Goal: Task Accomplishment & Management: Complete application form

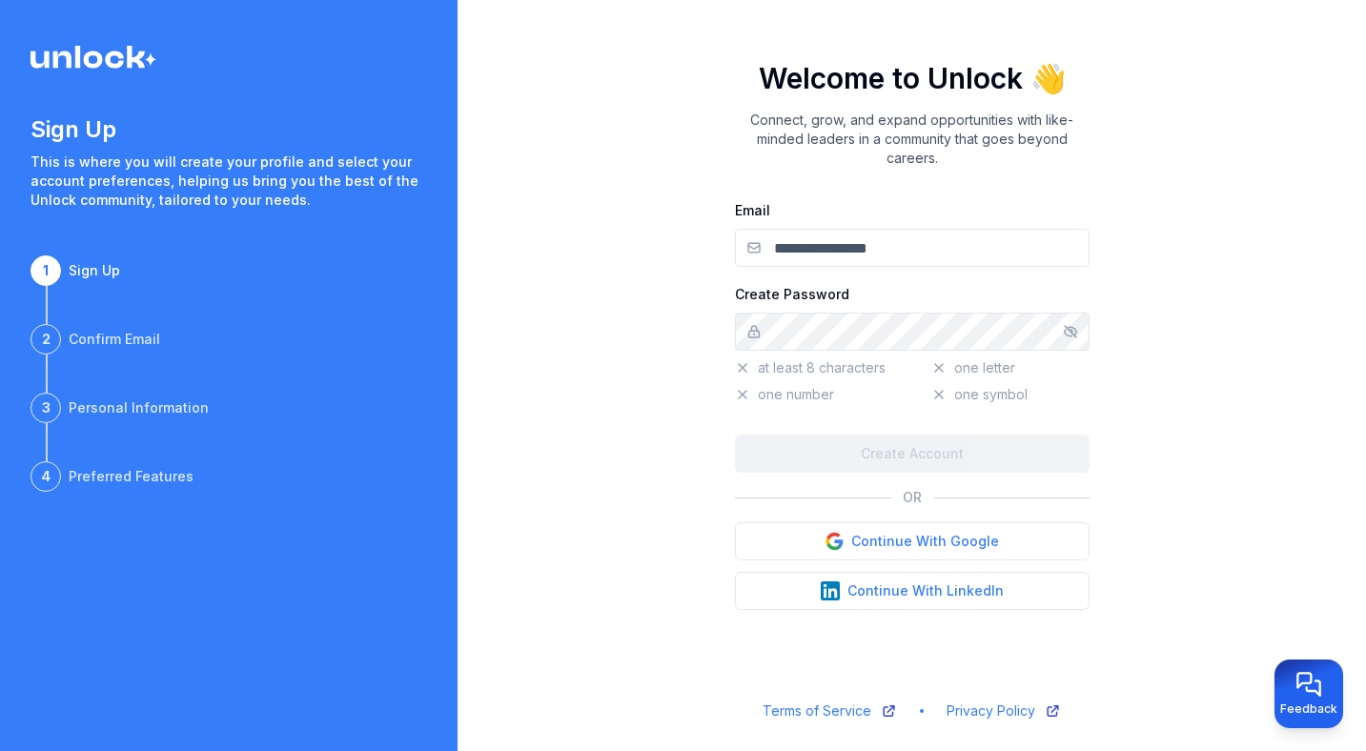
click at [858, 243] on input "Email" at bounding box center [912, 248] width 355 height 38
type input "**********"
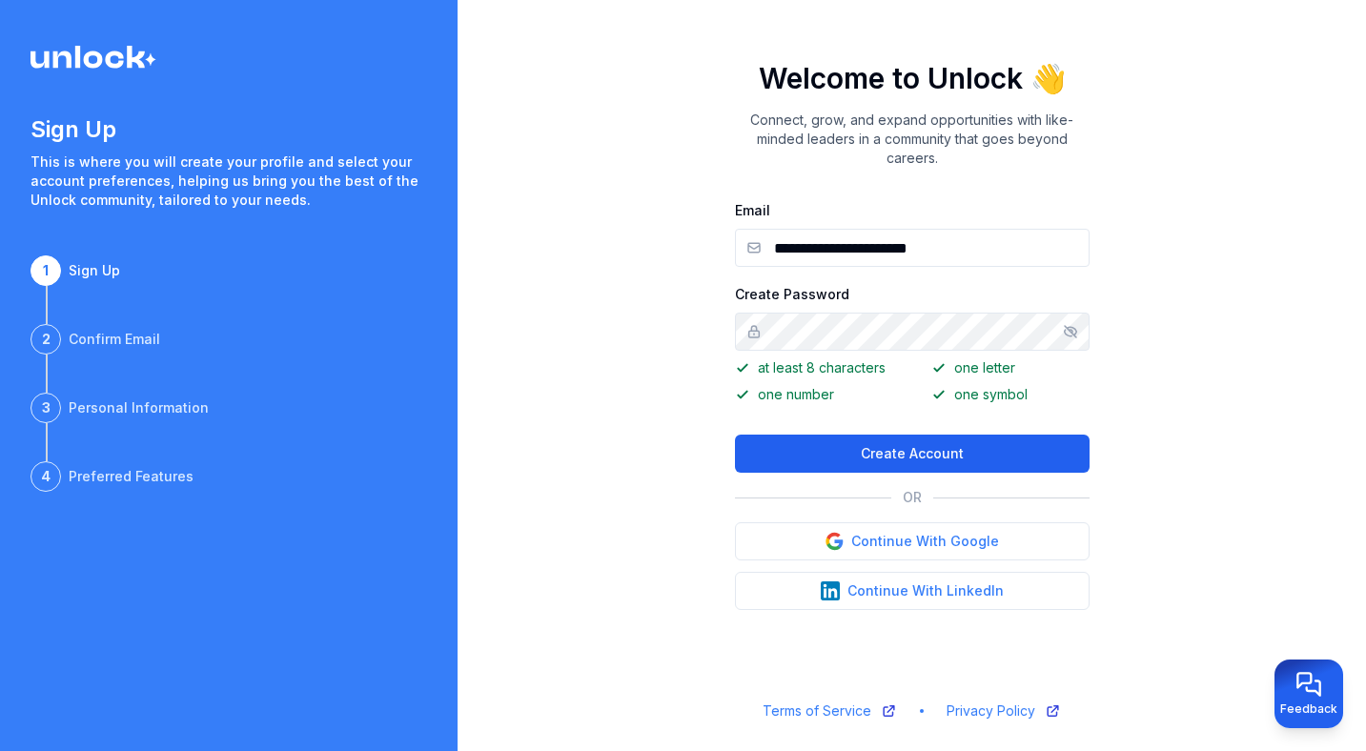
click at [908, 442] on button "Create Account" at bounding box center [912, 454] width 355 height 38
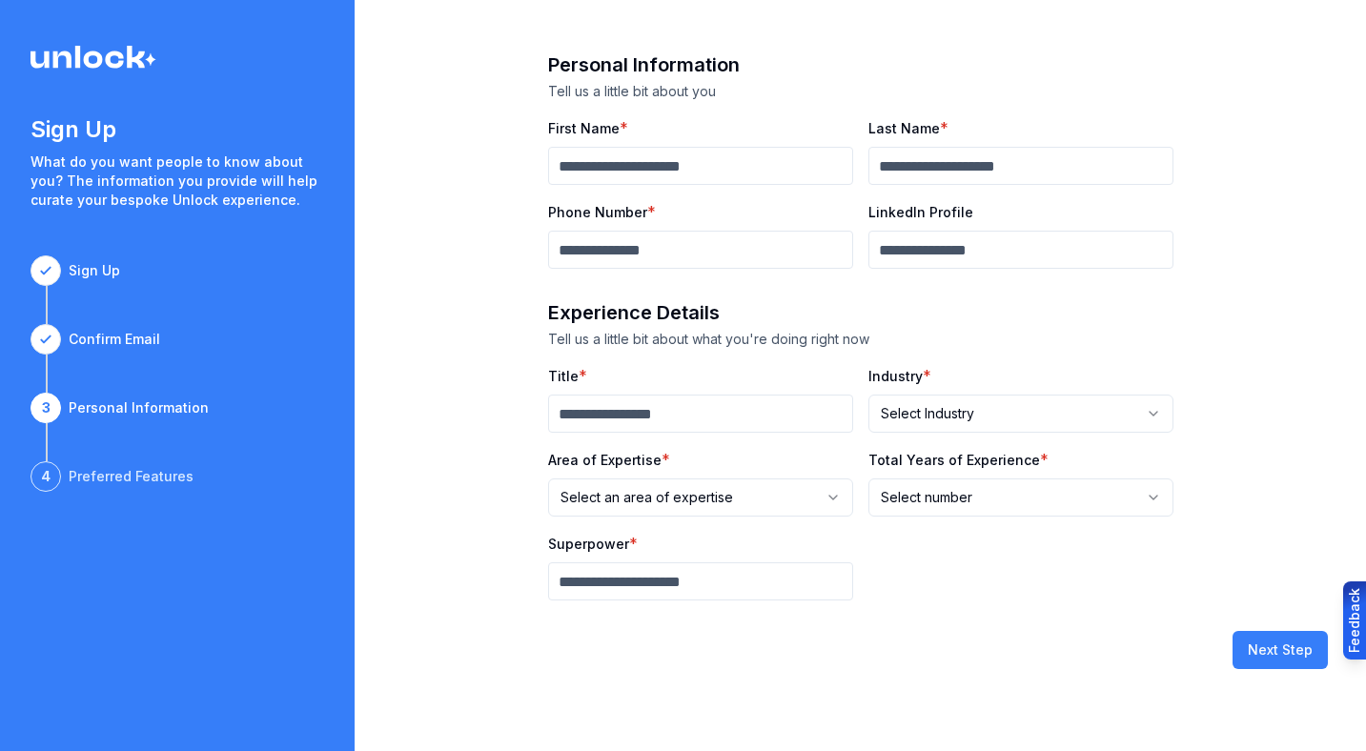
click at [716, 169] on input "First Name" at bounding box center [700, 166] width 305 height 38
type input "********"
type input "*****"
type input "**********"
click at [687, 418] on input "Title" at bounding box center [700, 414] width 305 height 38
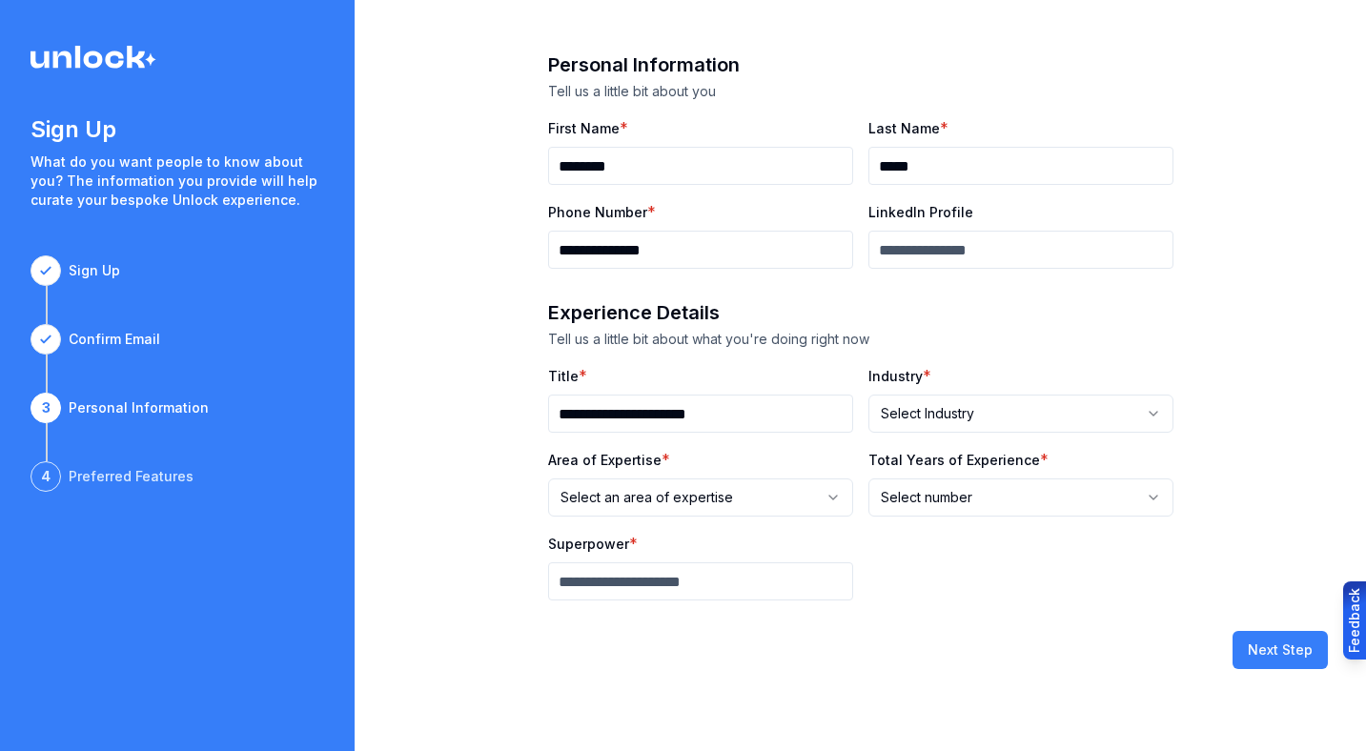
type input "**********"
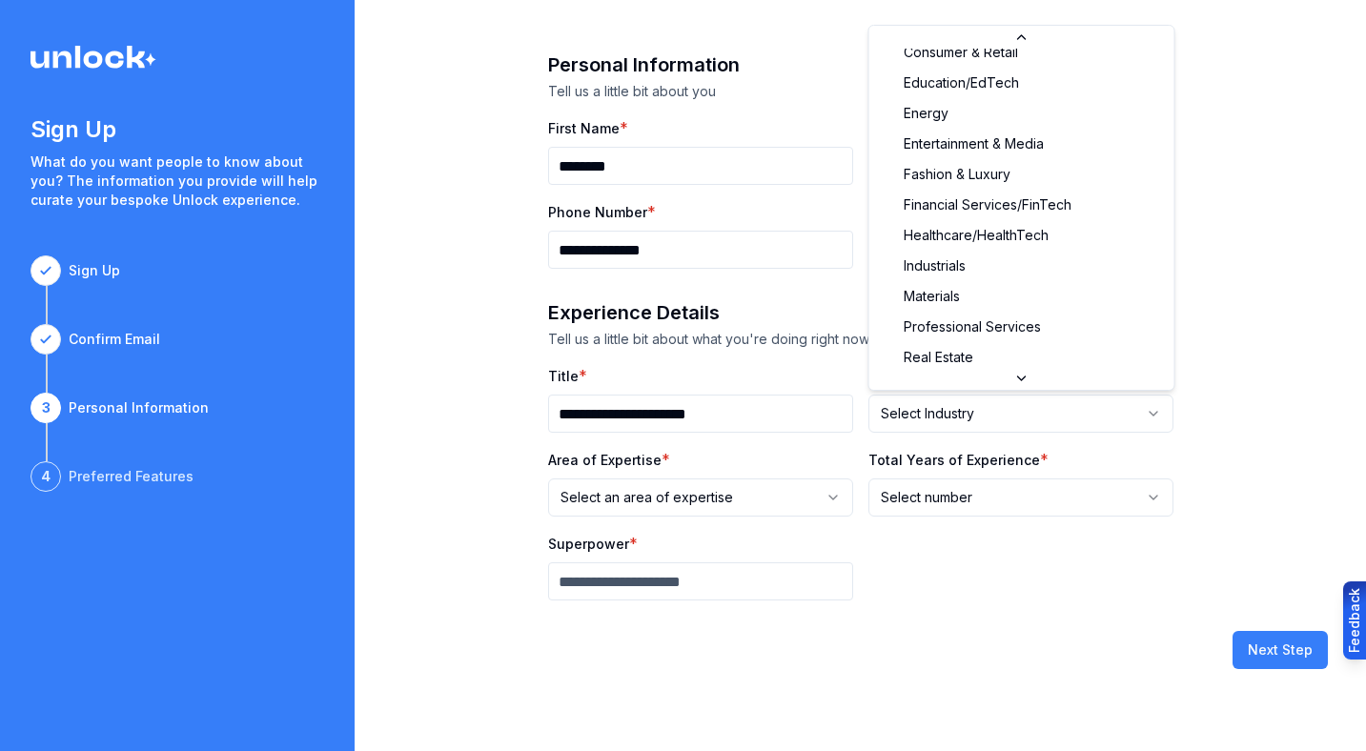
scroll to position [52, 0]
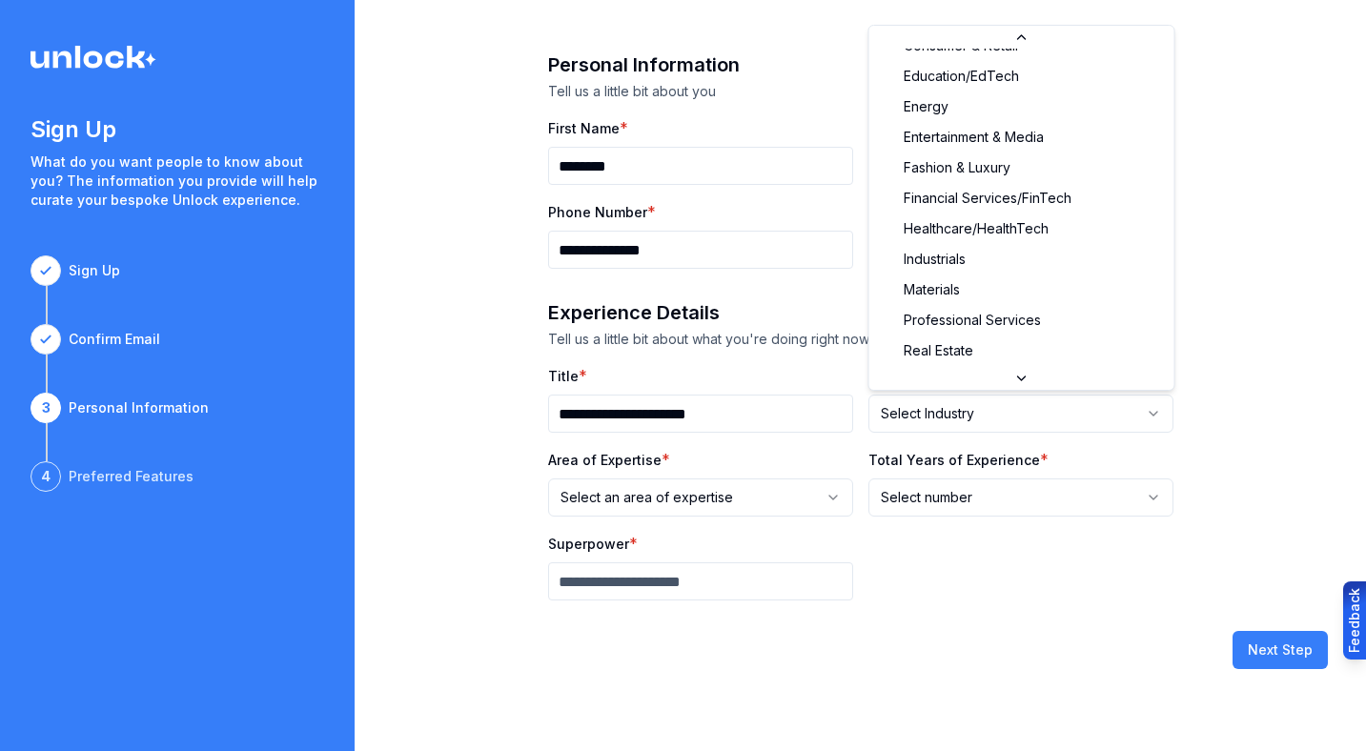
select select "**********"
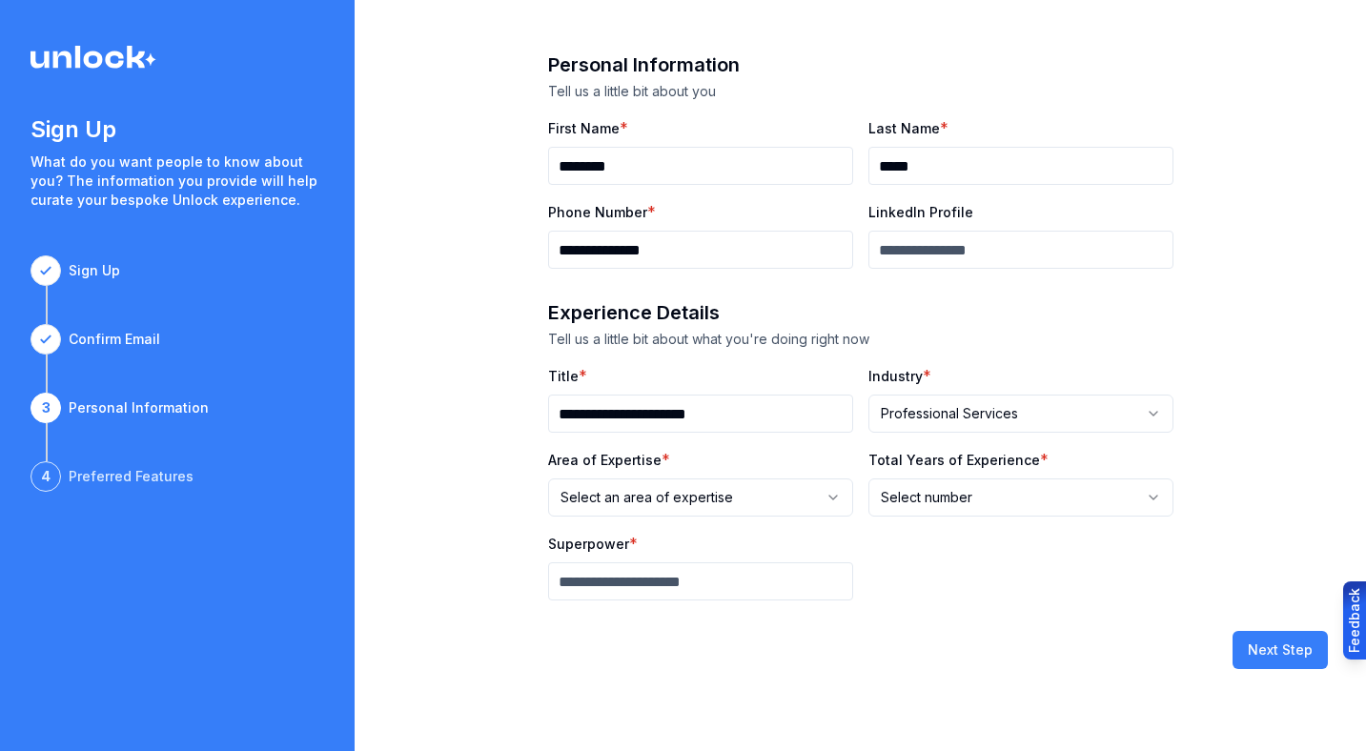
click at [756, 500] on html "**********" at bounding box center [683, 375] width 1366 height 751
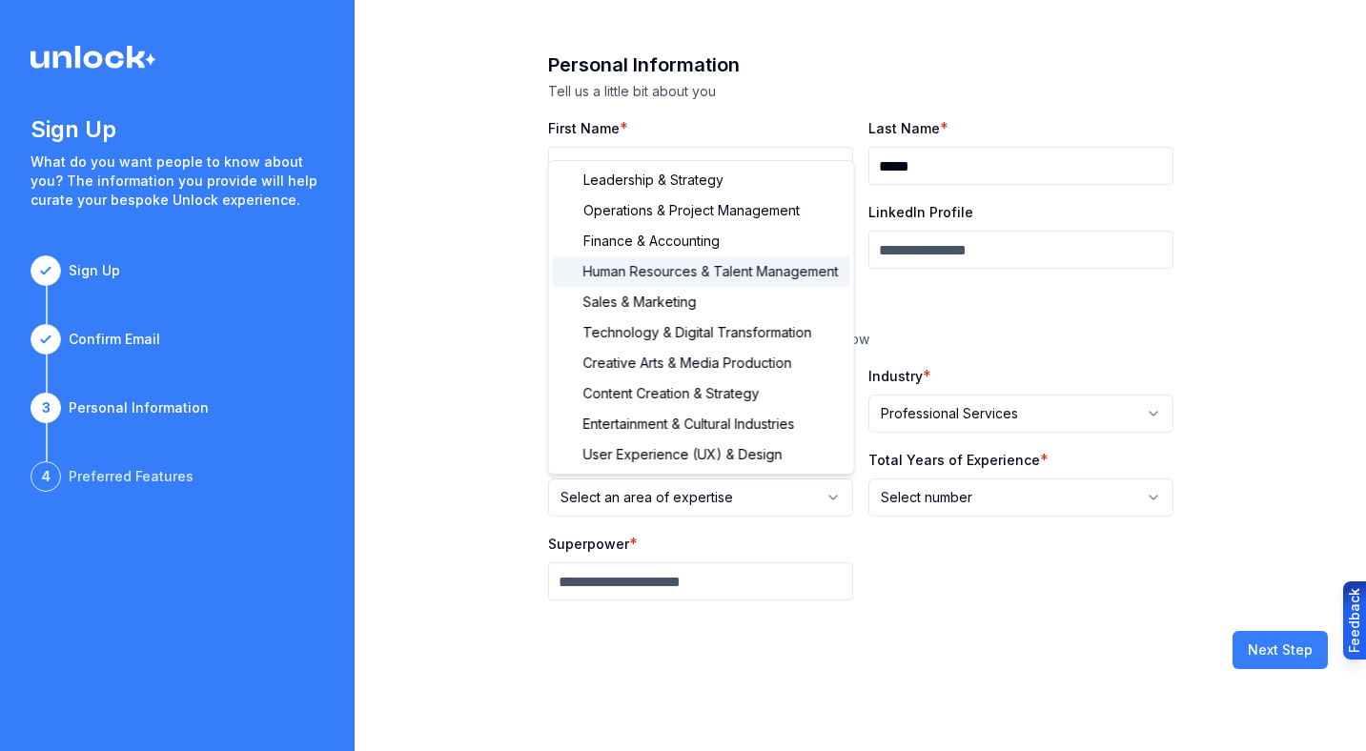
select select "**********"
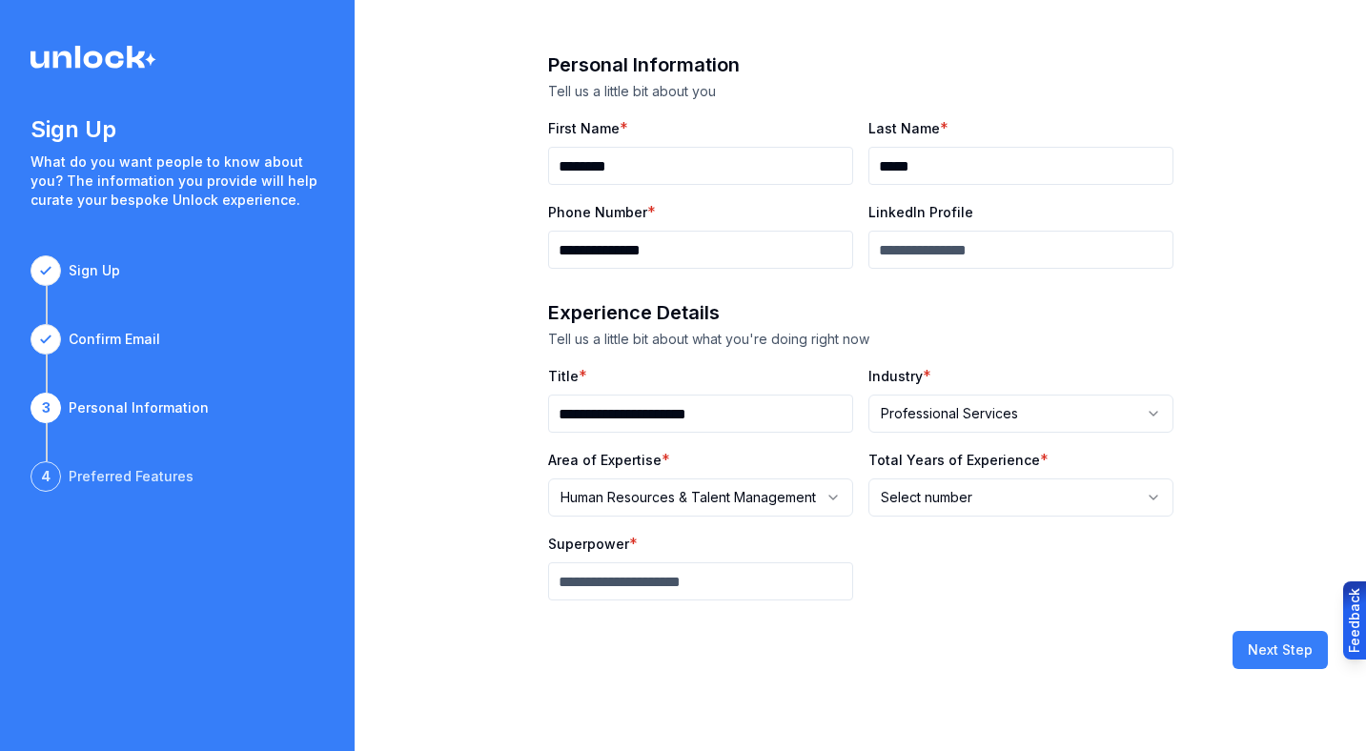
click at [968, 485] on html "**********" at bounding box center [683, 375] width 1366 height 751
select select "***"
click at [706, 574] on input "Superpower" at bounding box center [700, 581] width 305 height 38
type input "**********"
click at [986, 251] on input "LinkedIn Profile" at bounding box center [1020, 250] width 305 height 38
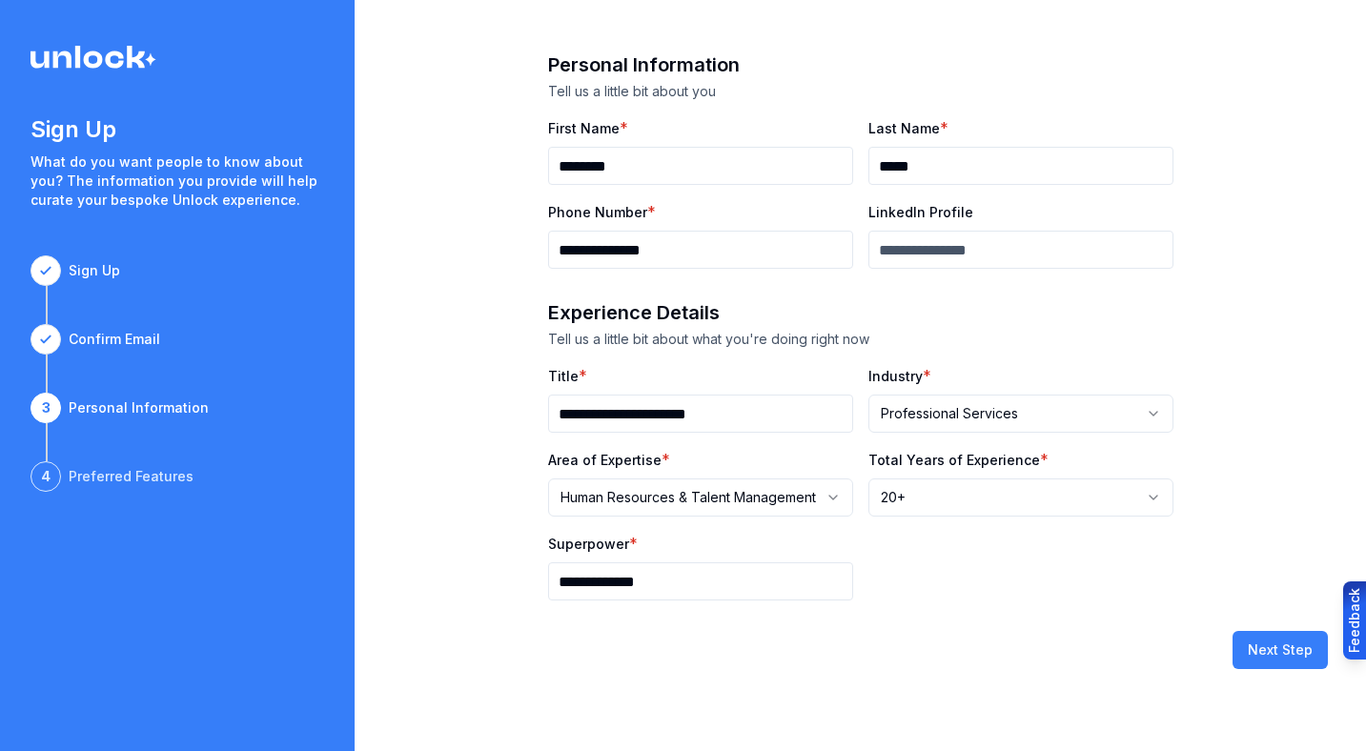
paste input "**********"
type input "**********"
click at [1275, 645] on button "Next Step" at bounding box center [1280, 650] width 95 height 38
select select
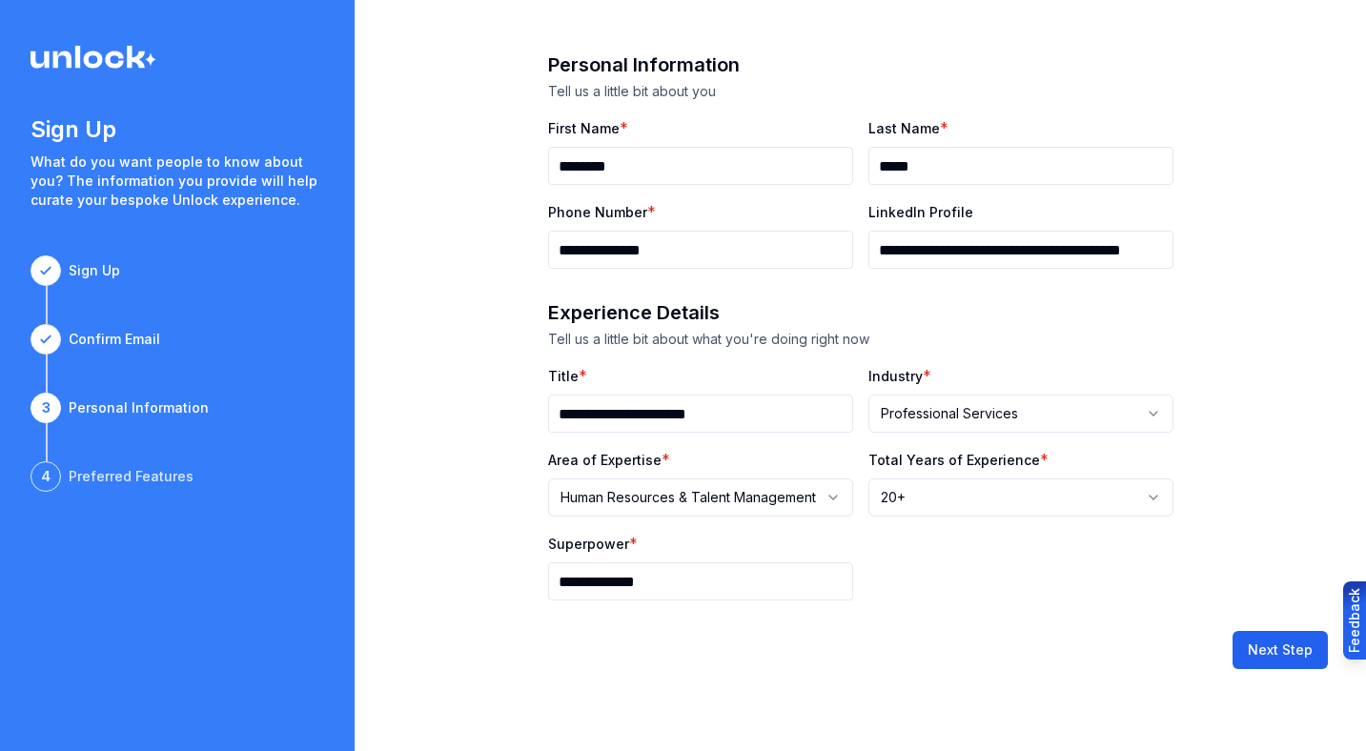
select select
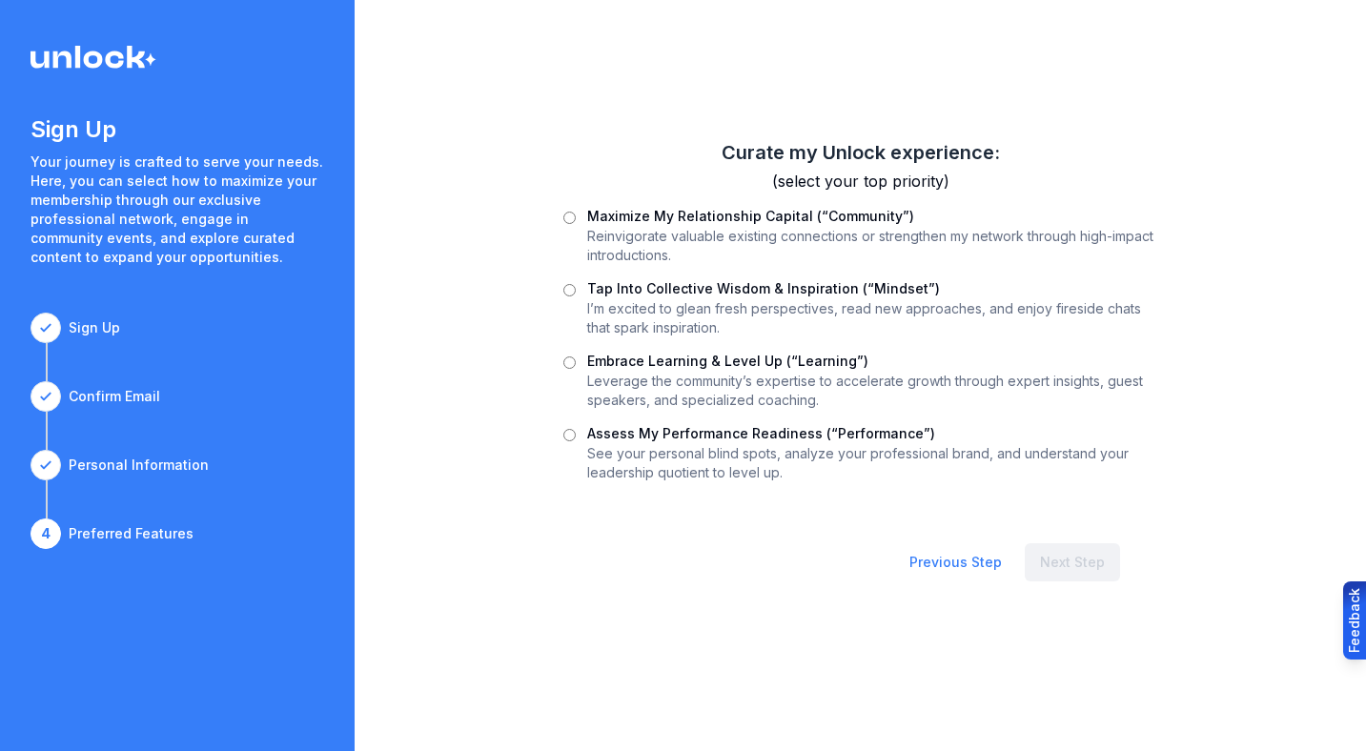
click at [638, 211] on label "Maximize My Relationship Capital (“Community”)" at bounding box center [750, 216] width 327 height 16
click at [1065, 572] on button "Next Step" at bounding box center [1072, 562] width 95 height 38
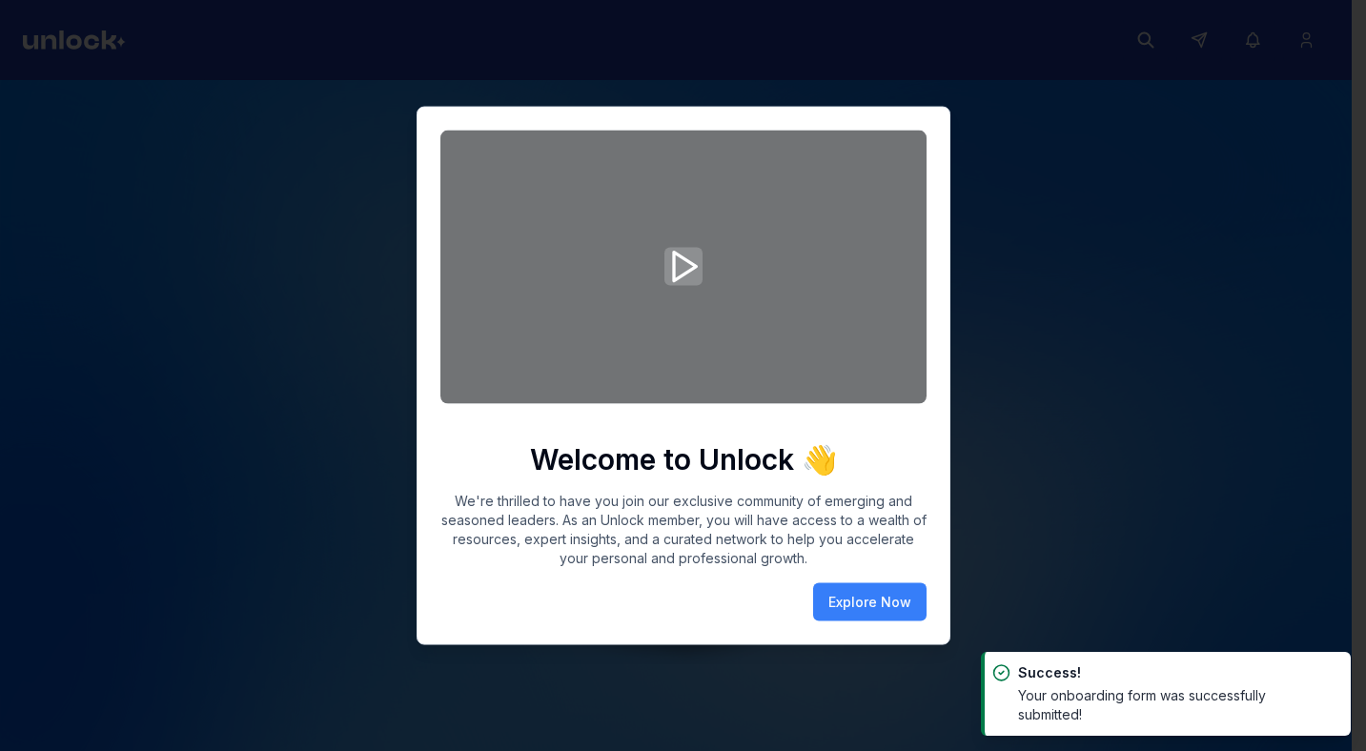
click at [683, 263] on icon "Play video" at bounding box center [683, 267] width 38 height 46
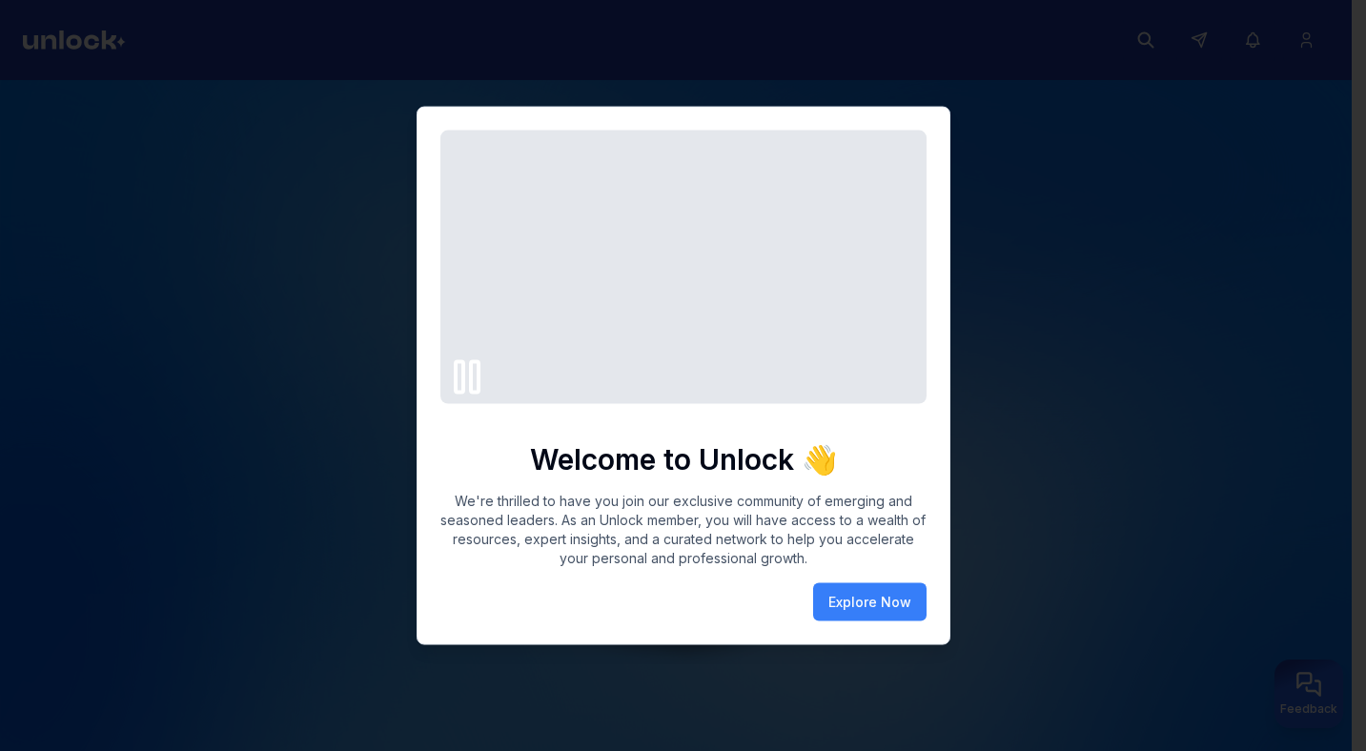
click at [1094, 366] on div at bounding box center [683, 375] width 1366 height 751
click at [892, 598] on button "Explore Now" at bounding box center [869, 601] width 113 height 38
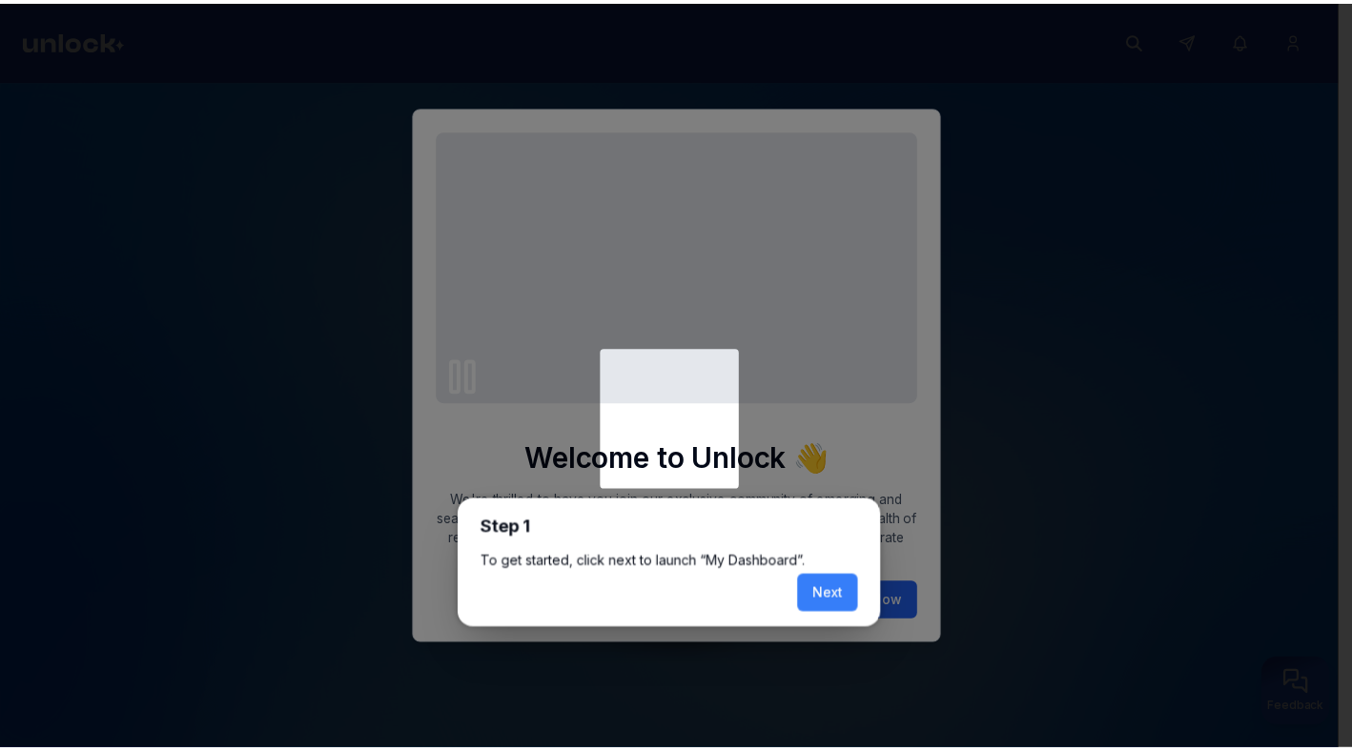
scroll to position [8, 0]
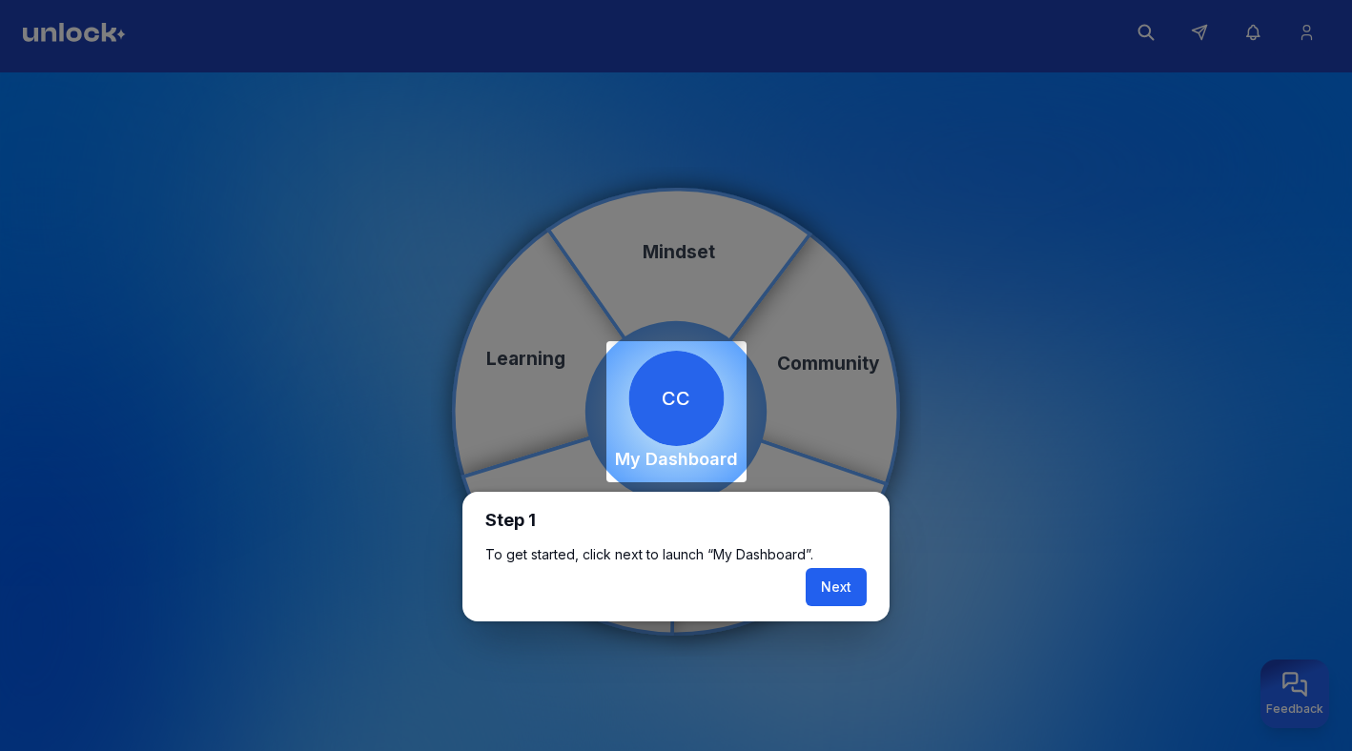
click at [841, 582] on button "Next" at bounding box center [835, 587] width 61 height 38
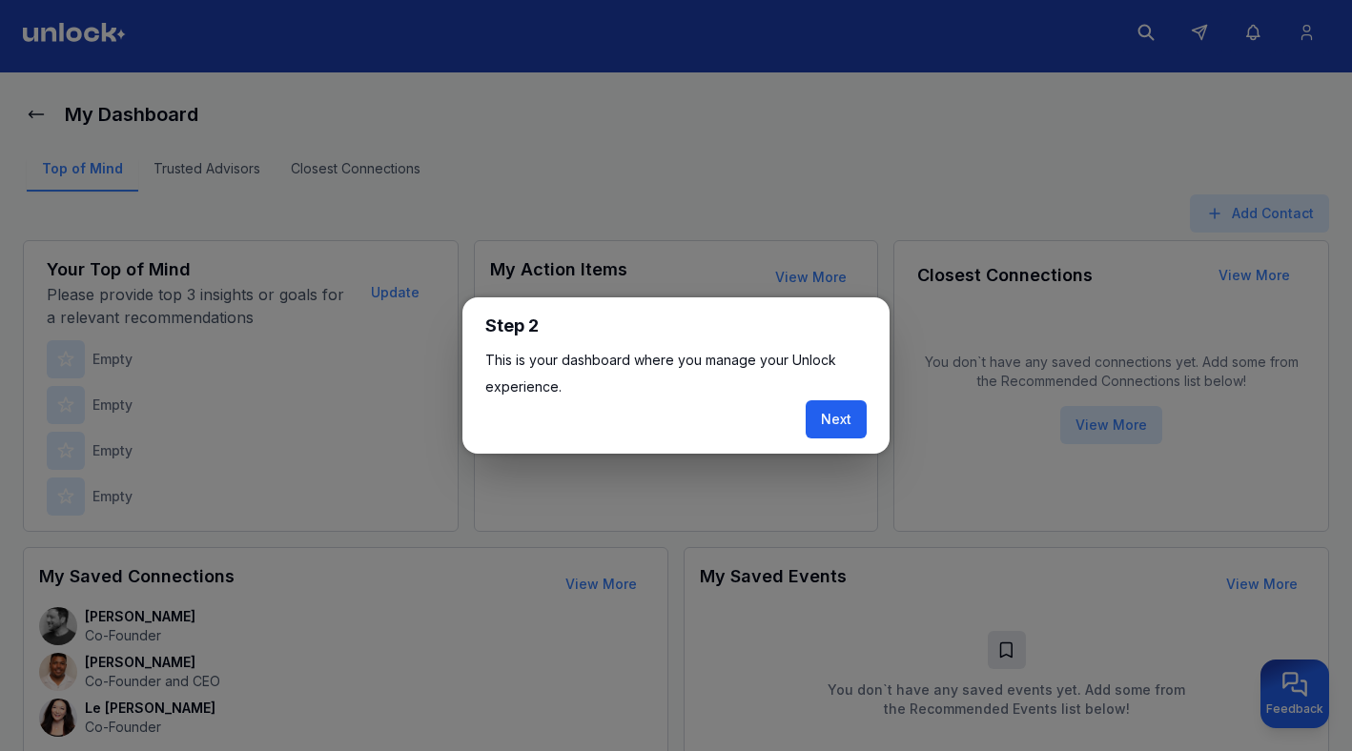
click at [826, 424] on button "Next" at bounding box center [835, 419] width 61 height 38
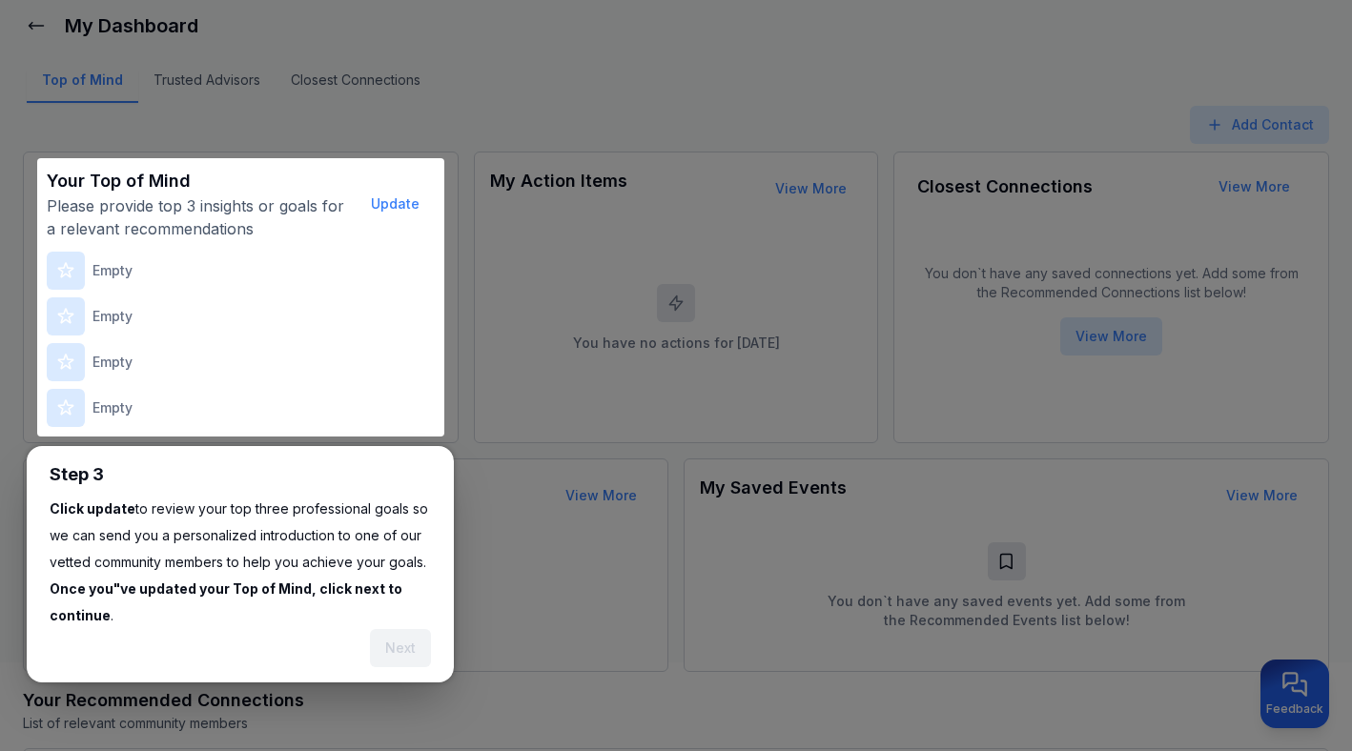
scroll to position [235, 0]
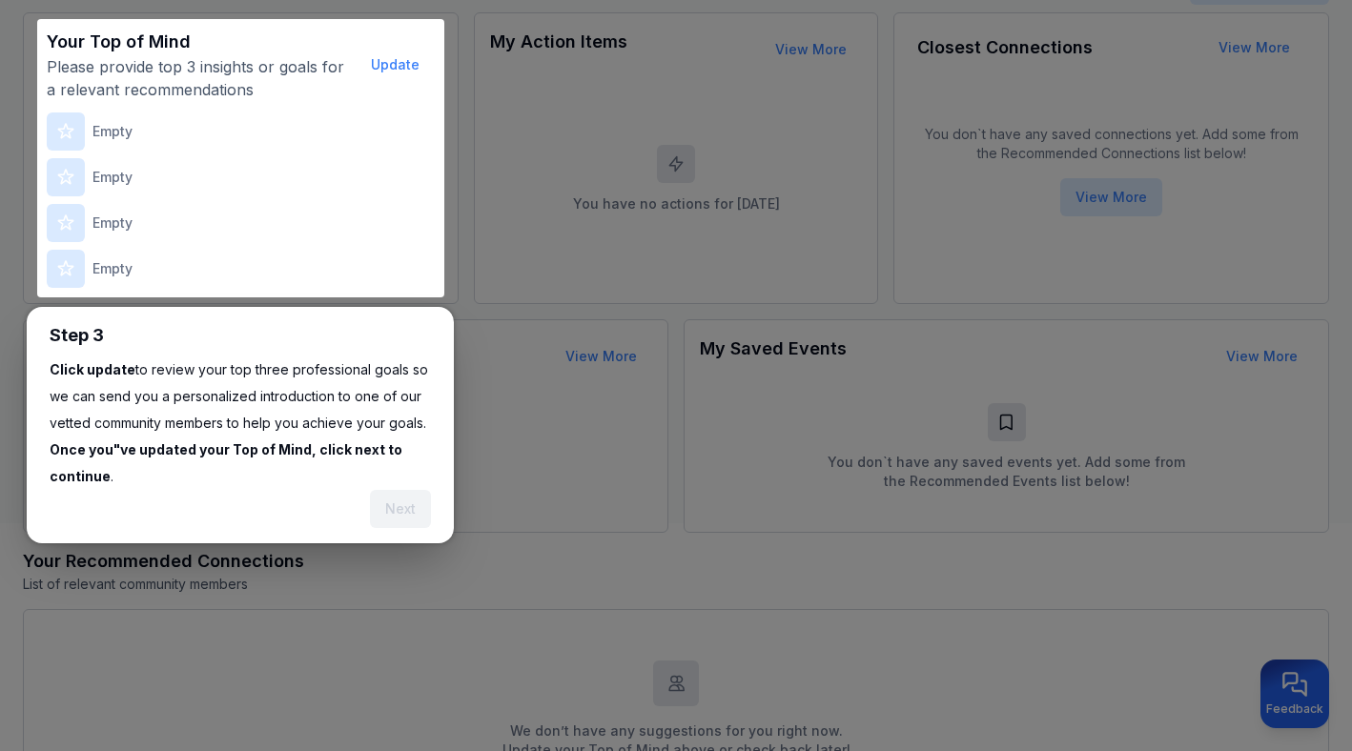
click at [253, 424] on p "Click update to review your top three professional goals so we can send you a p…" at bounding box center [240, 423] width 381 height 133
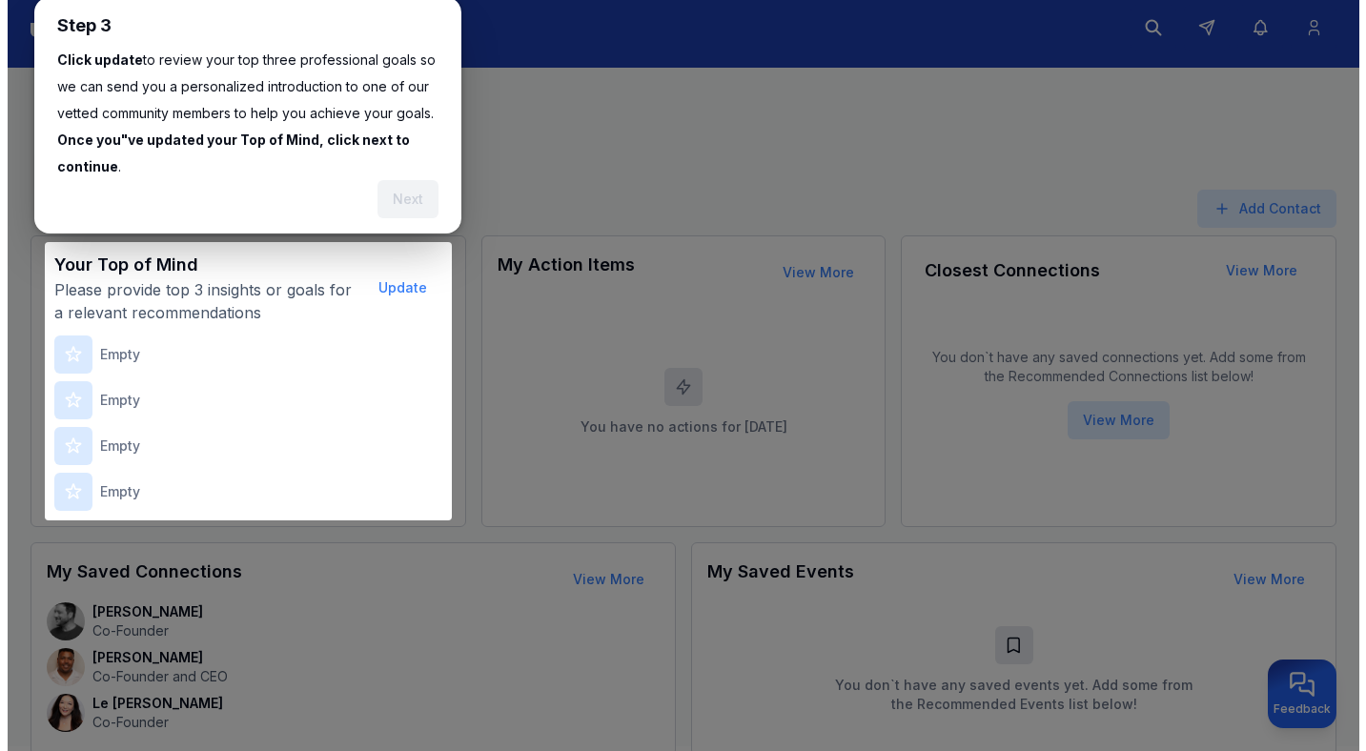
scroll to position [1, 0]
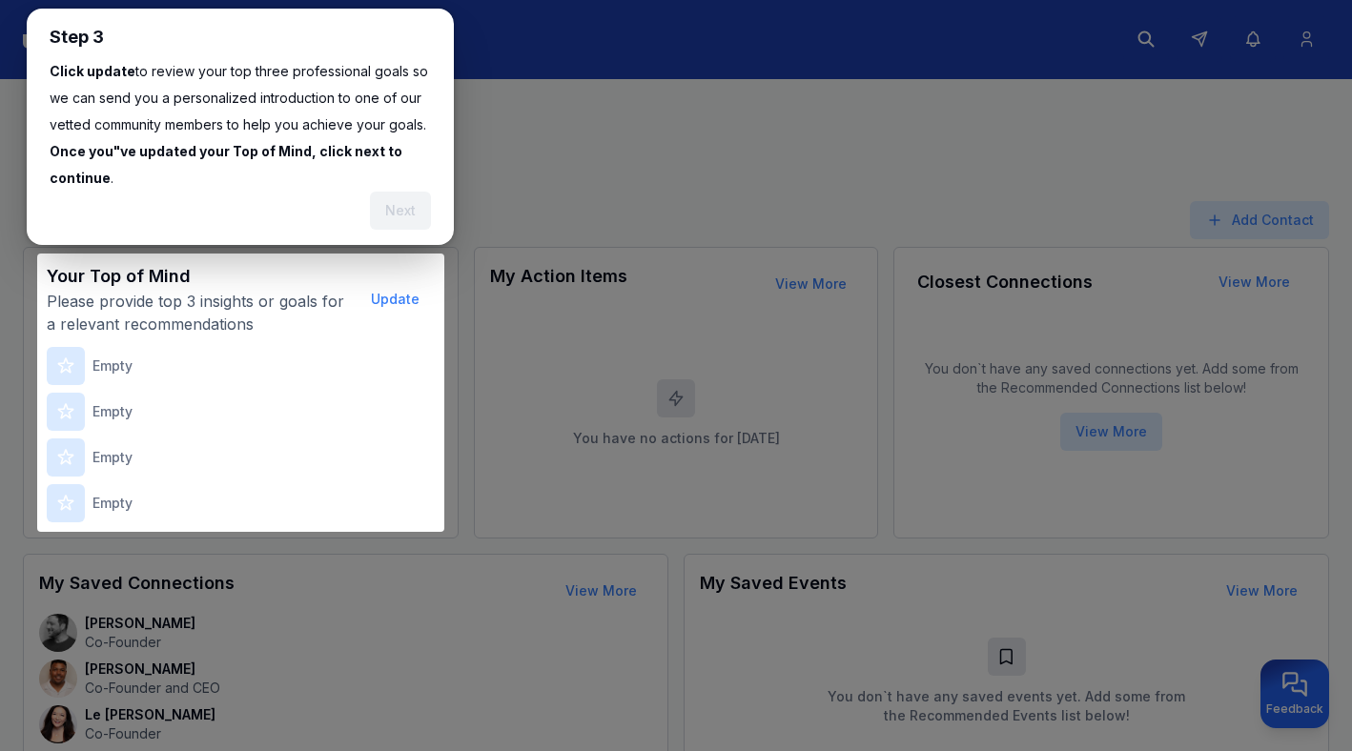
click at [240, 307] on p "Please provide top 3 insights or goals for a relevant recommendations" at bounding box center [199, 313] width 305 height 46
click at [195, 372] on div "Empty" at bounding box center [241, 366] width 388 height 38
click at [401, 294] on button "Update" at bounding box center [395, 299] width 79 height 38
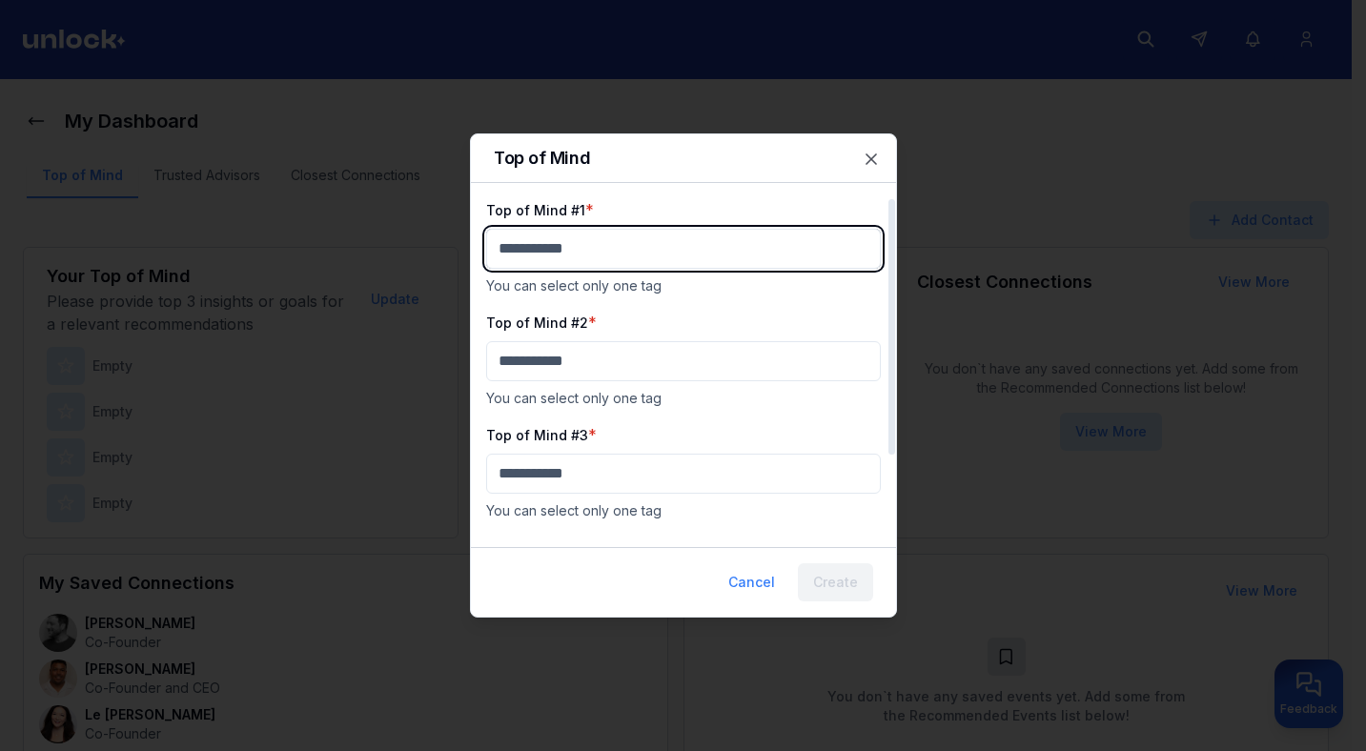
click at [553, 255] on body "My Dashboard Top of Mind Trusted Advisors Closest Connections Add Contact Your …" at bounding box center [676, 374] width 1352 height 751
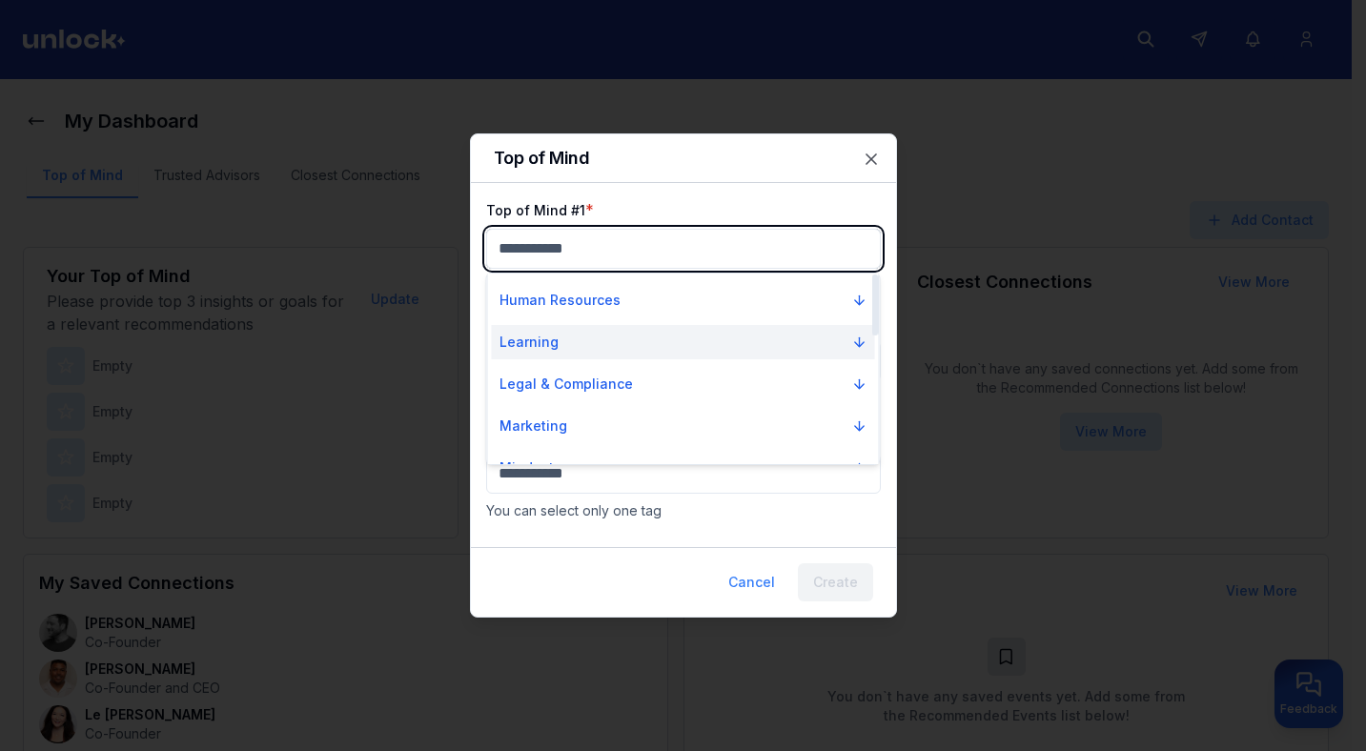
scroll to position [0, 0]
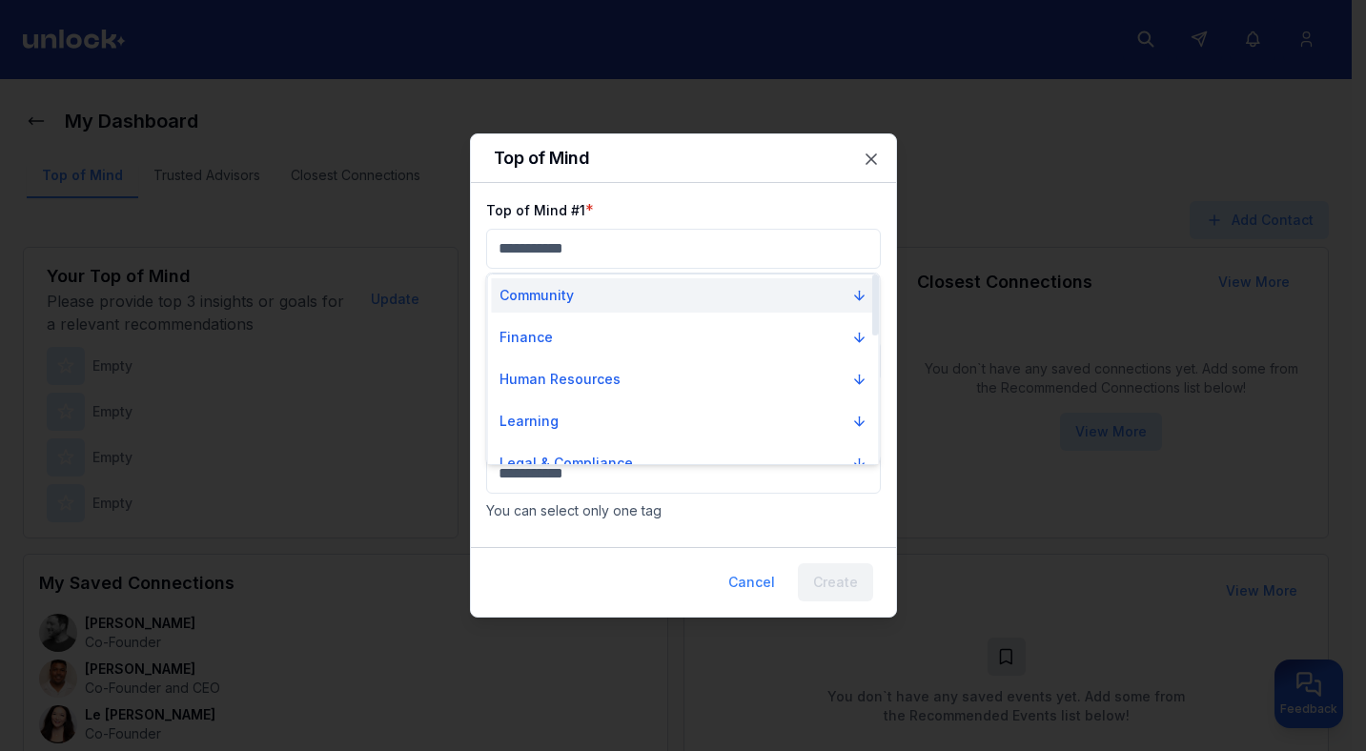
click at [571, 296] on p "Community" at bounding box center [536, 295] width 74 height 19
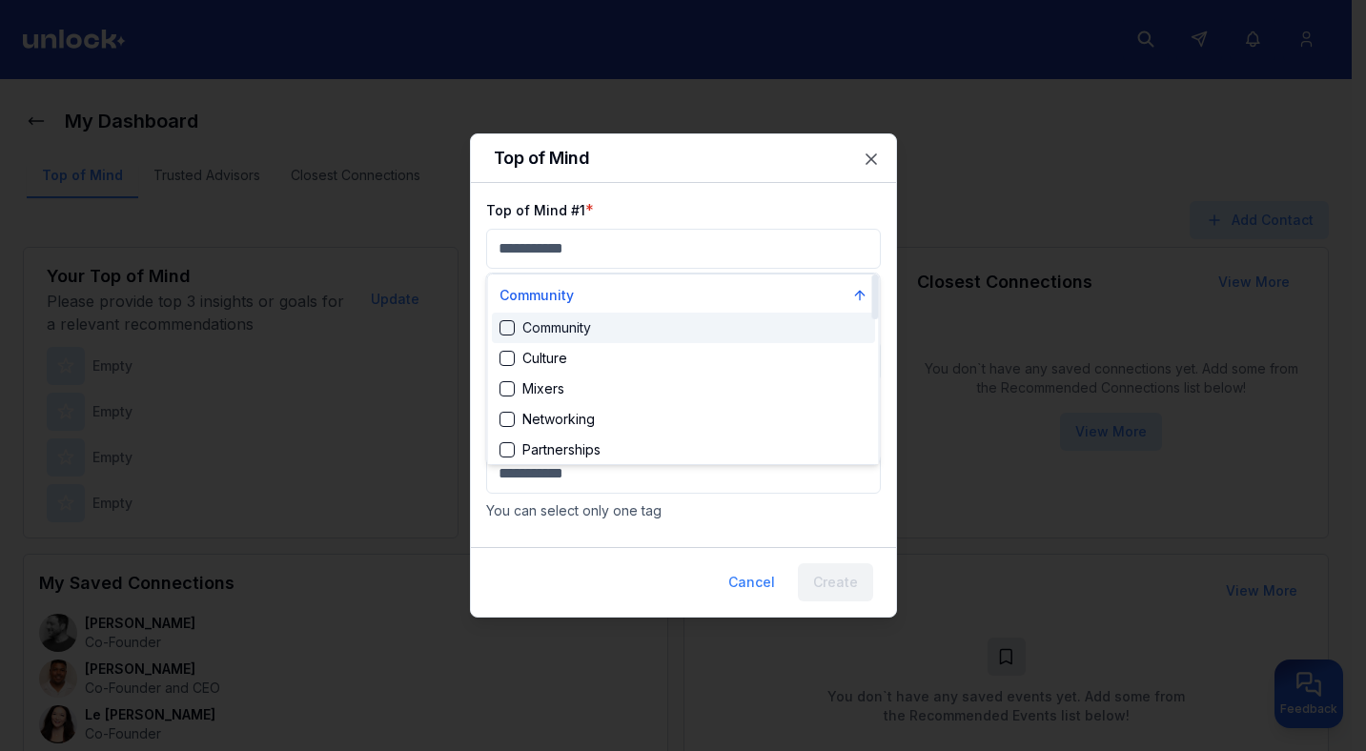
click at [581, 332] on div "Community" at bounding box center [545, 327] width 92 height 19
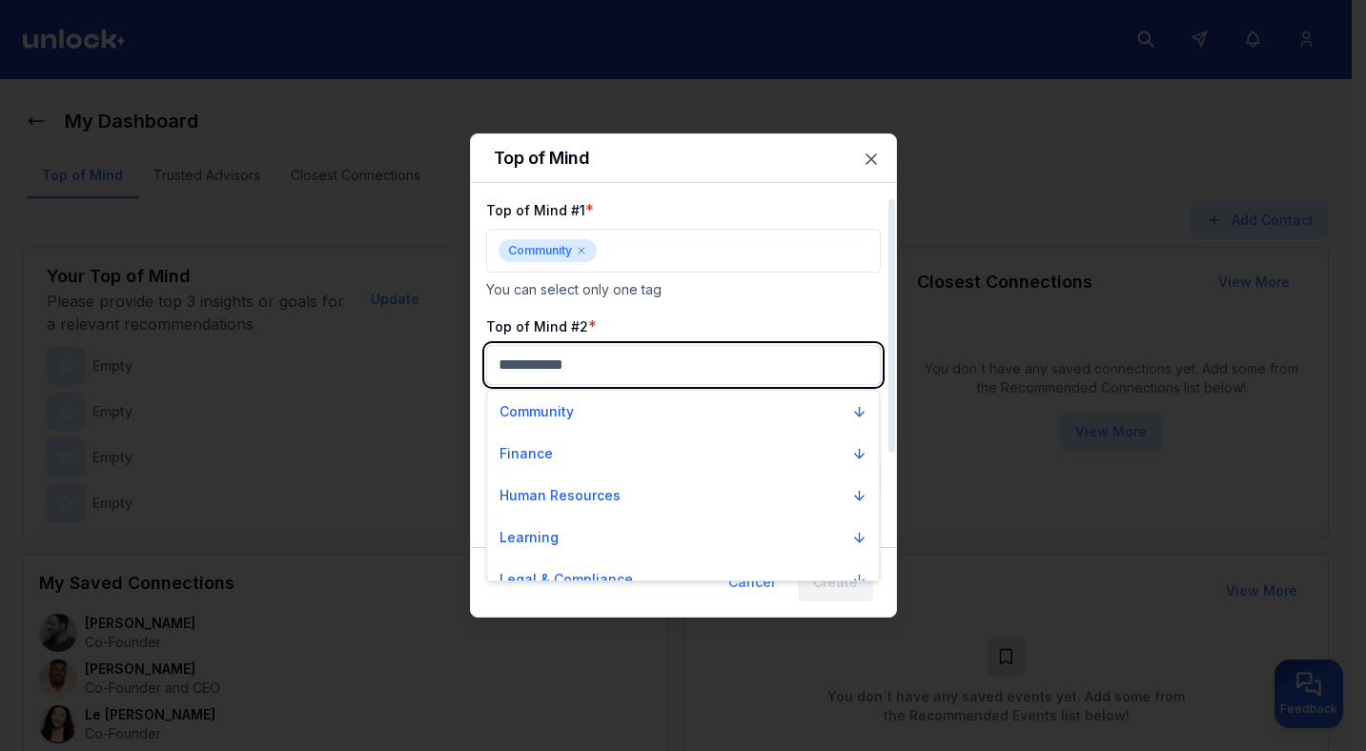
click at [582, 376] on body "My Dashboard Top of Mind Trusted Advisors Closest Connections Add Contact Your …" at bounding box center [676, 374] width 1352 height 751
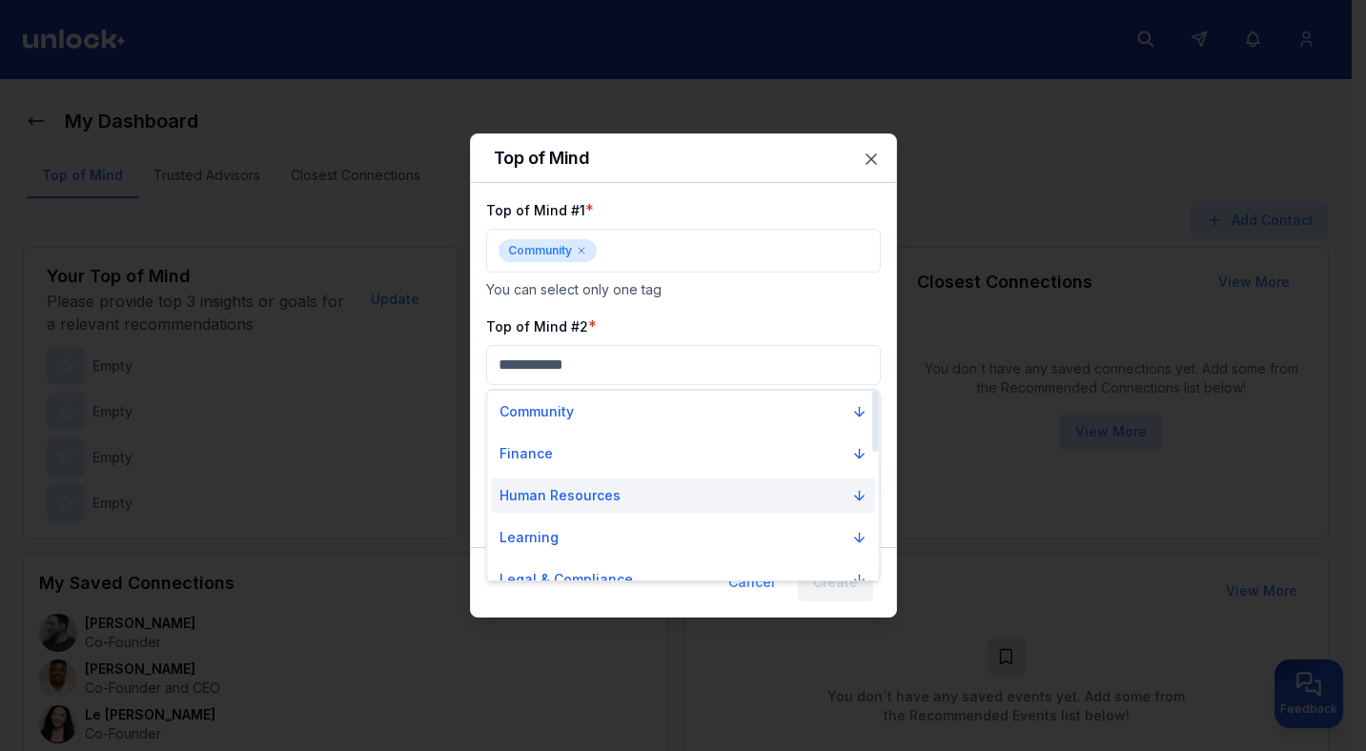
click at [583, 508] on button "Human Resources" at bounding box center [683, 496] width 383 height 34
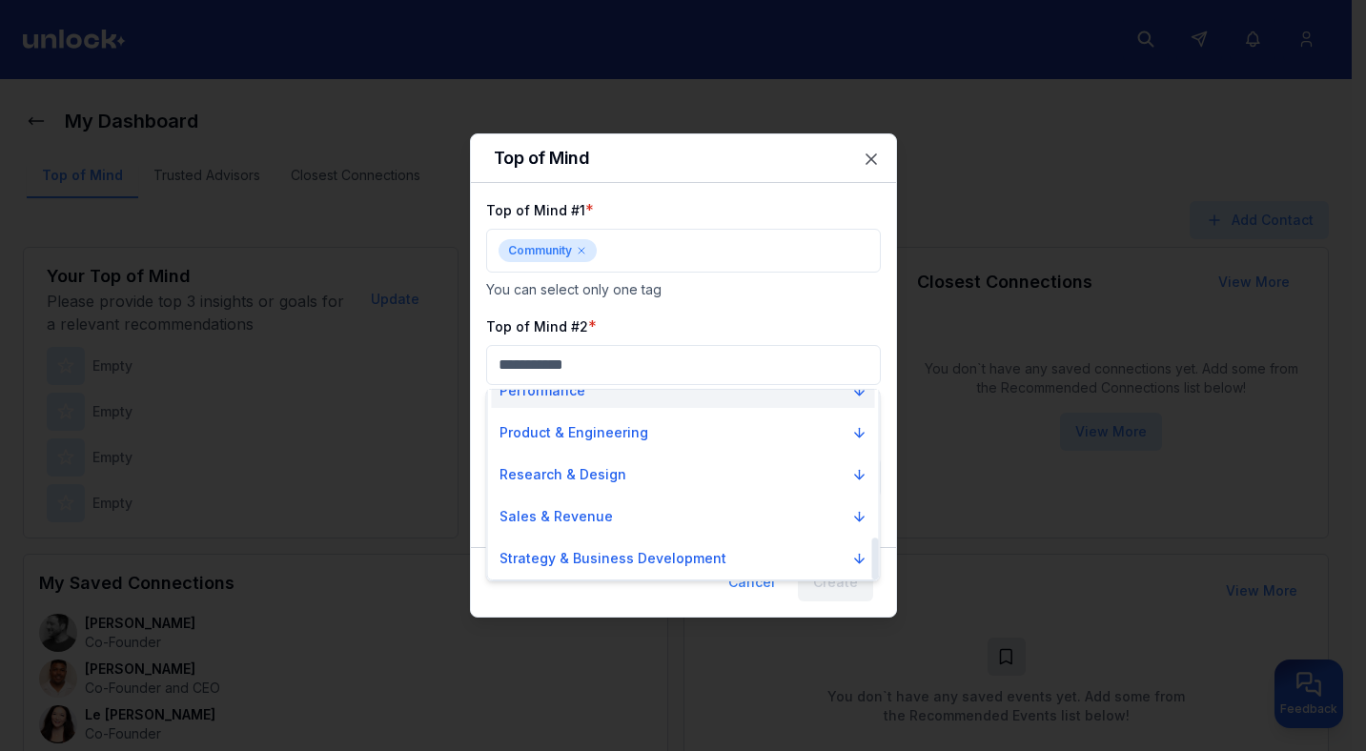
scroll to position [631, 0]
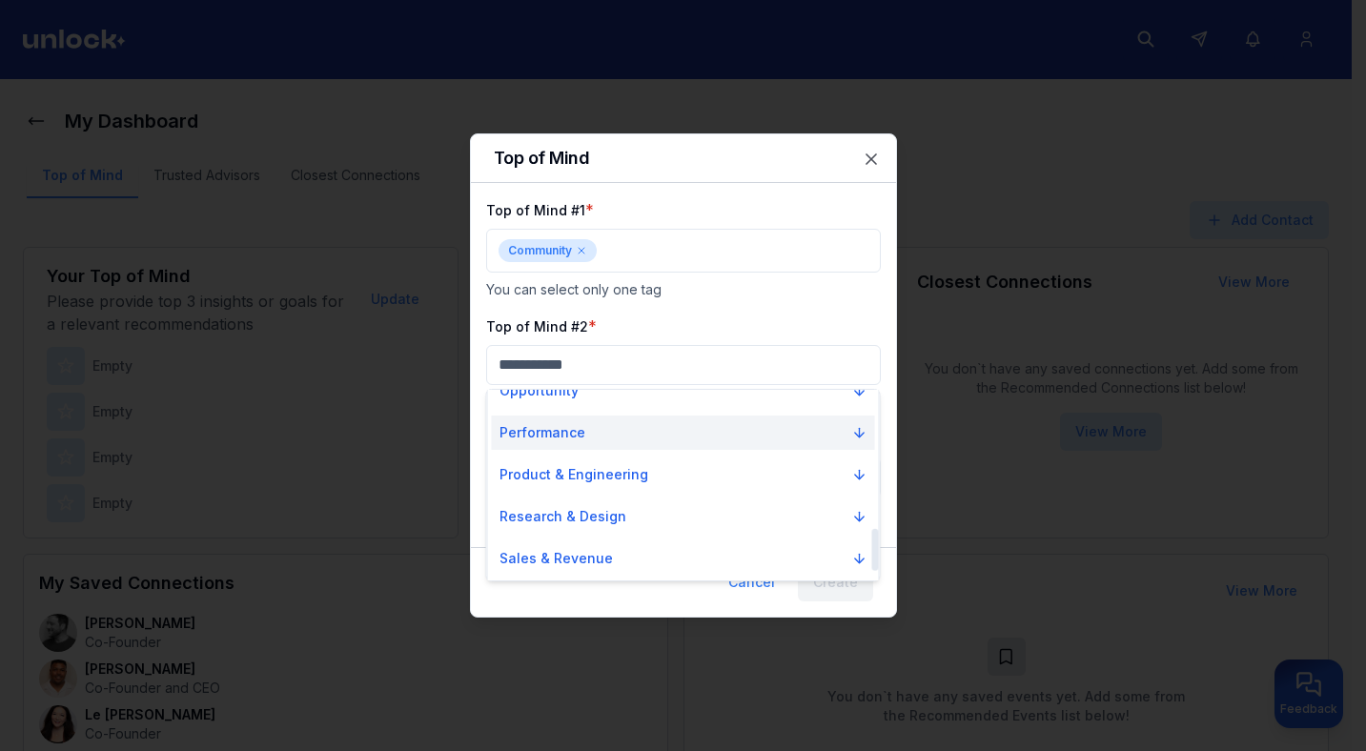
click at [550, 427] on p "Performance" at bounding box center [542, 432] width 86 height 19
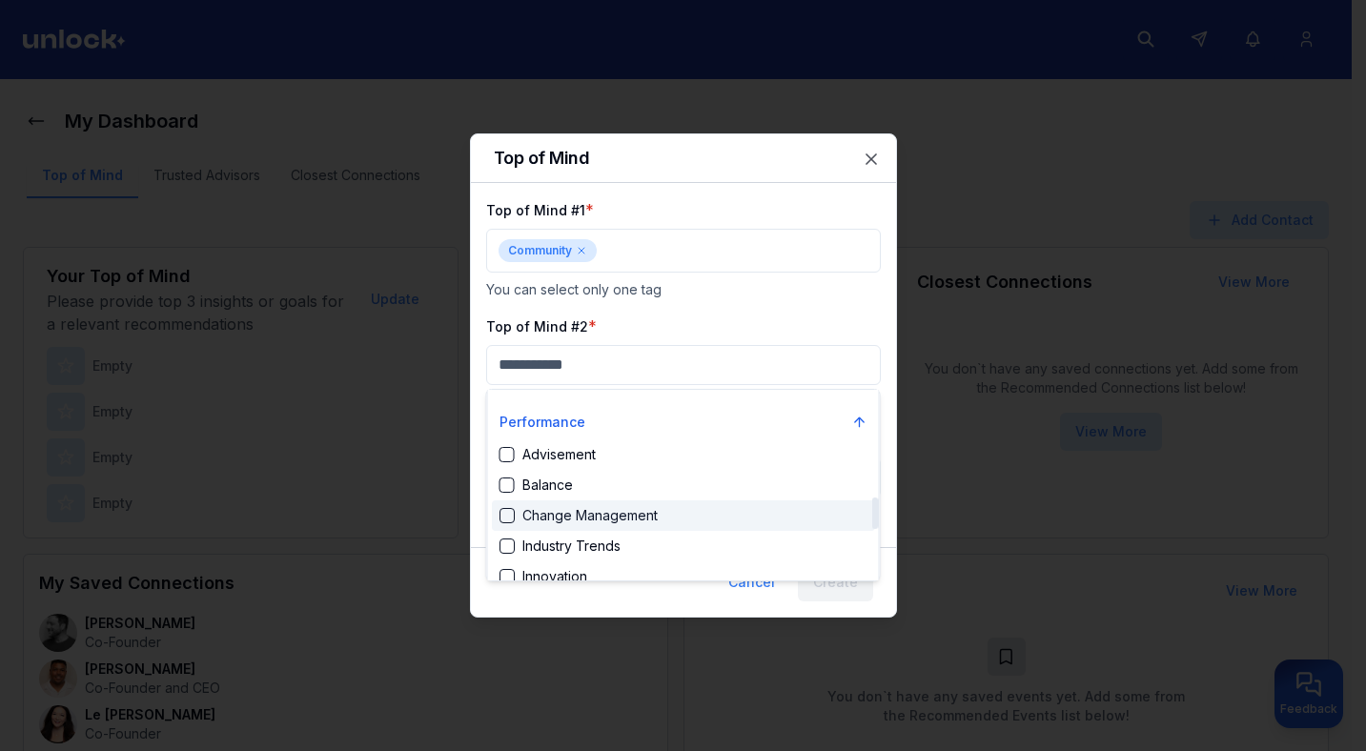
scroll to position [948, 0]
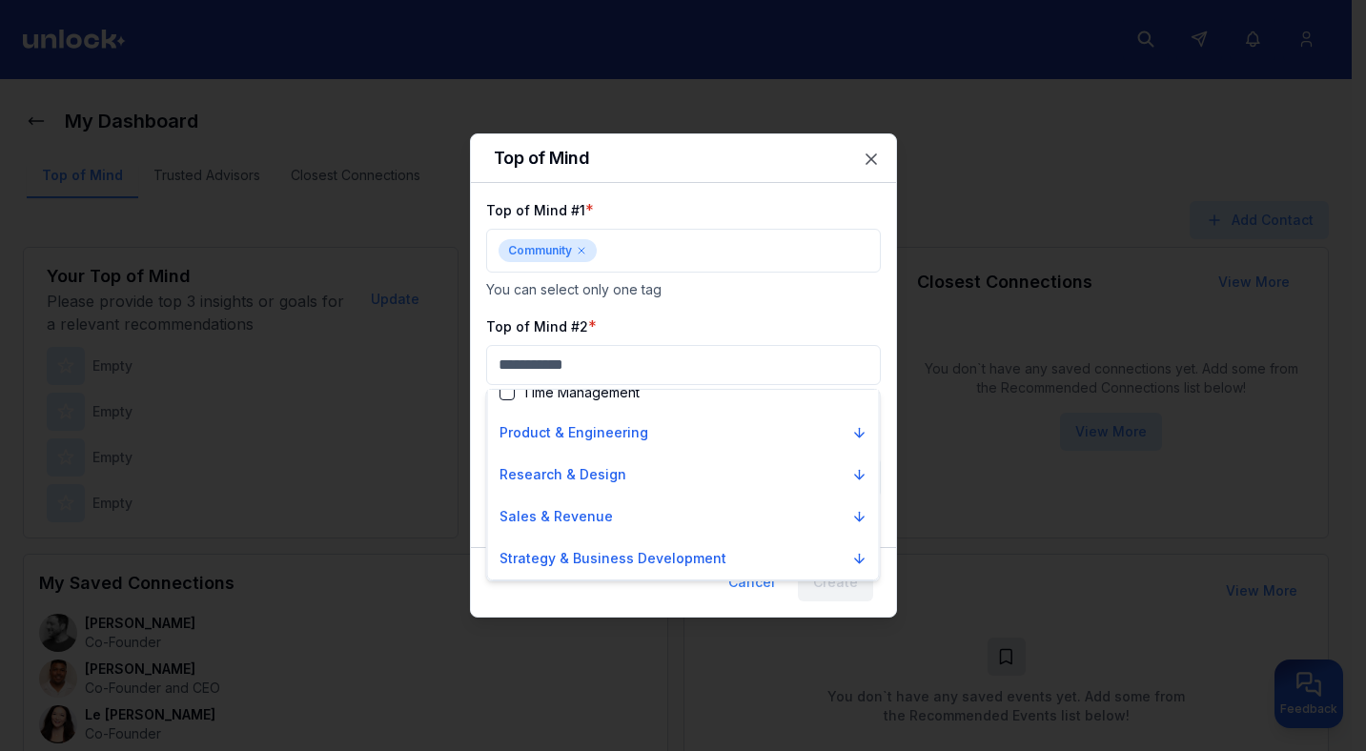
click at [685, 307] on div at bounding box center [683, 375] width 1366 height 751
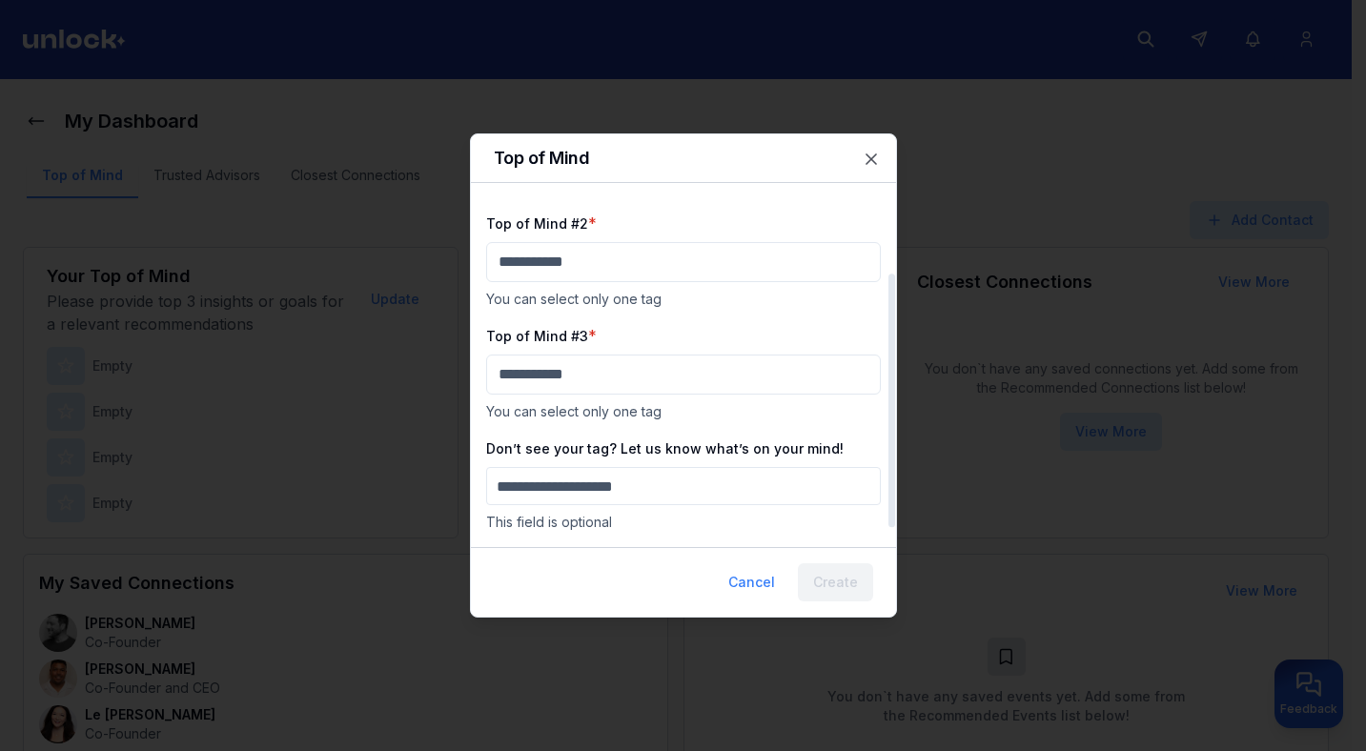
scroll to position [0, 0]
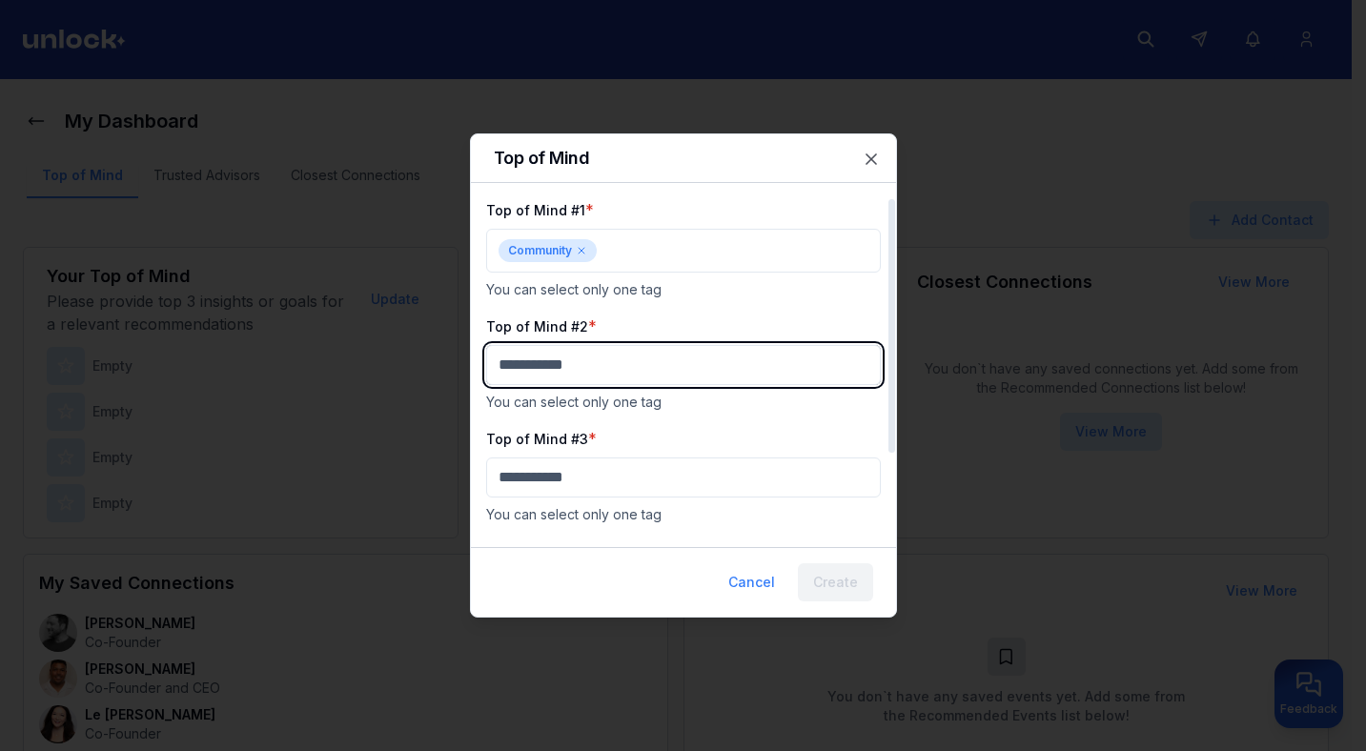
click at [602, 373] on body "My Dashboard Top of Mind Trusted Advisors Closest Connections Add Contact Your …" at bounding box center [676, 374] width 1352 height 751
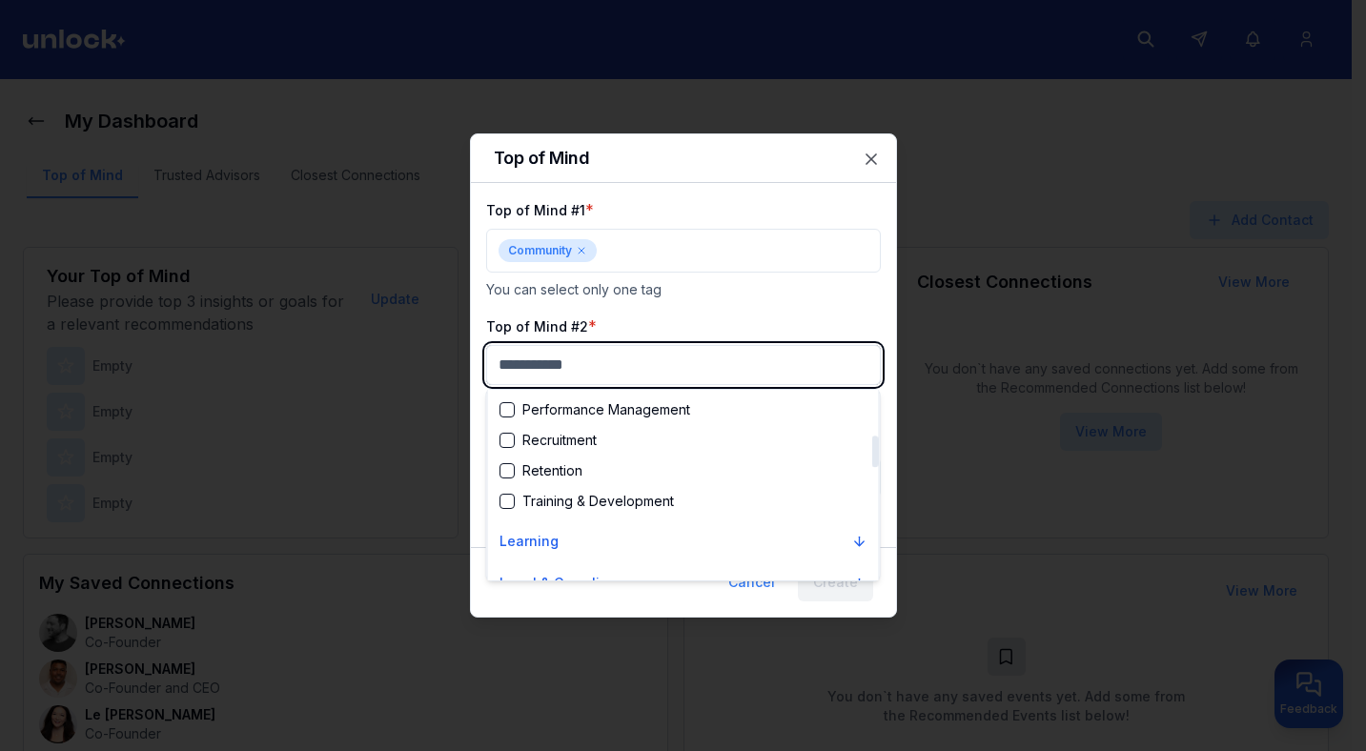
scroll to position [272, 0]
click at [582, 496] on div "Training & Development" at bounding box center [586, 500] width 174 height 19
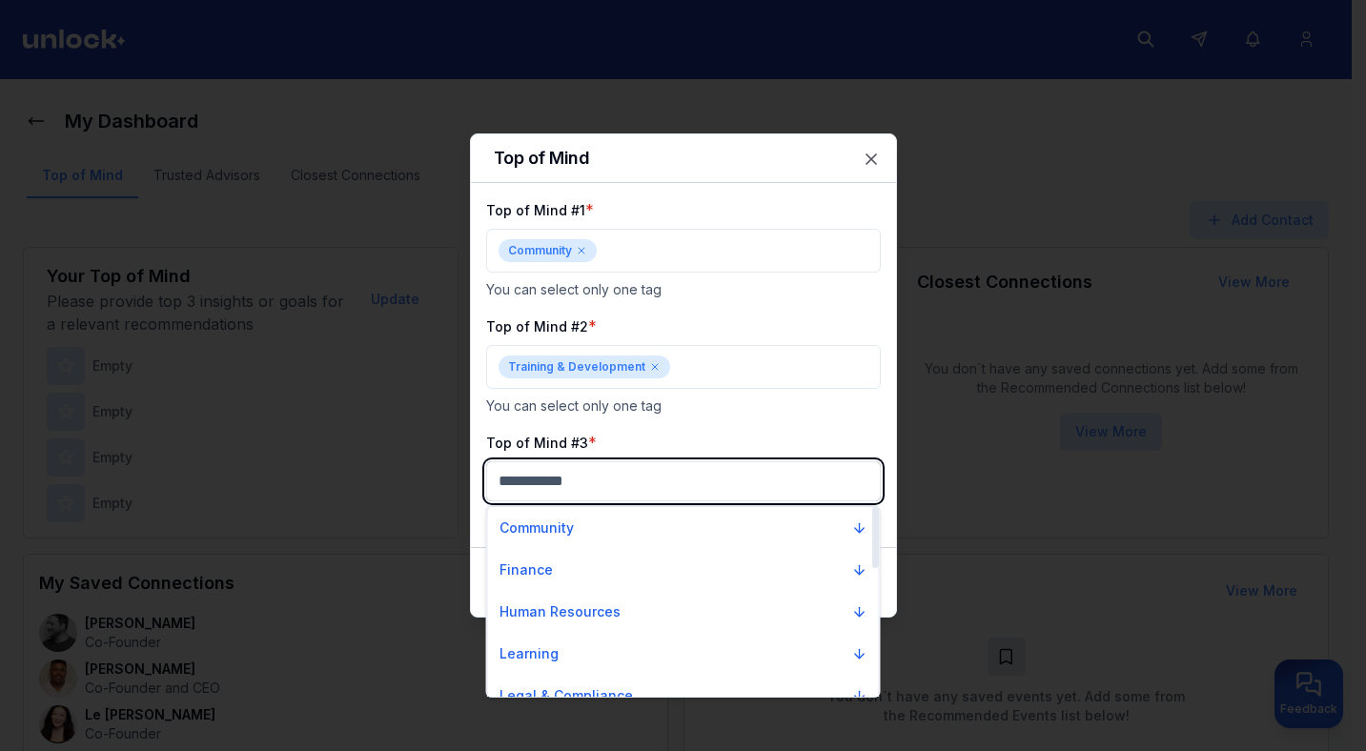
scroll to position [60, 0]
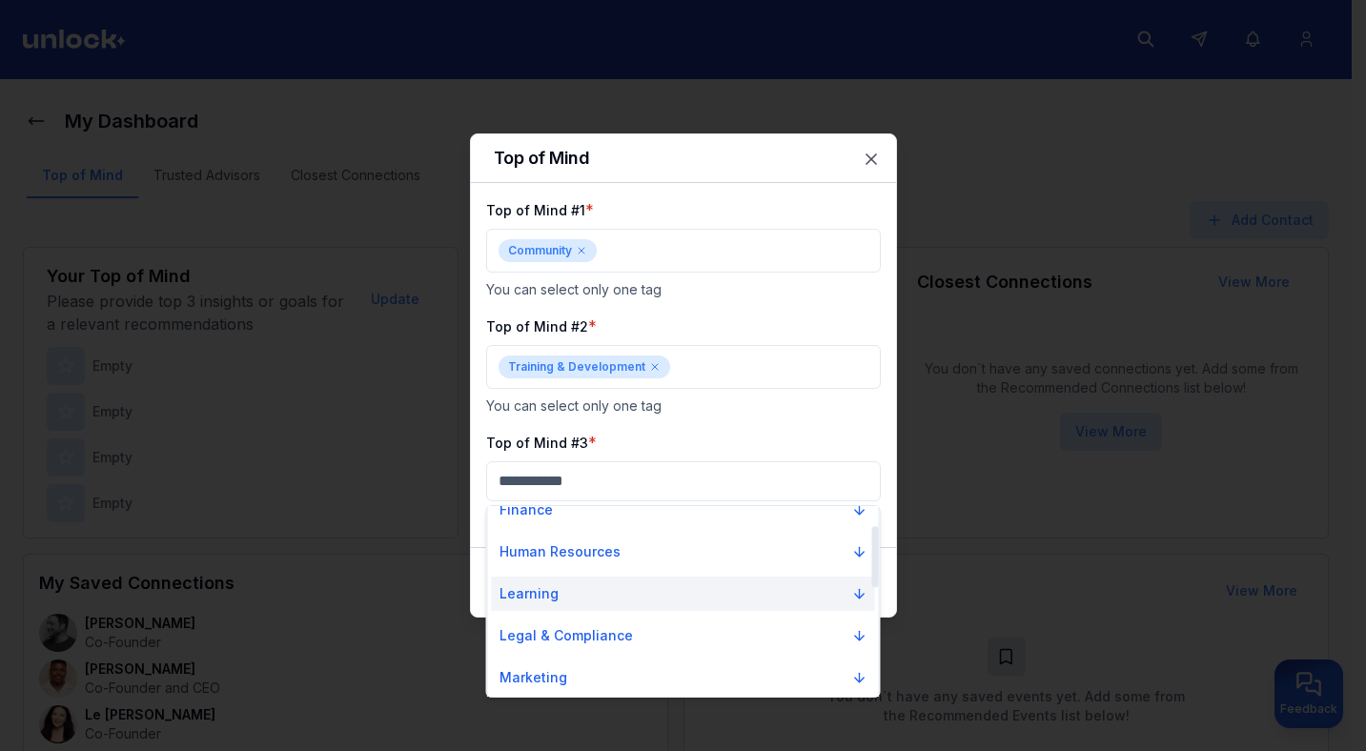
click at [552, 594] on p "Learning" at bounding box center [528, 593] width 59 height 19
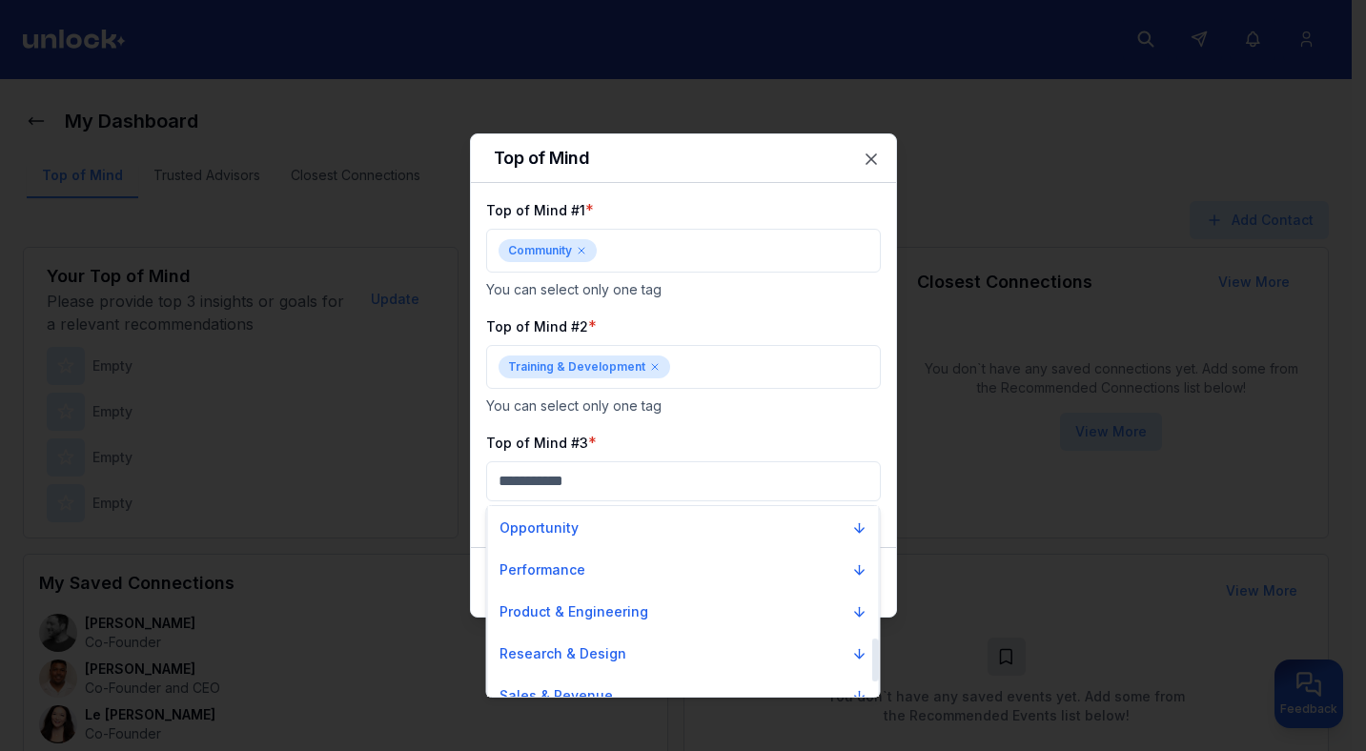
scroll to position [586, 0]
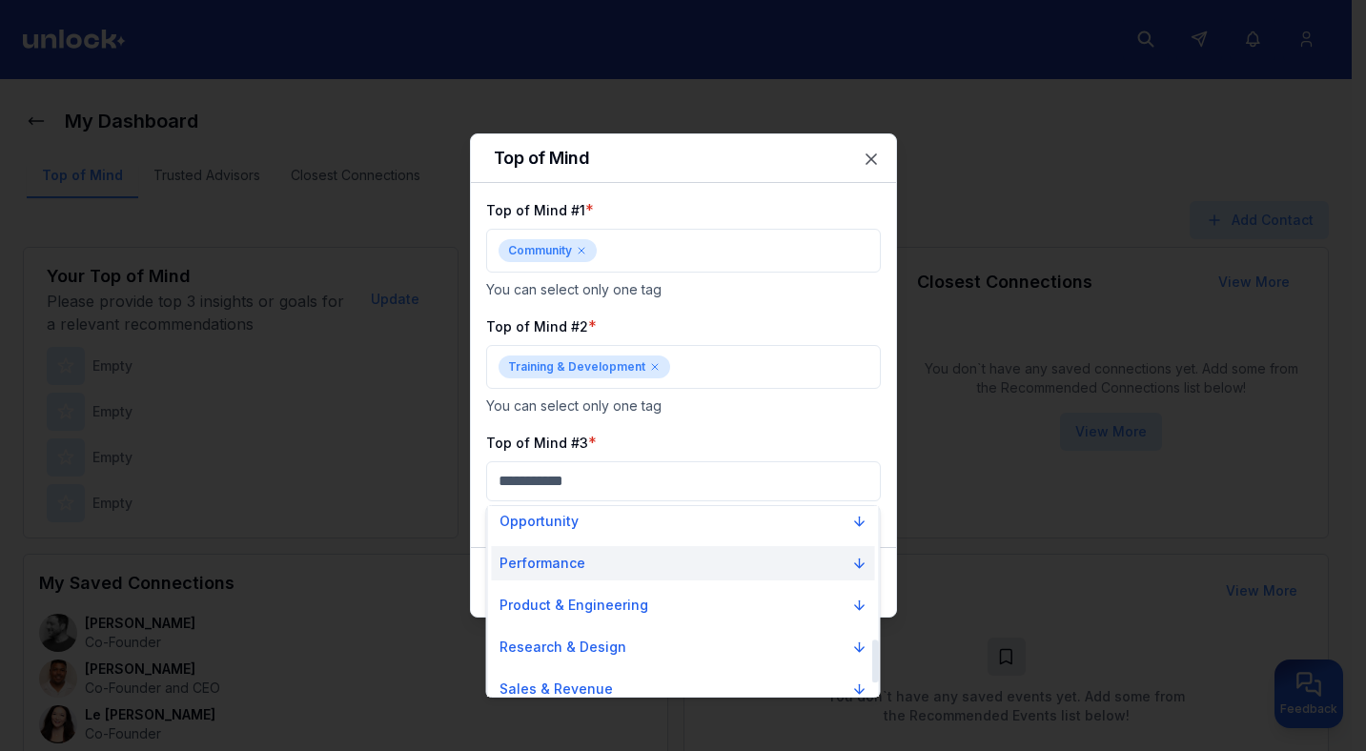
click at [552, 568] on p "Performance" at bounding box center [542, 563] width 86 height 19
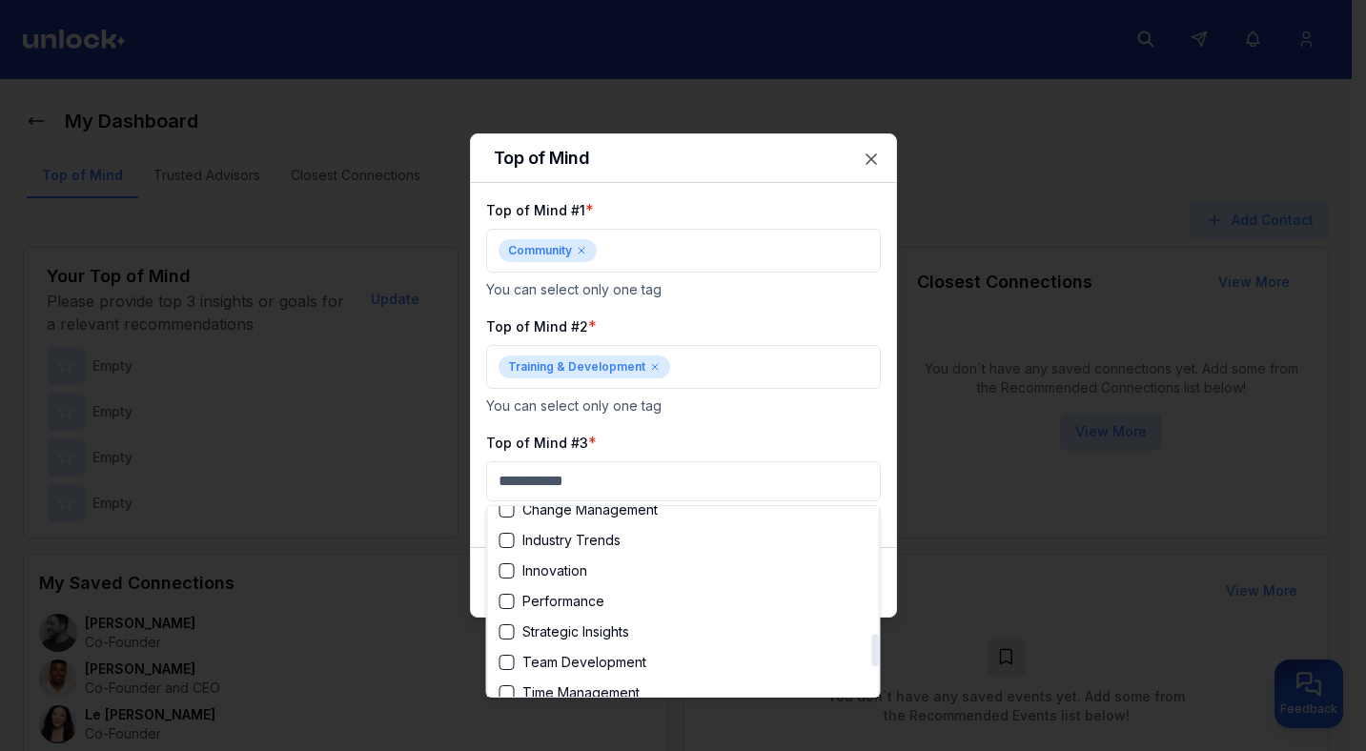
scroll to position [731, 0]
click at [552, 515] on div "Change Management" at bounding box center [578, 511] width 158 height 19
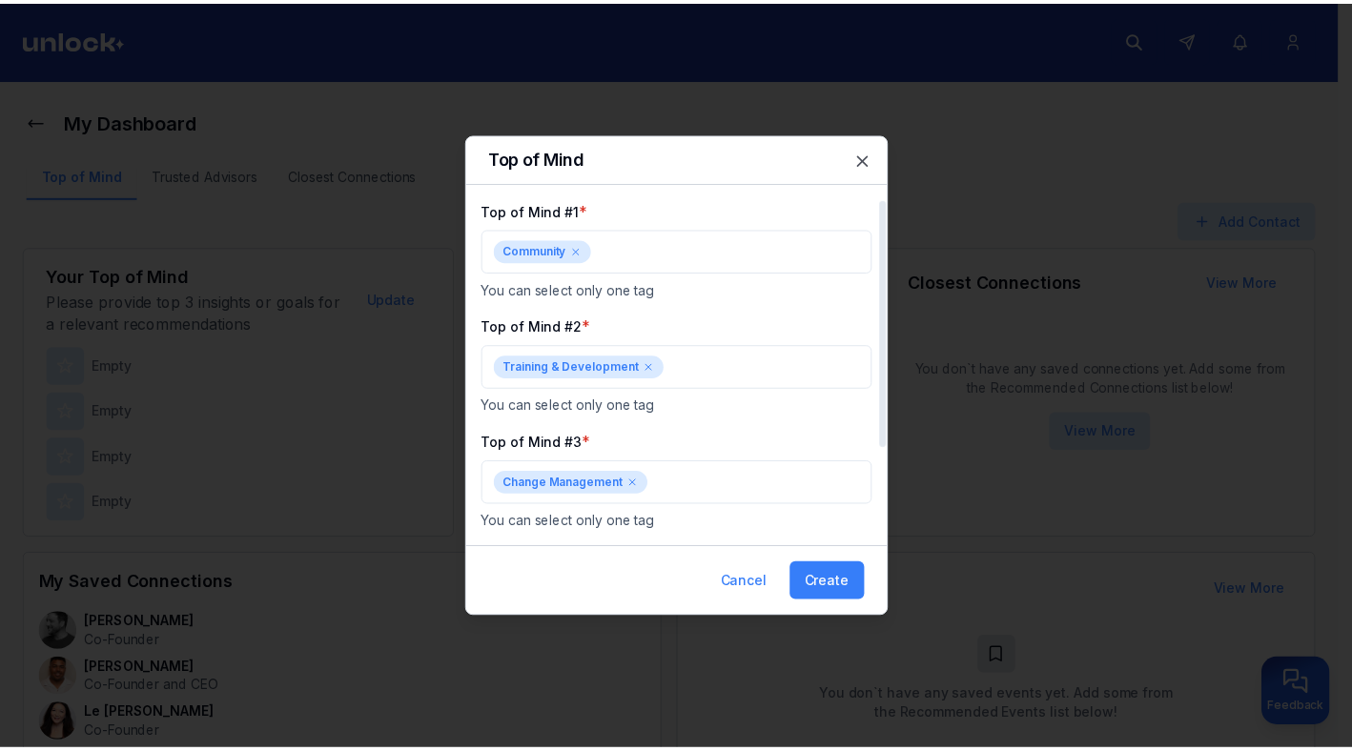
scroll to position [111, 0]
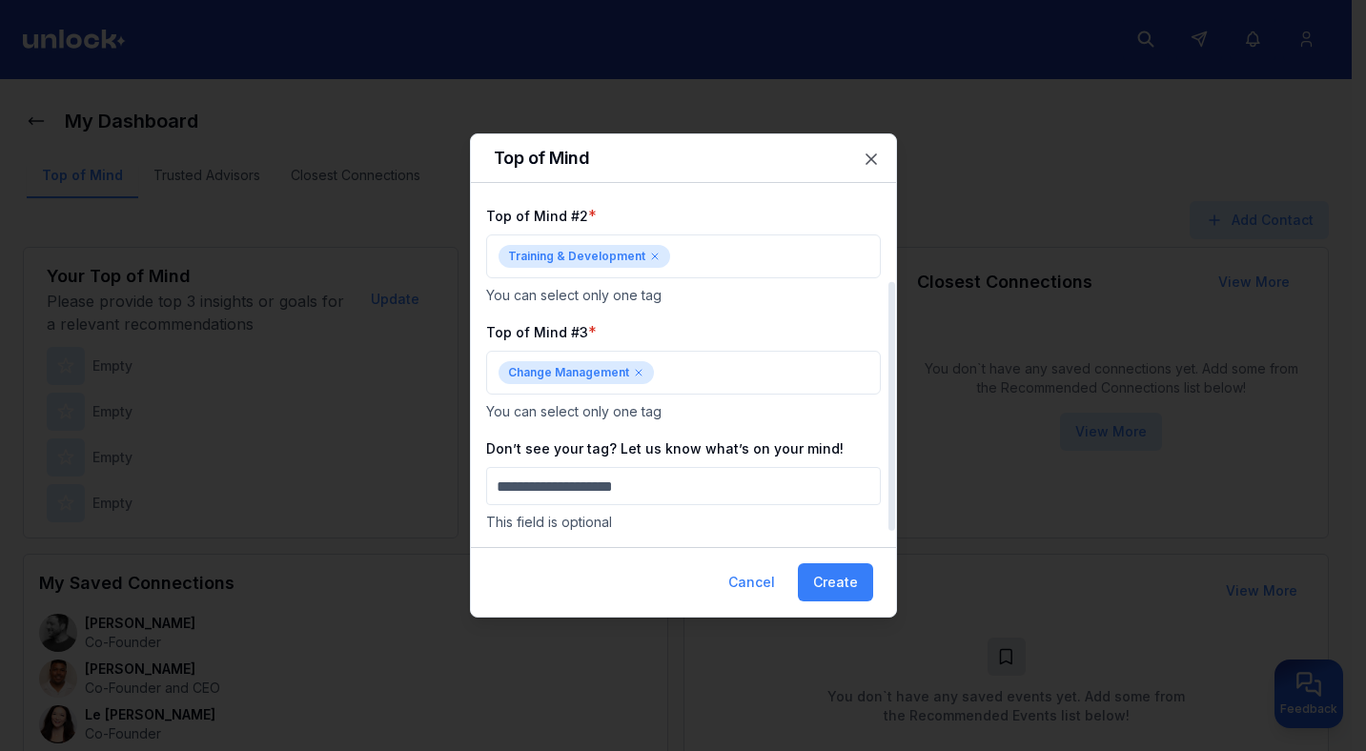
click at [681, 493] on input "Don’t see your tag? Let us know what’s on your mind!" at bounding box center [683, 486] width 395 height 38
type input "**********"
click at [819, 577] on button "Create" at bounding box center [835, 582] width 75 height 38
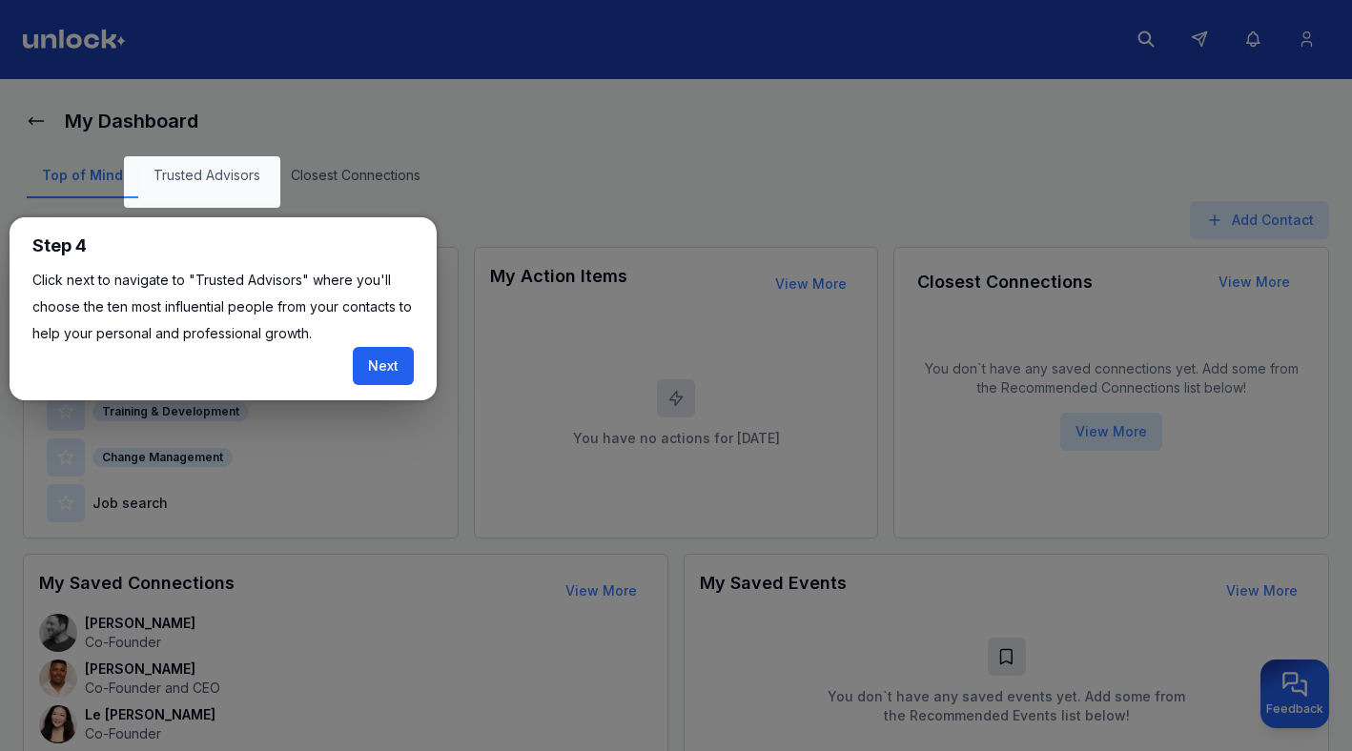
click at [374, 364] on button "Next" at bounding box center [383, 366] width 61 height 38
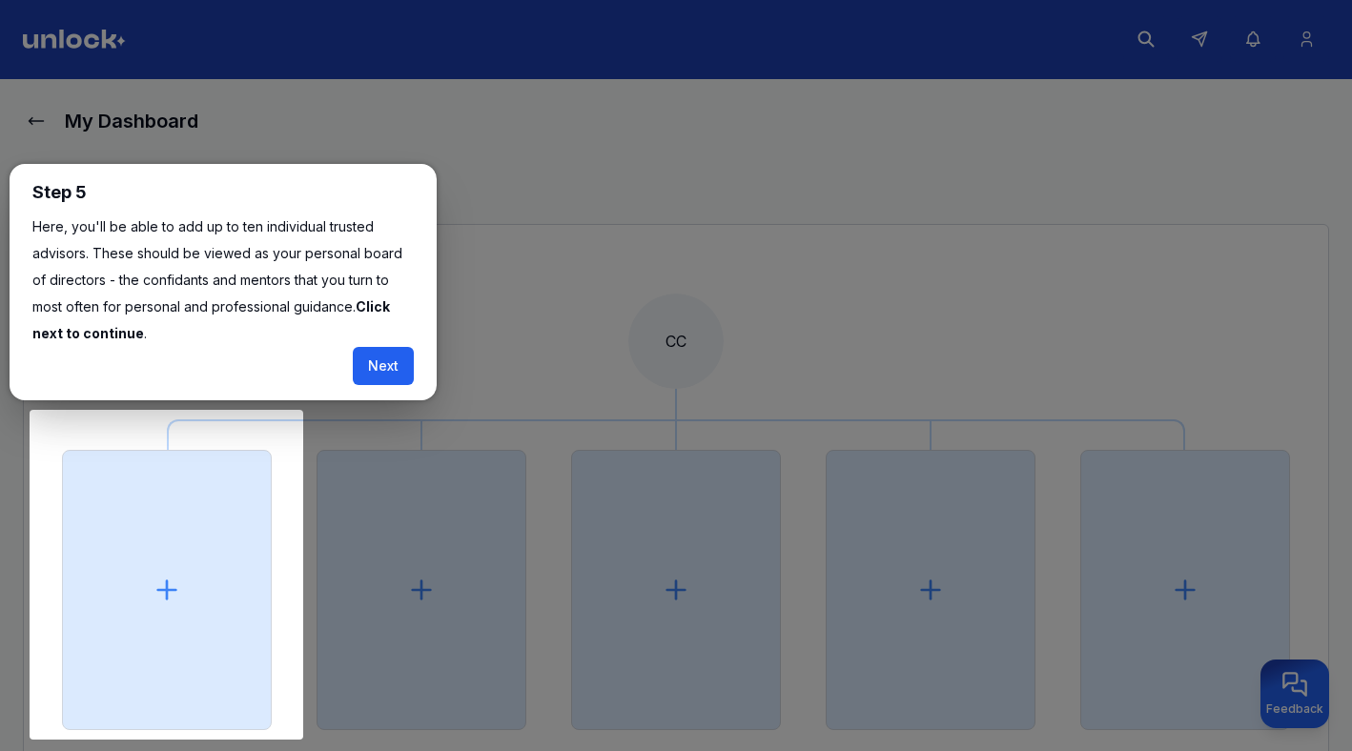
click at [375, 364] on button "Next" at bounding box center [383, 366] width 61 height 38
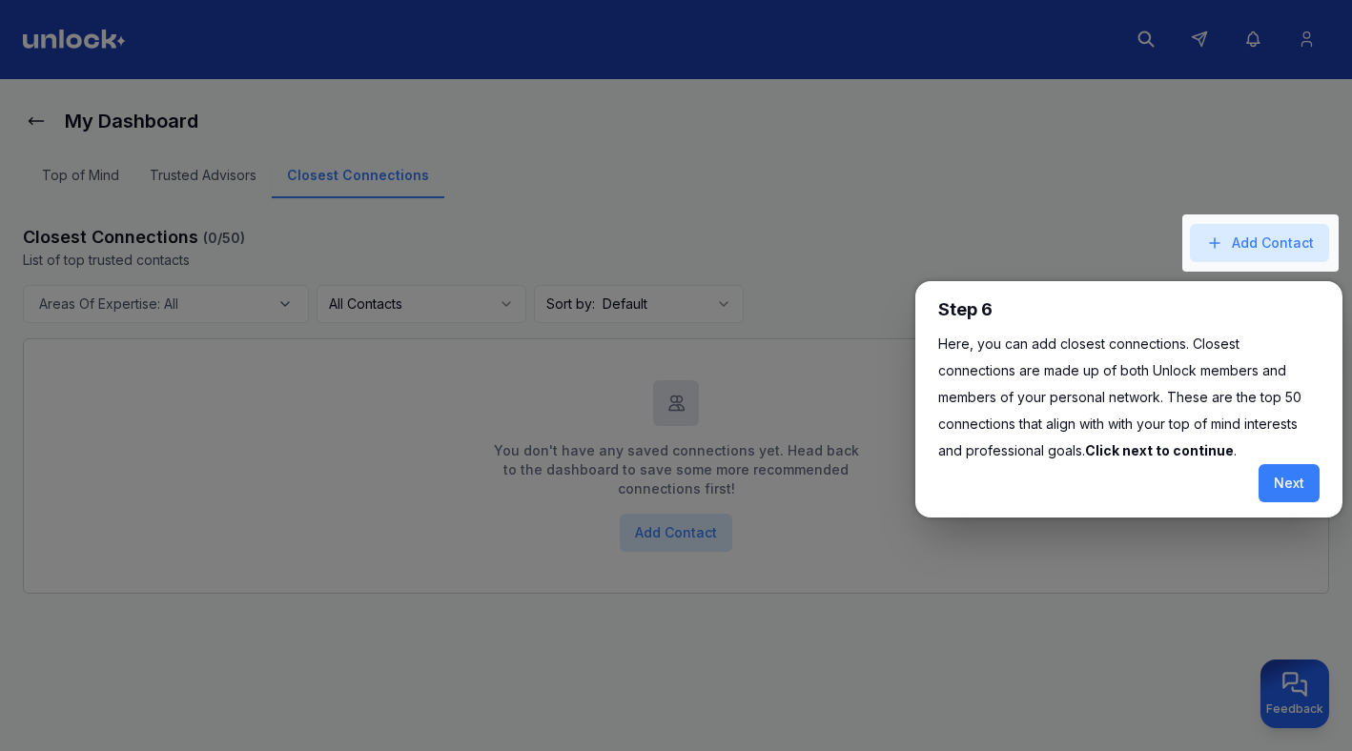
scroll to position [8, 0]
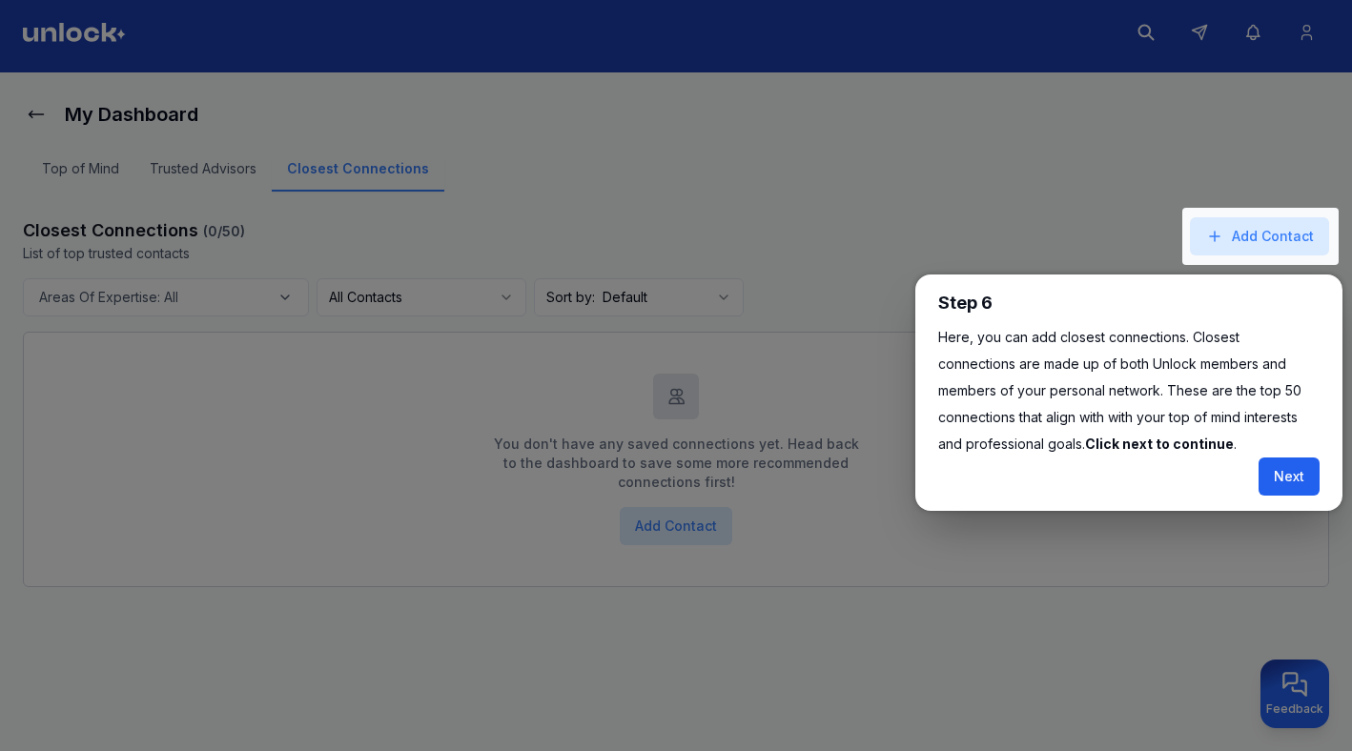
click at [1294, 480] on button "Next" at bounding box center [1288, 477] width 61 height 38
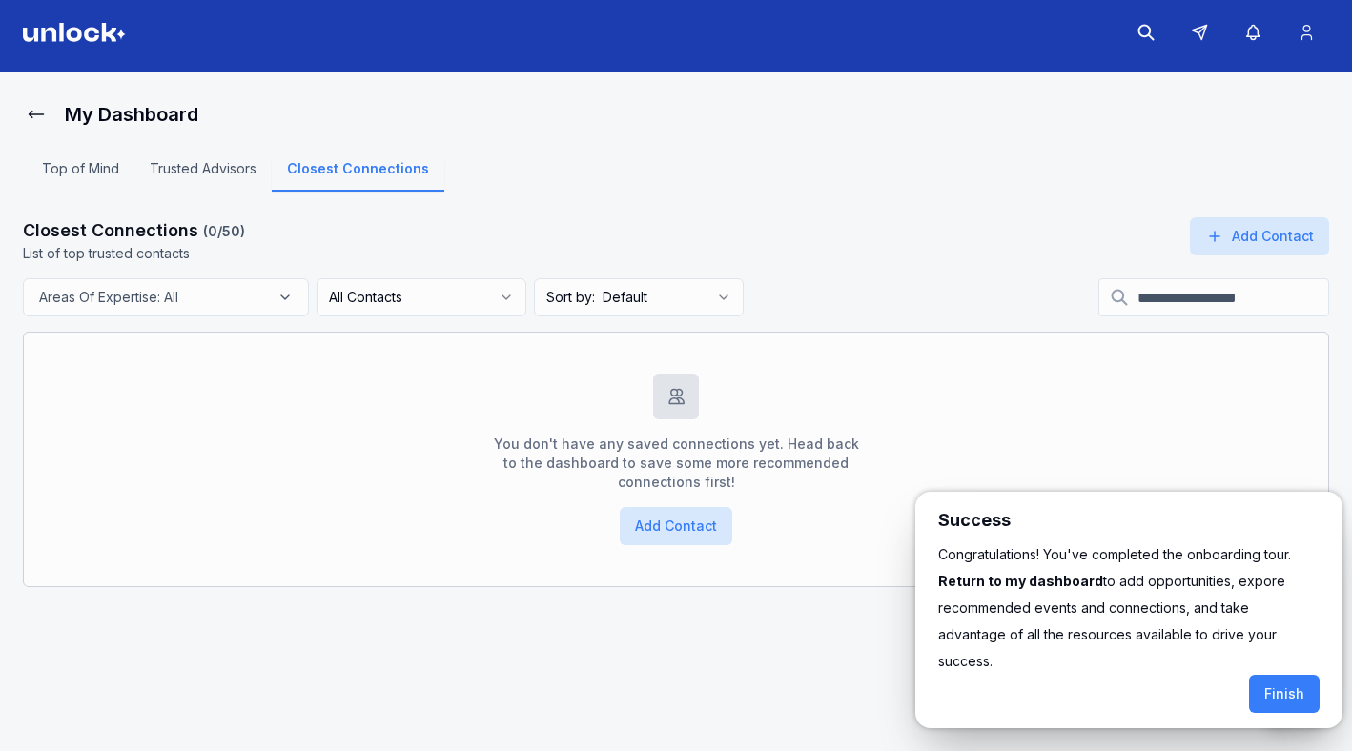
click at [210, 162] on div at bounding box center [676, 371] width 1352 height 759
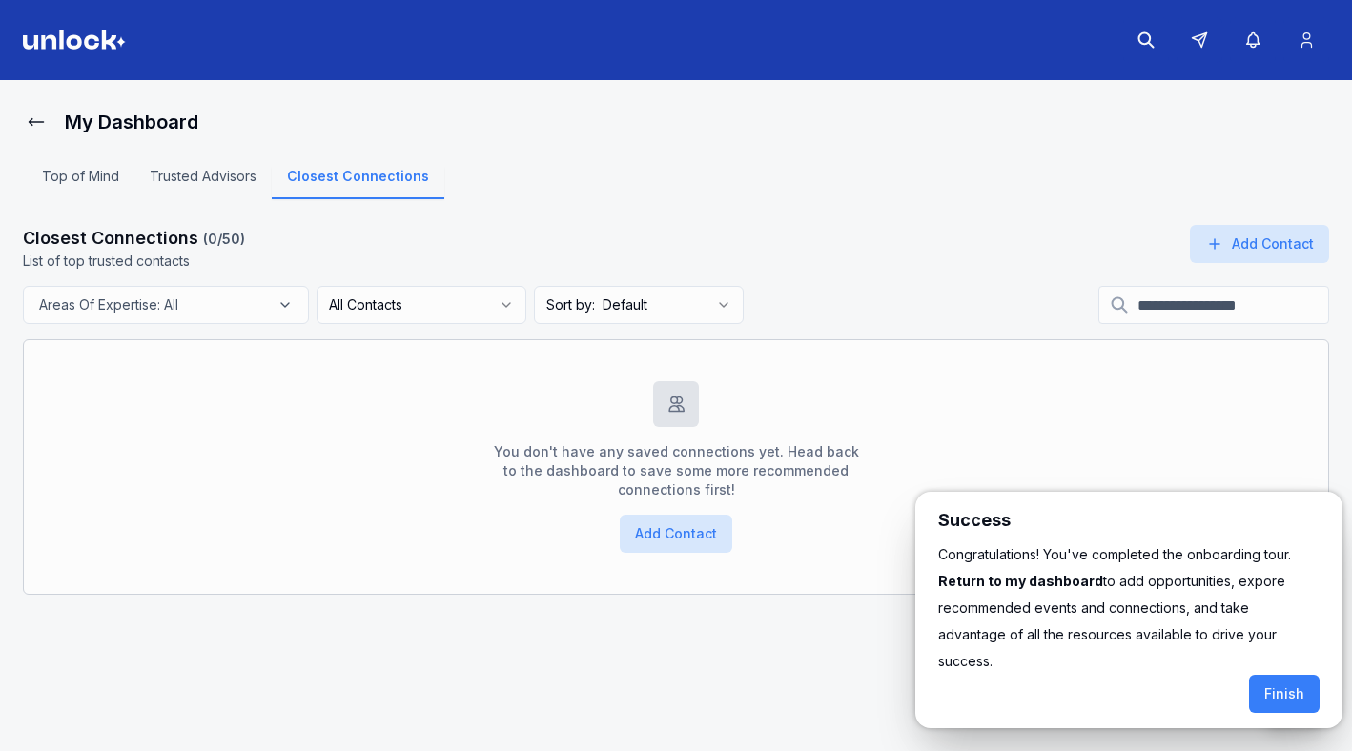
click at [73, 176] on div at bounding box center [676, 379] width 1352 height 759
click at [39, 115] on div at bounding box center [676, 379] width 1352 height 759
click at [29, 118] on div at bounding box center [676, 379] width 1352 height 759
click at [36, 126] on div at bounding box center [676, 379] width 1352 height 759
click at [112, 118] on div at bounding box center [676, 379] width 1352 height 759
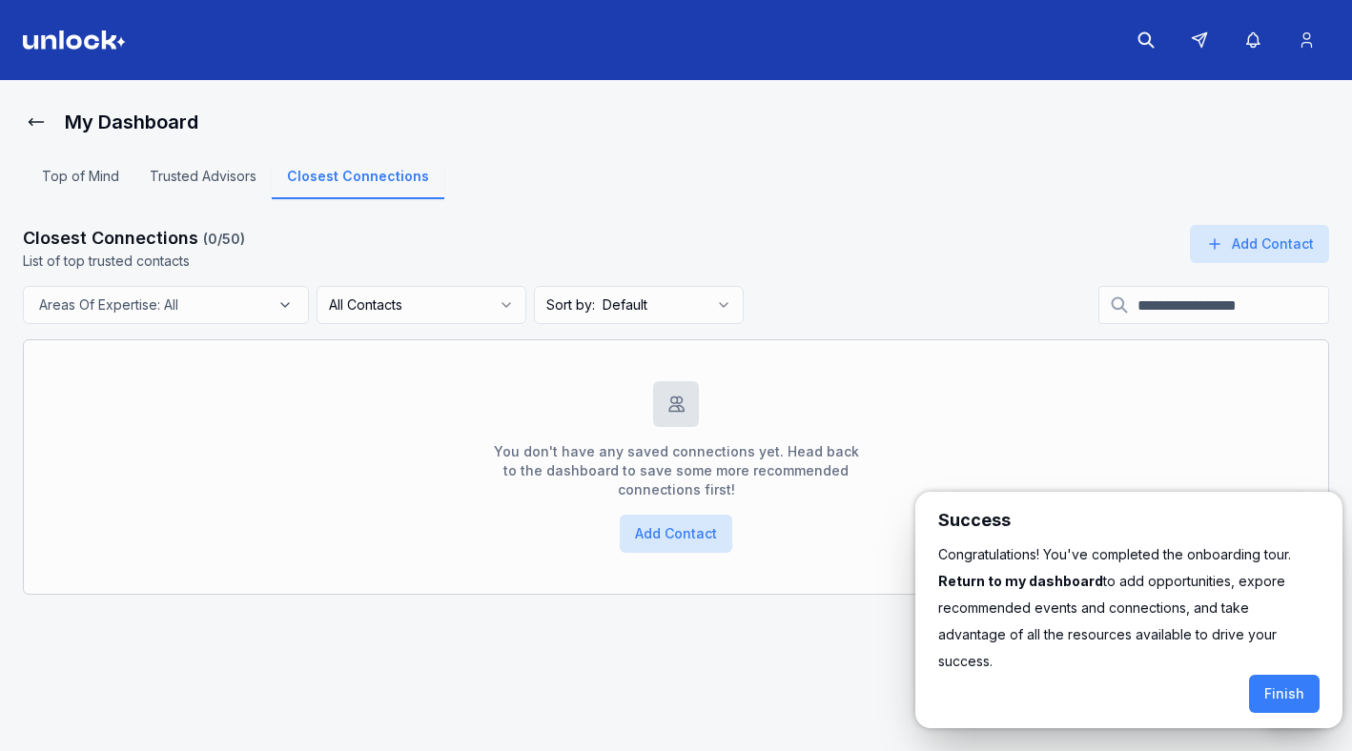
scroll to position [8, 0]
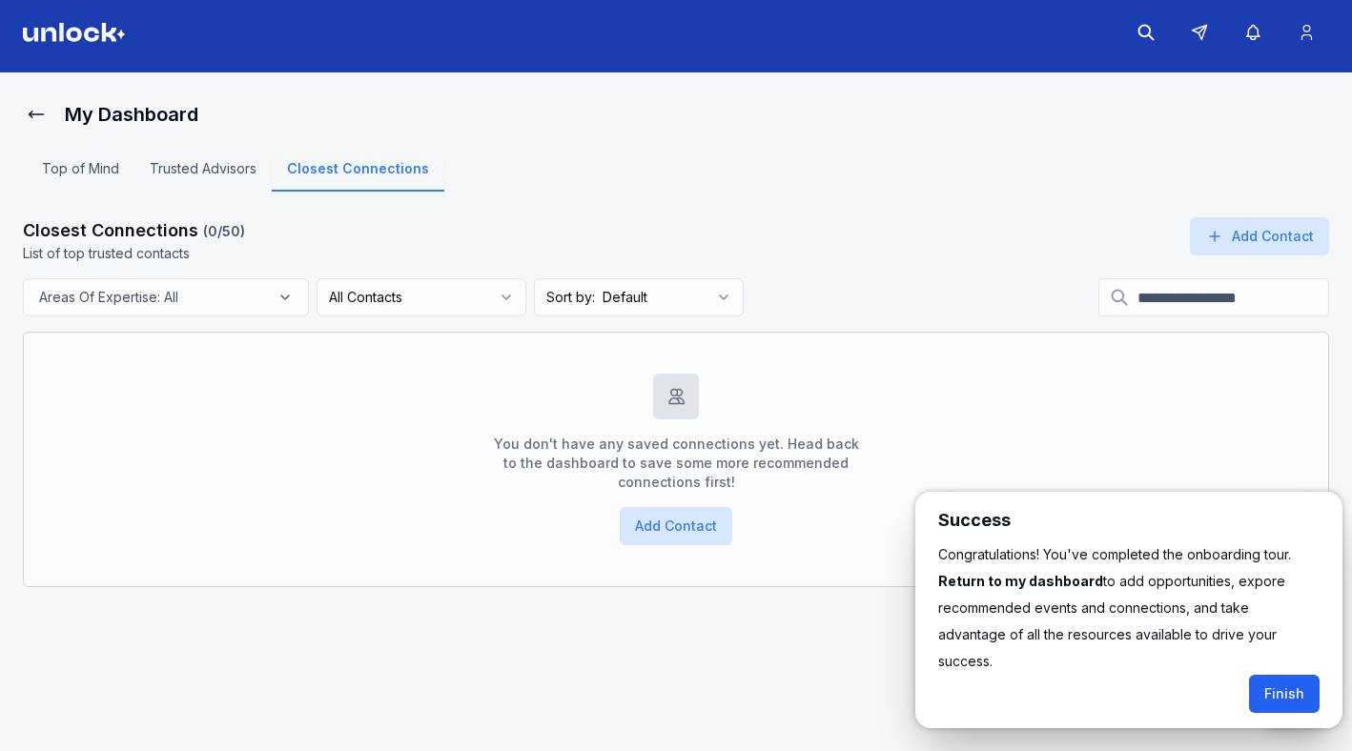
click at [1288, 675] on button "Finish" at bounding box center [1284, 694] width 71 height 38
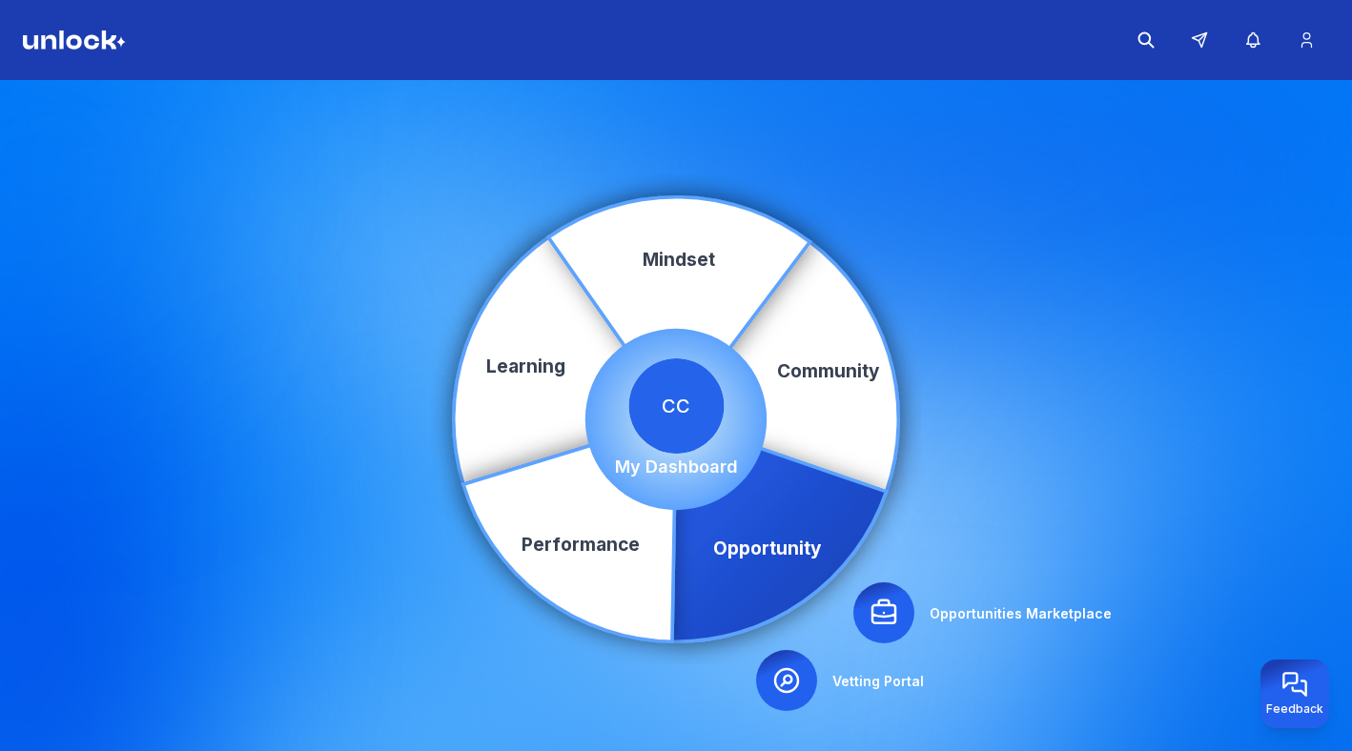
click at [732, 527] on icon at bounding box center [779, 530] width 214 height 222
click at [892, 621] on icon at bounding box center [883, 613] width 31 height 31
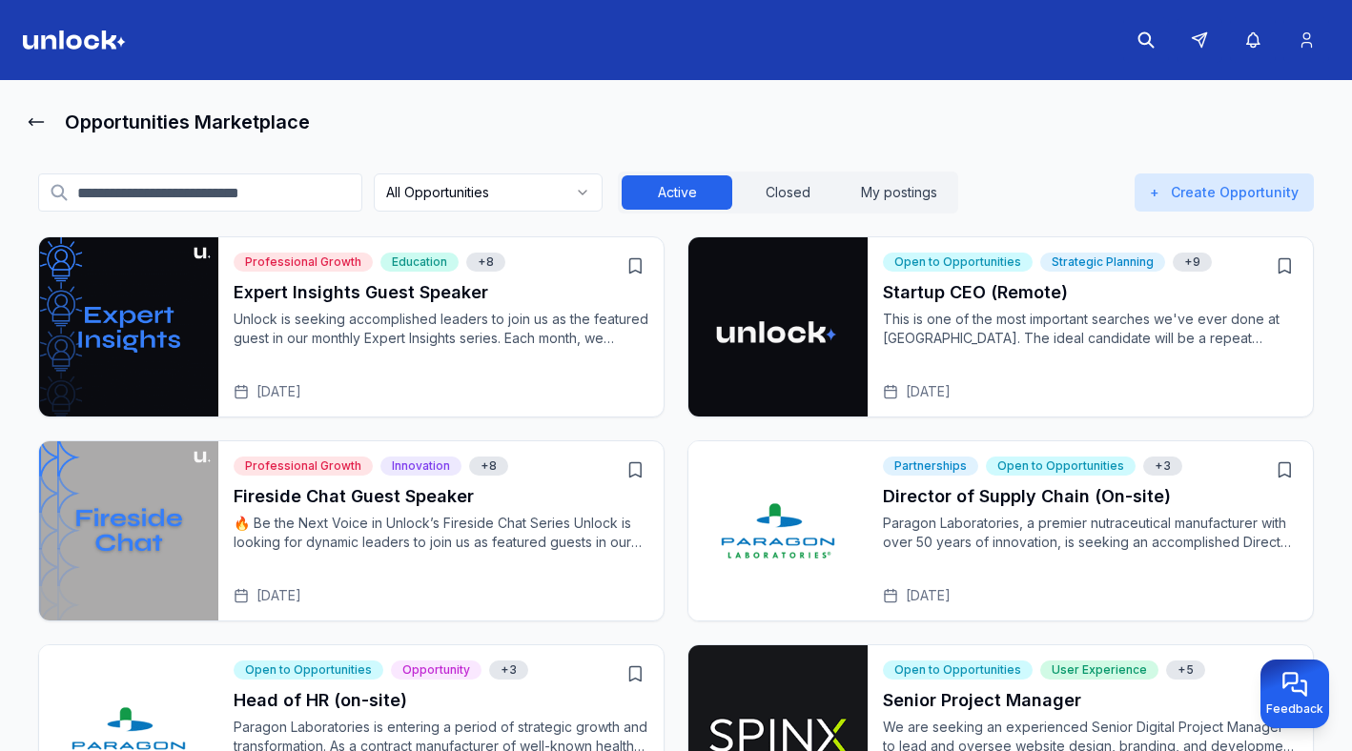
click at [1060, 336] on p "This is one of the most important searches we've ever done at Unlock. The ideal…" at bounding box center [1090, 329] width 415 height 38
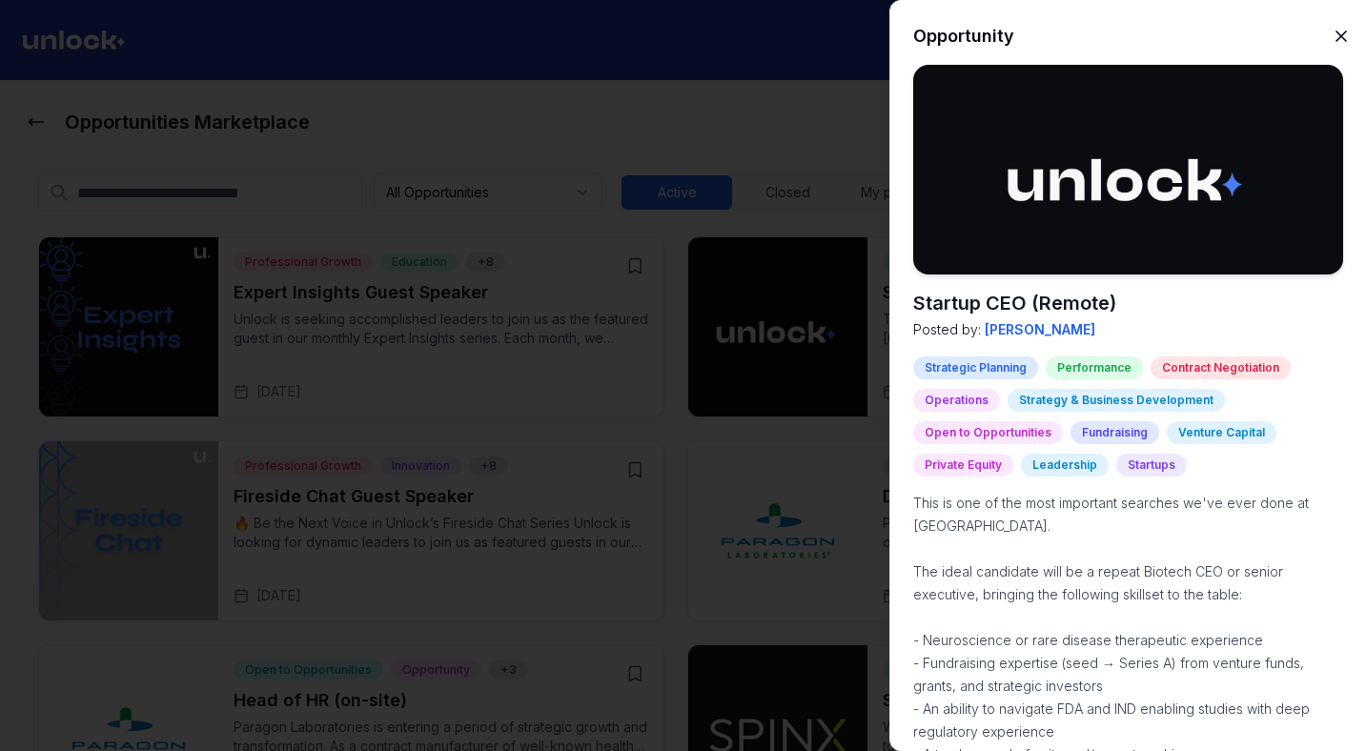
click at [1332, 38] on icon "button" at bounding box center [1341, 36] width 19 height 19
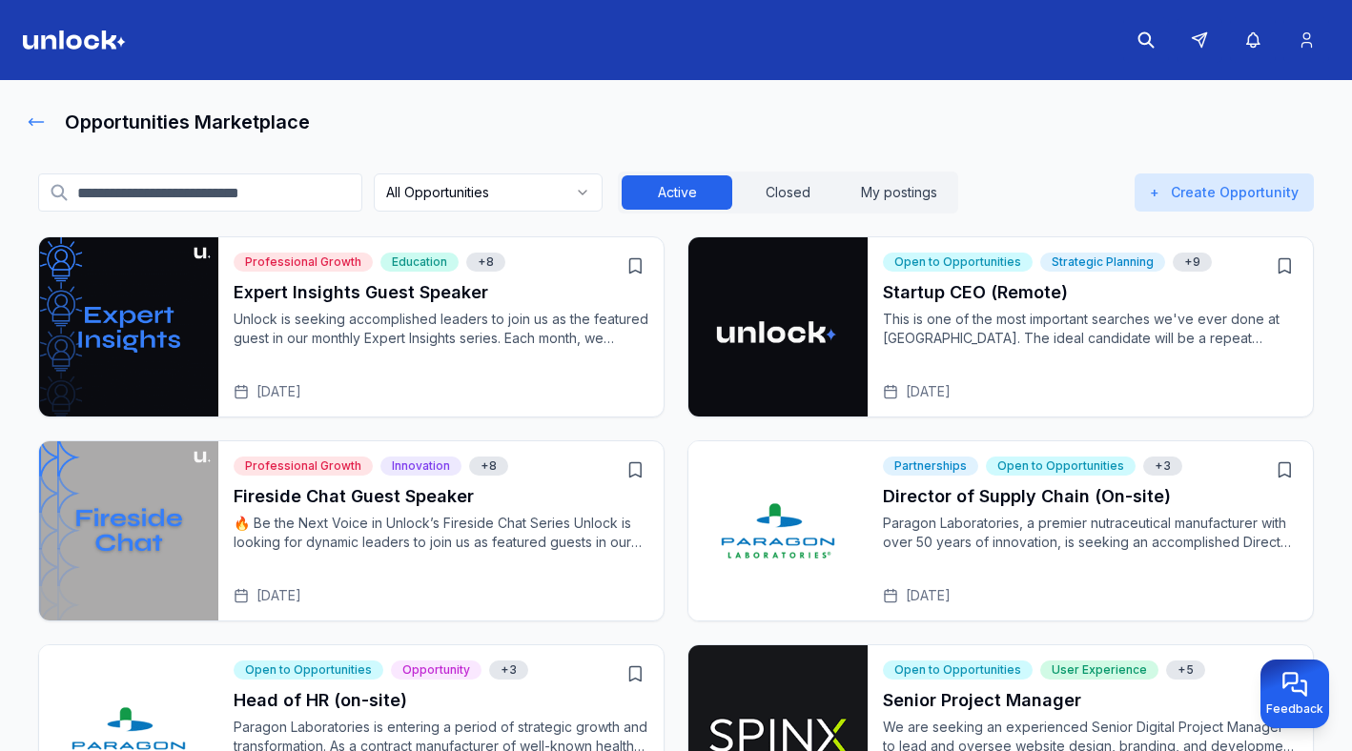
click at [35, 113] on icon at bounding box center [36, 121] width 19 height 19
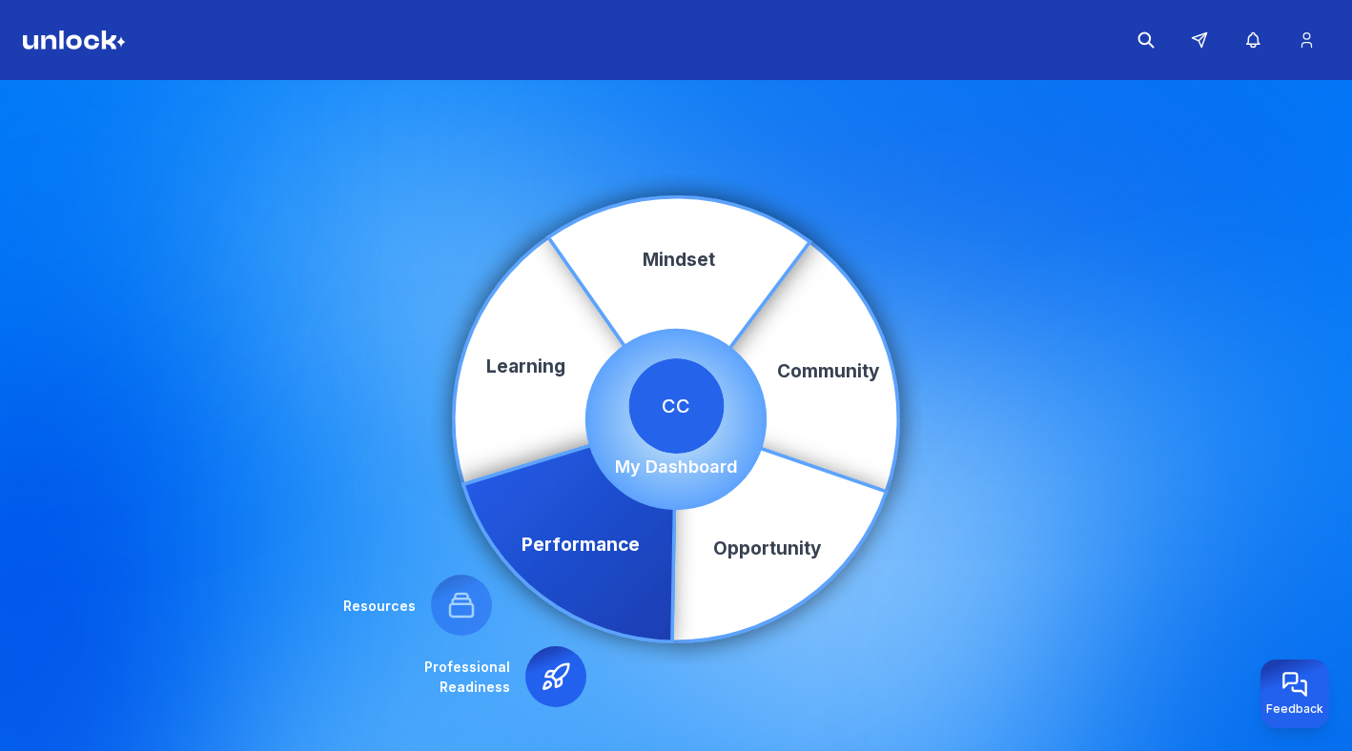
click at [560, 683] on icon at bounding box center [555, 677] width 31 height 31
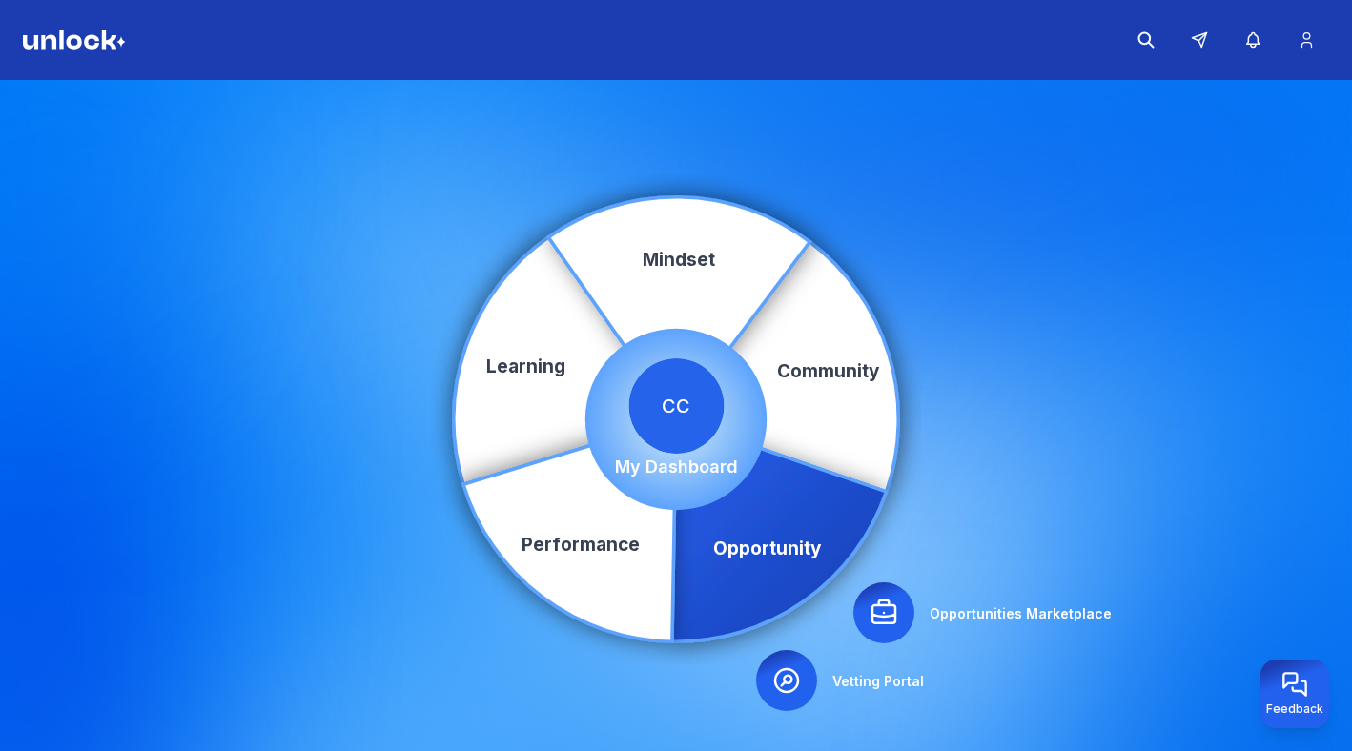
click at [886, 610] on icon at bounding box center [883, 613] width 31 height 31
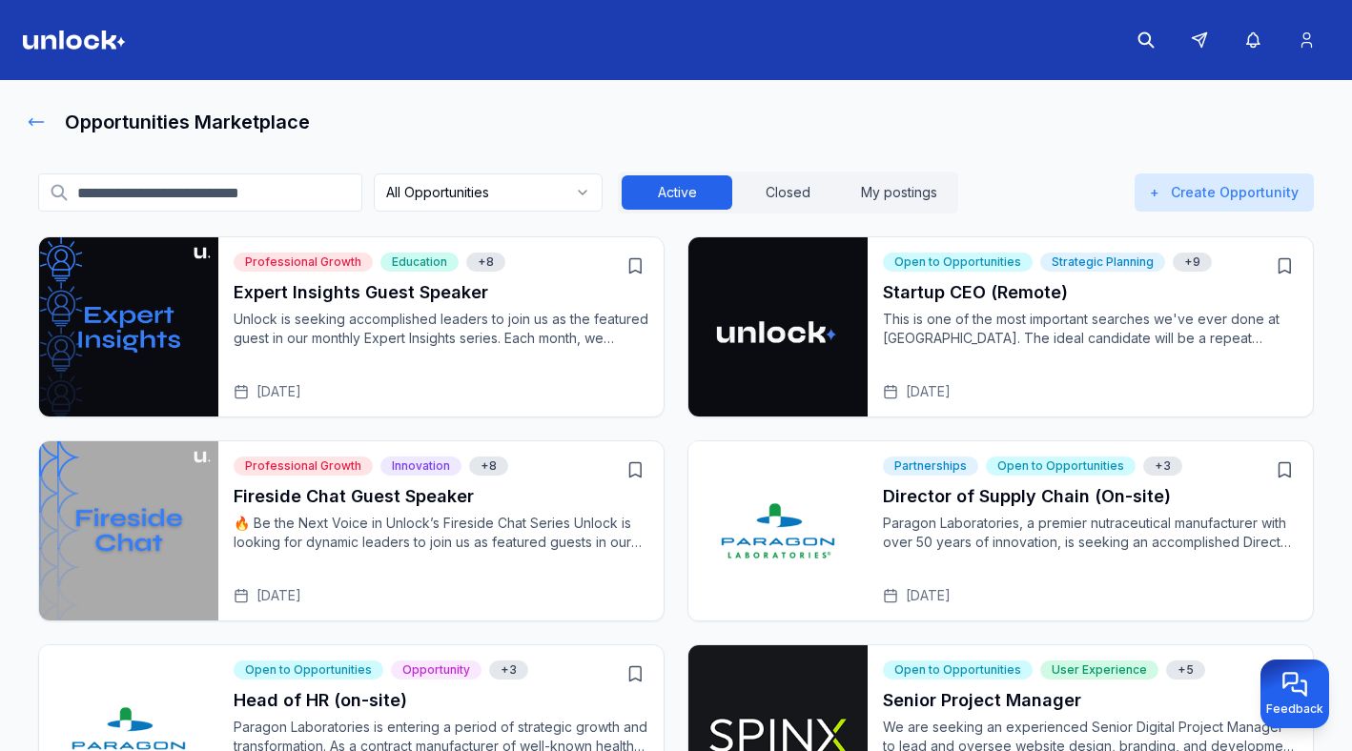
click at [33, 128] on icon at bounding box center [36, 121] width 19 height 19
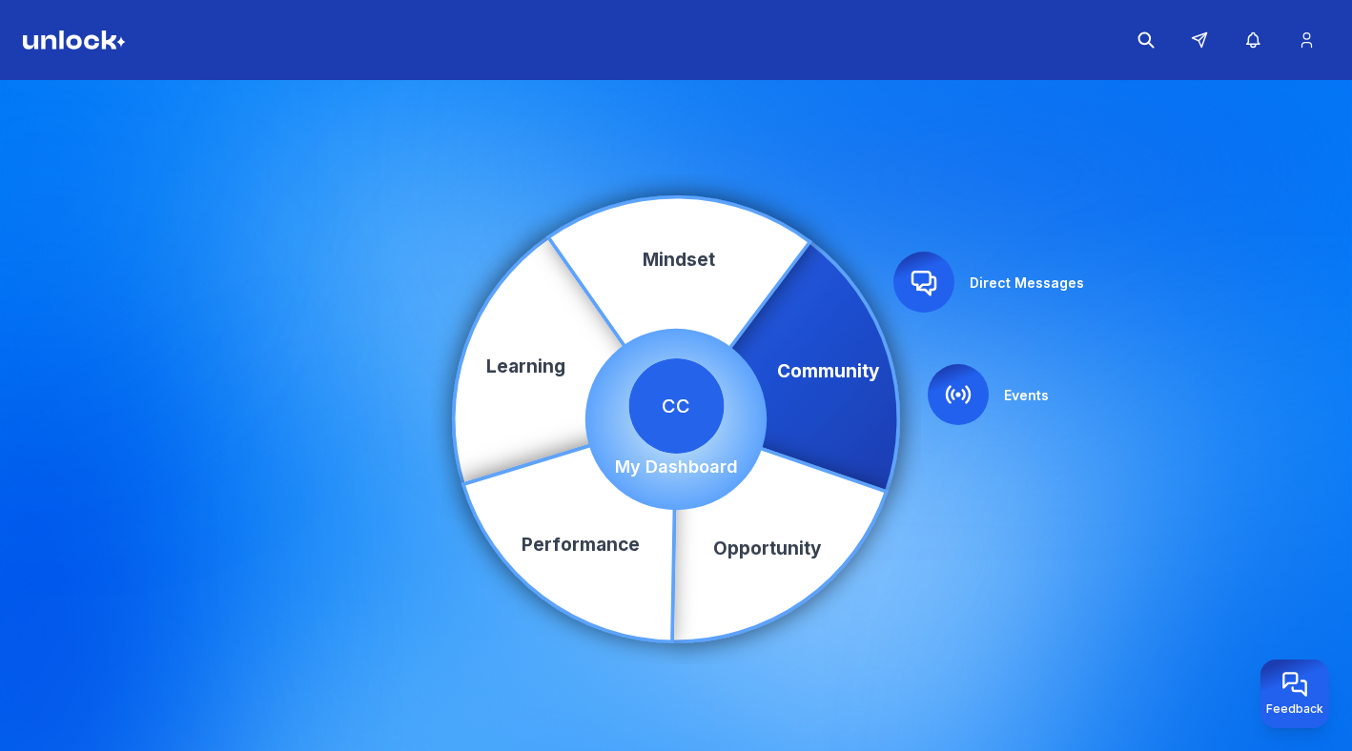
click at [998, 407] on div "Community Learning Opportunity Performance Mindset Direct Messages Events CC My…" at bounding box center [676, 419] width 1352 height 679
click at [941, 275] on div at bounding box center [923, 282] width 61 height 61
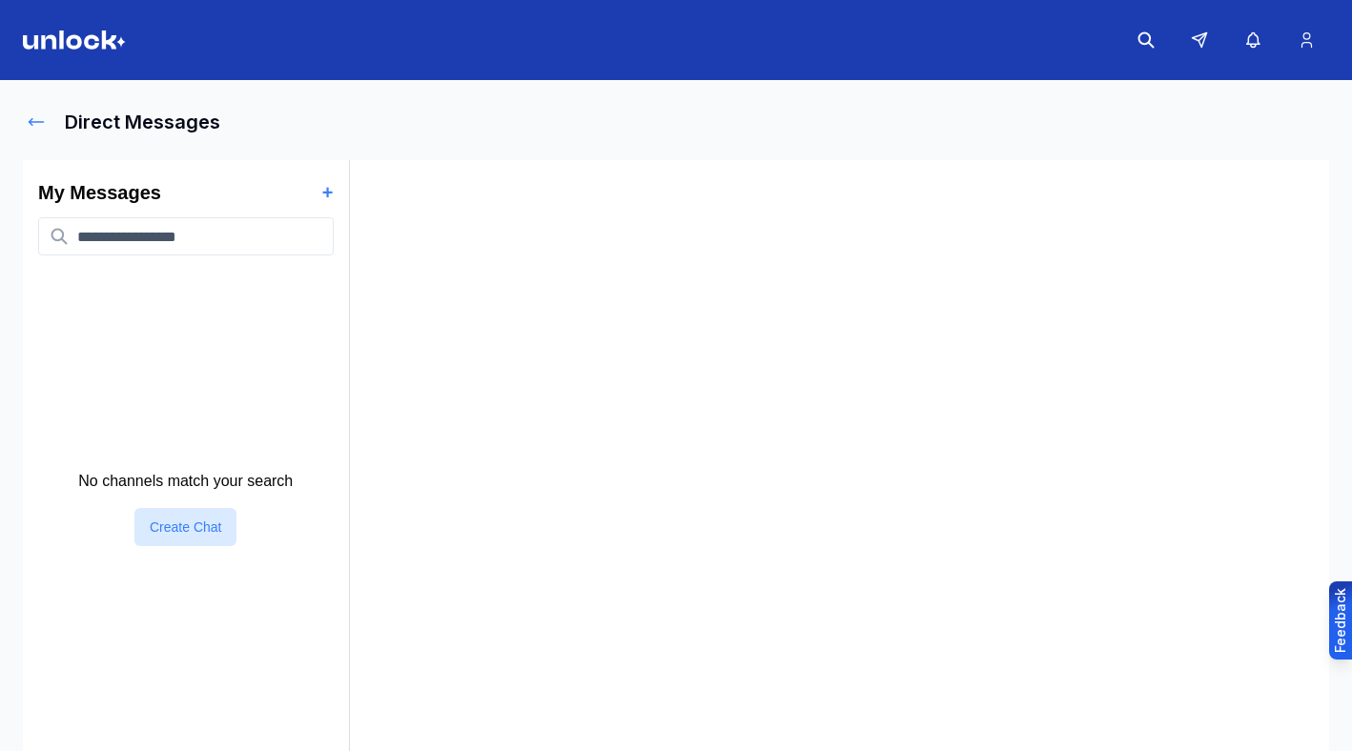
click at [34, 121] on icon at bounding box center [37, 122] width 14 height 7
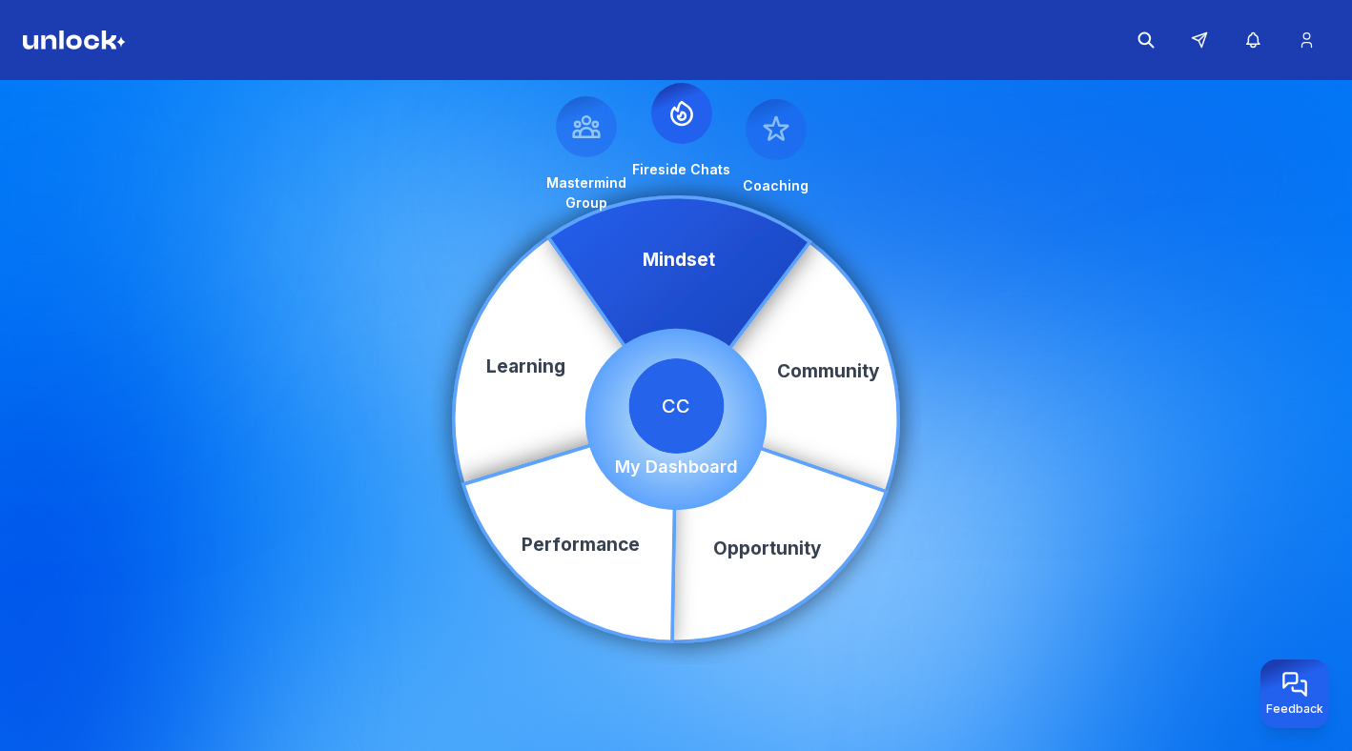
click at [767, 129] on icon at bounding box center [776, 128] width 24 height 22
click at [612, 162] on div "Community Learning Opportunity Performance Mindset Mastermind Group Fireside Ch…" at bounding box center [676, 419] width 1352 height 679
click at [680, 115] on icon at bounding box center [682, 116] width 8 height 8
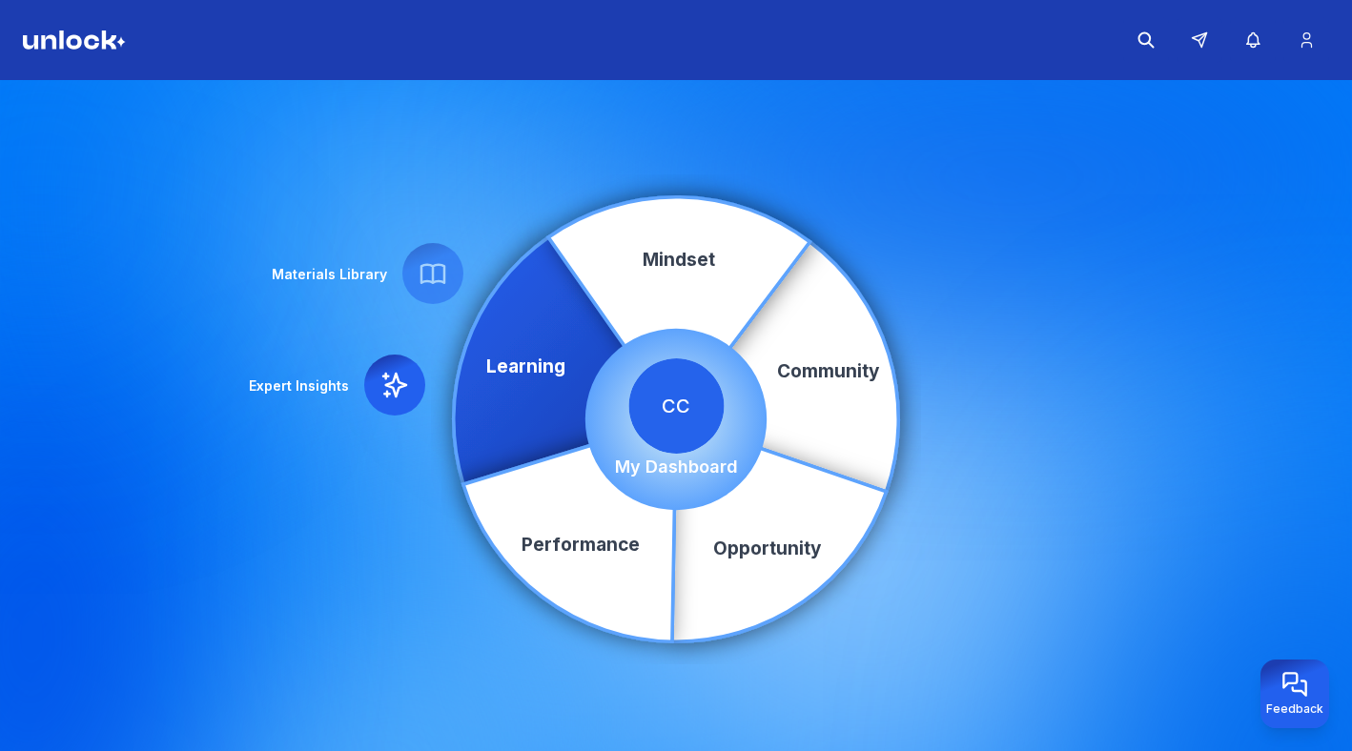
click at [347, 389] on div "Community Learning Opportunity Performance Mindset Expert Insights Materials Li…" at bounding box center [676, 419] width 1352 height 679
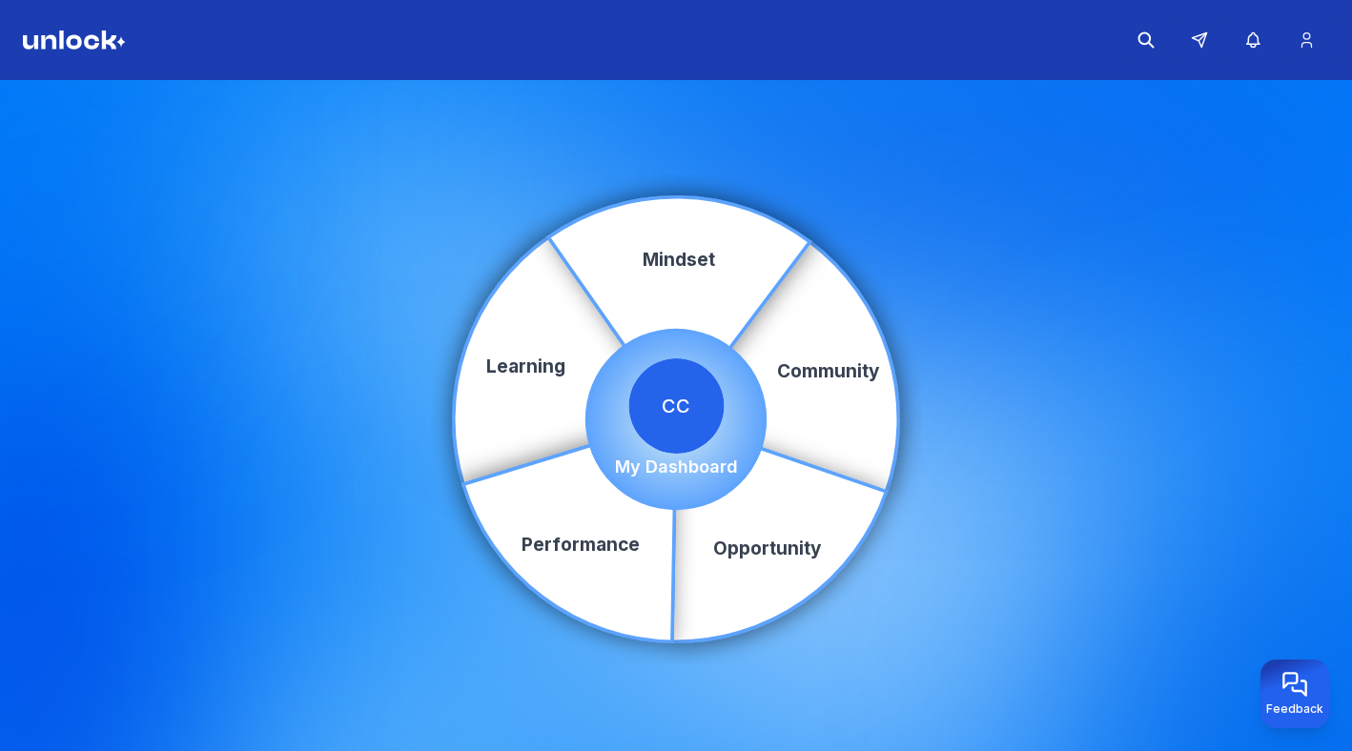
click at [381, 384] on div "Community Learning Opportunity Performance Mindset CC My Dashboard" at bounding box center [676, 419] width 1352 height 679
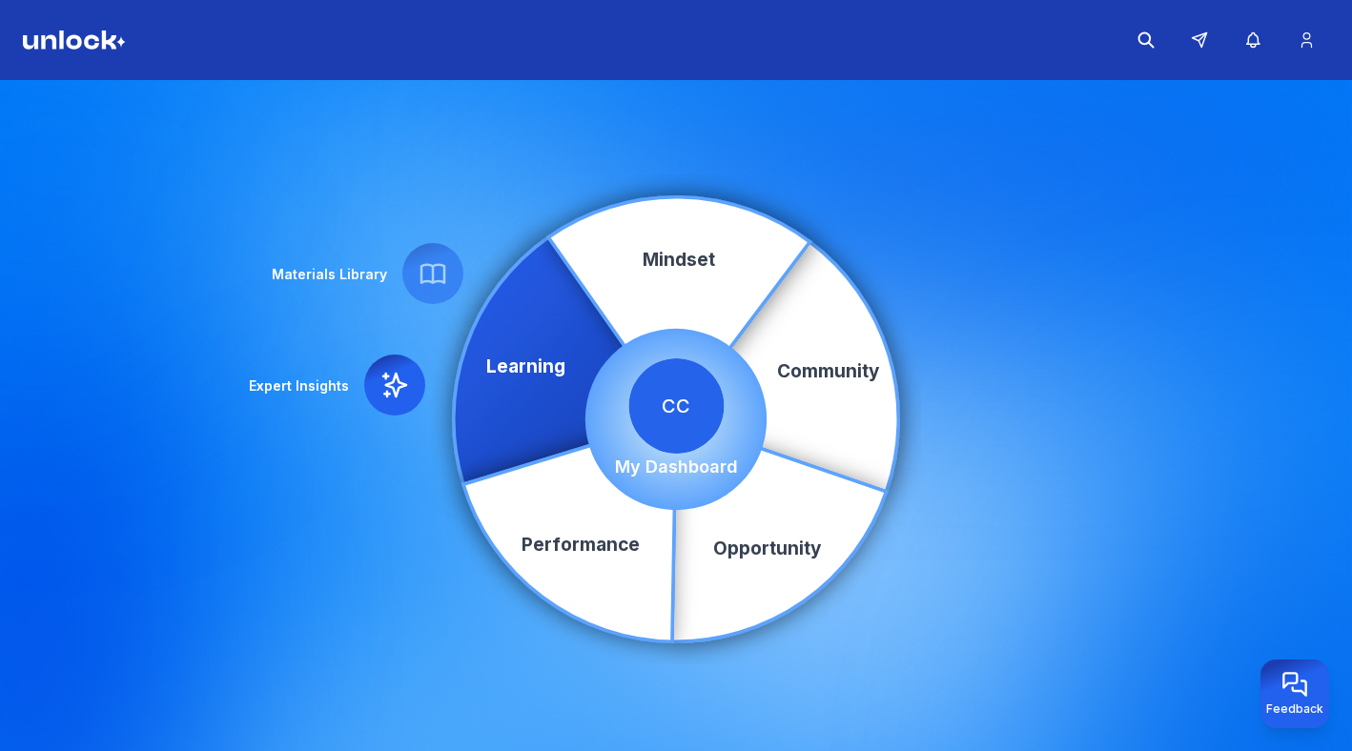
click at [379, 377] on icon at bounding box center [394, 385] width 31 height 31
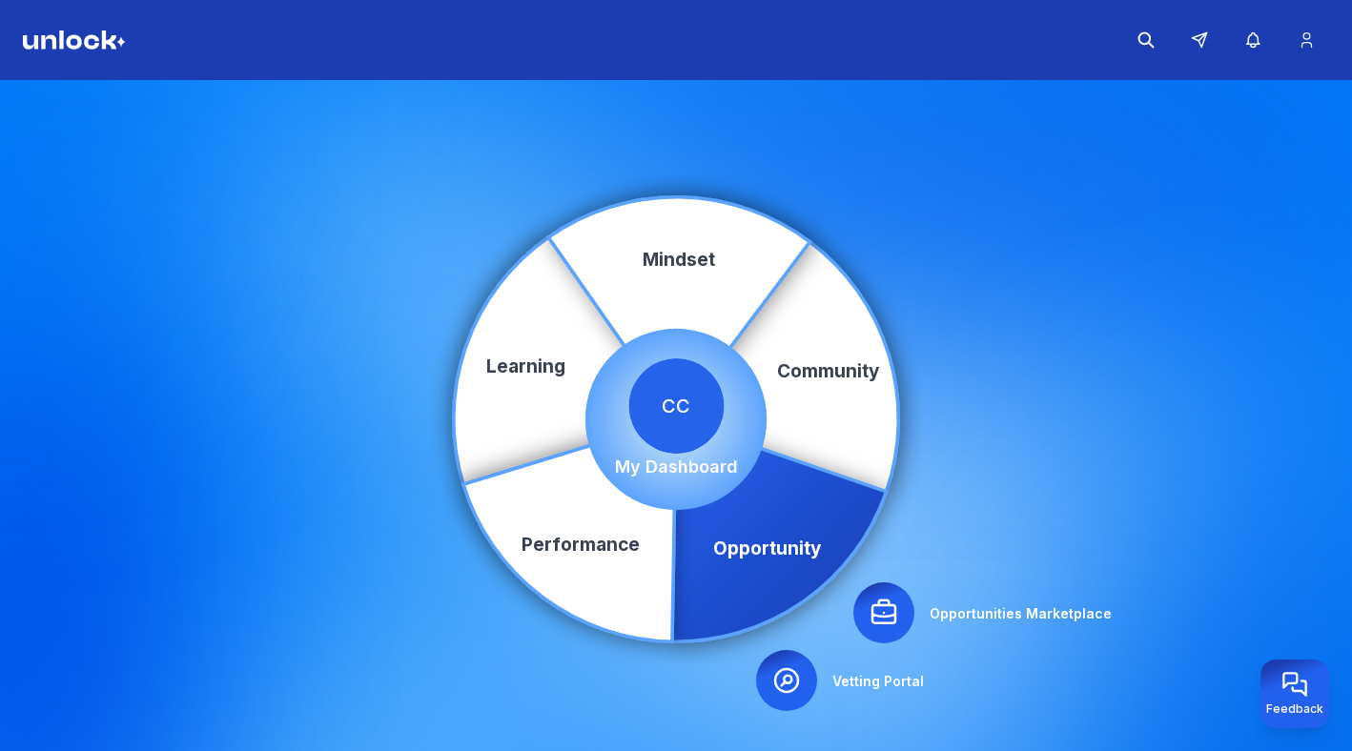
click at [792, 681] on icon at bounding box center [786, 680] width 23 height 23
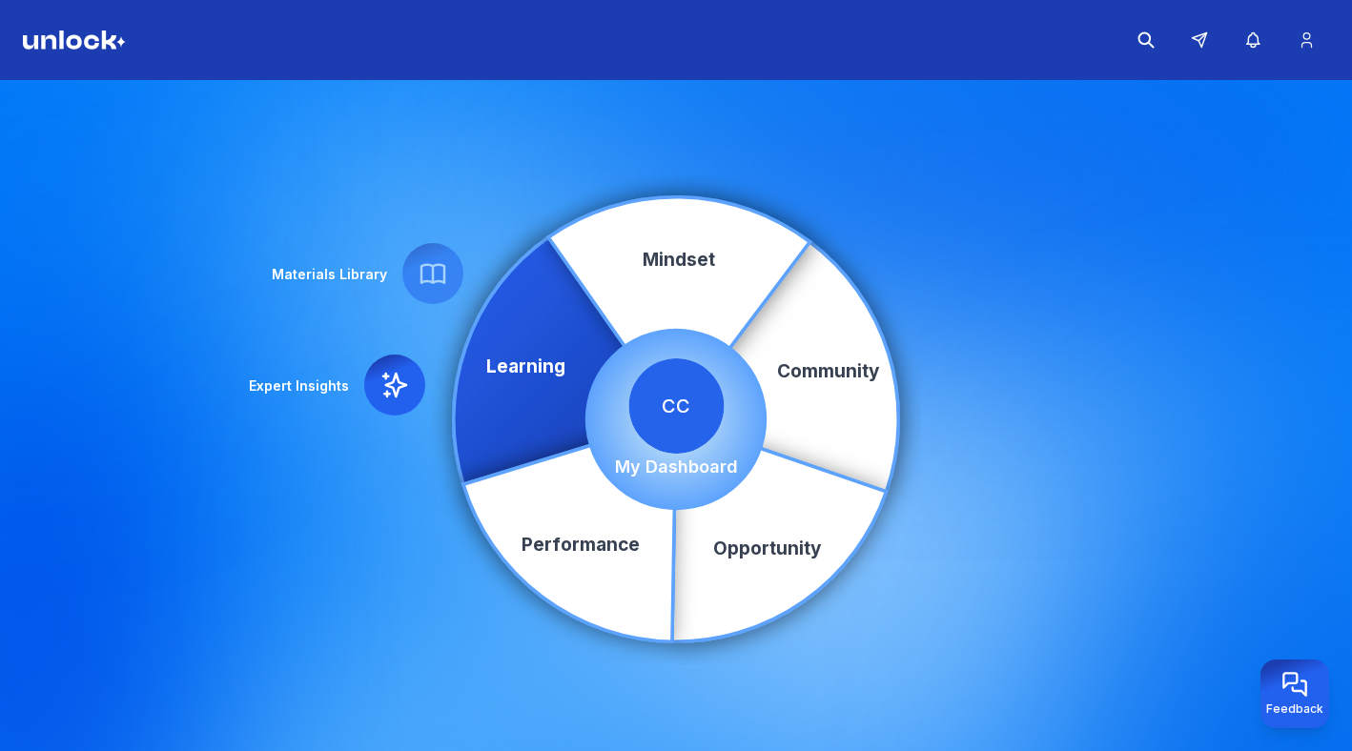
click at [377, 376] on div at bounding box center [394, 385] width 61 height 61
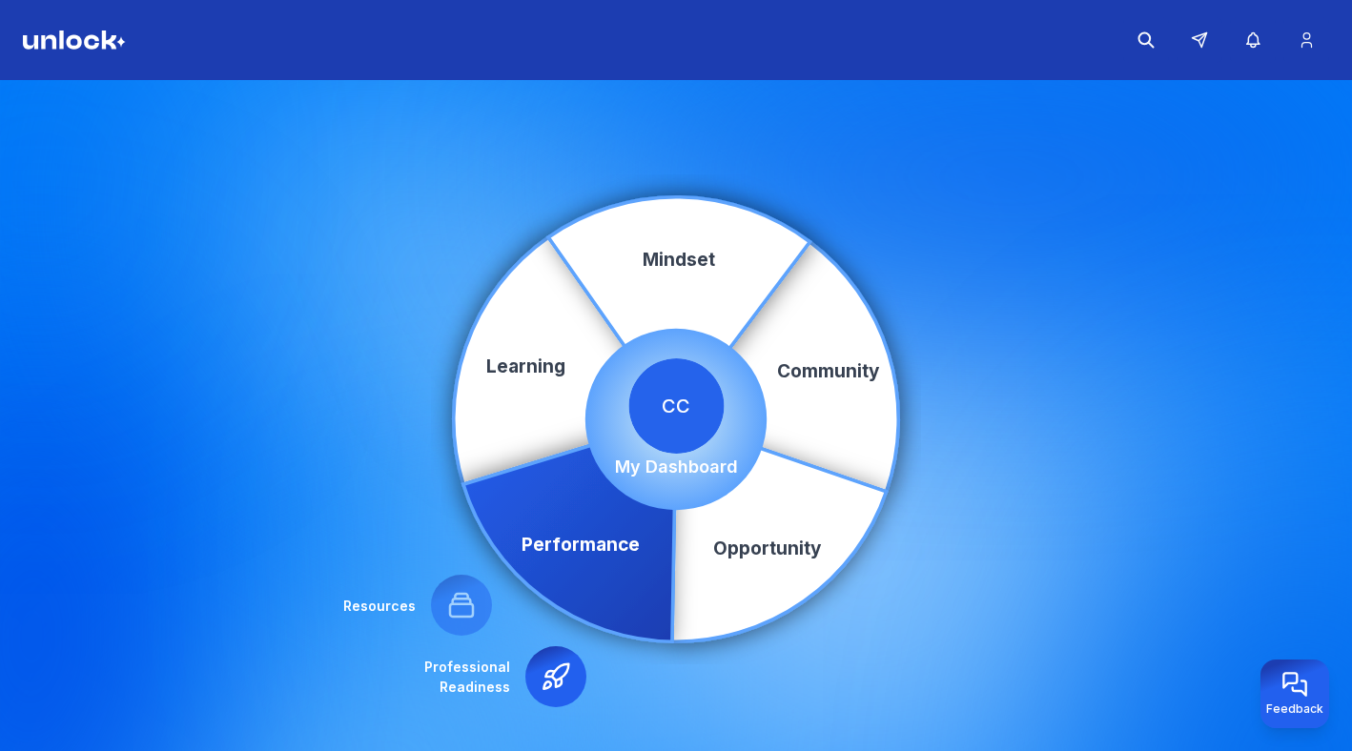
click at [563, 681] on icon at bounding box center [555, 677] width 31 height 31
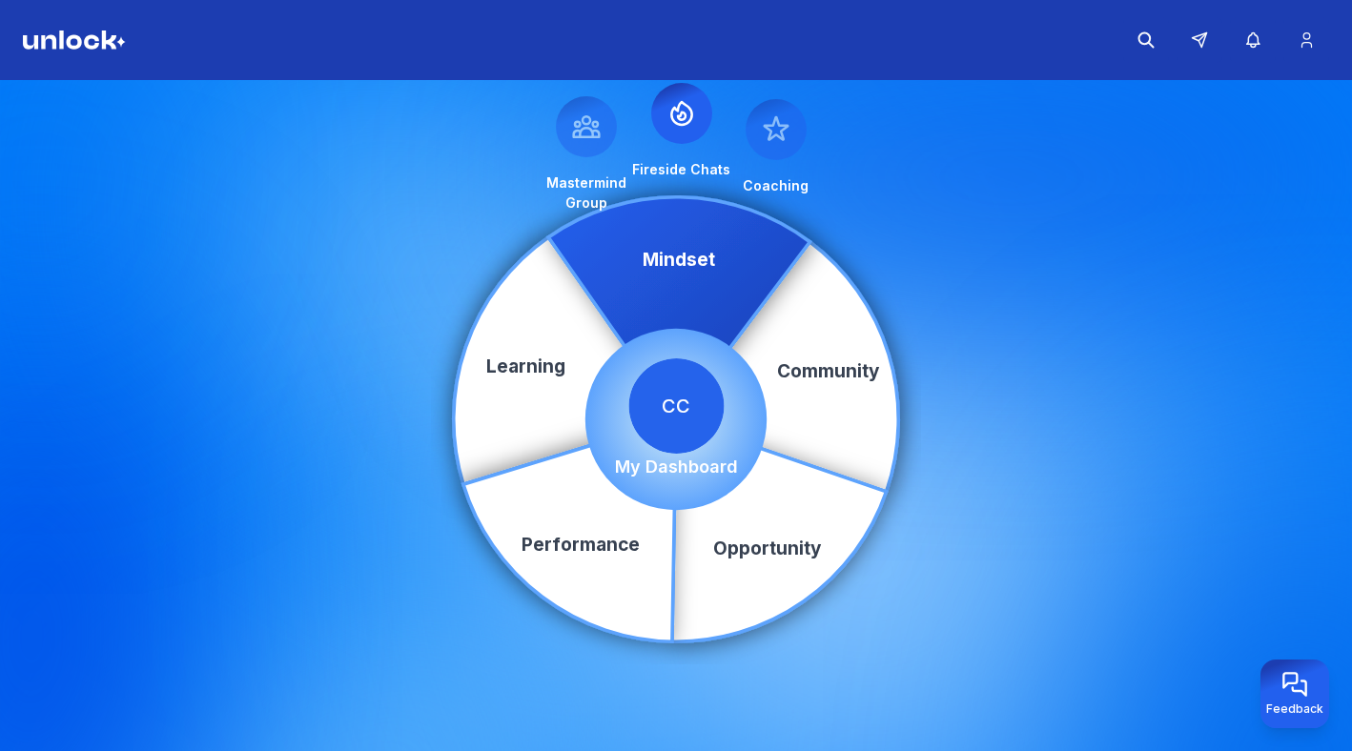
click at [508, 194] on icon "Community Learning Opportunity Performance Mindset" at bounding box center [676, 420] width 454 height 454
click at [672, 122] on icon at bounding box center [681, 113] width 31 height 31
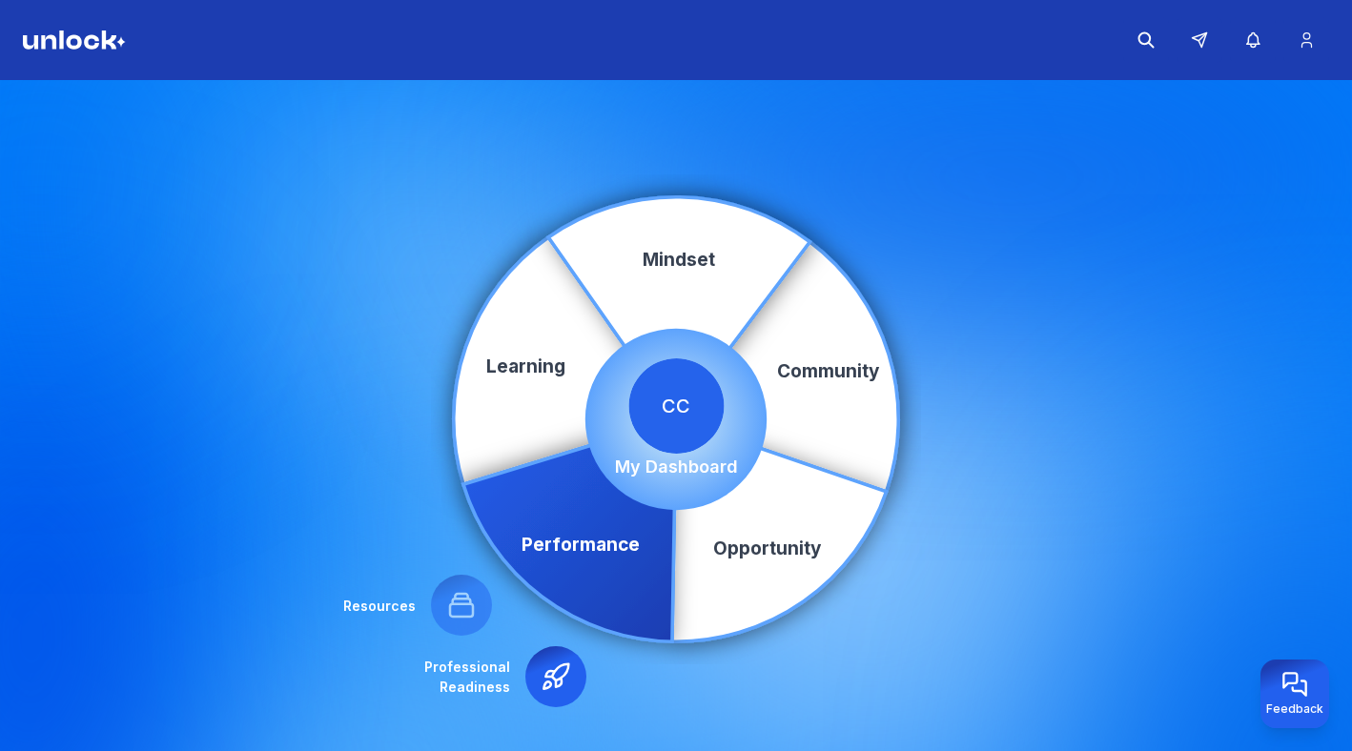
scroll to position [8, 0]
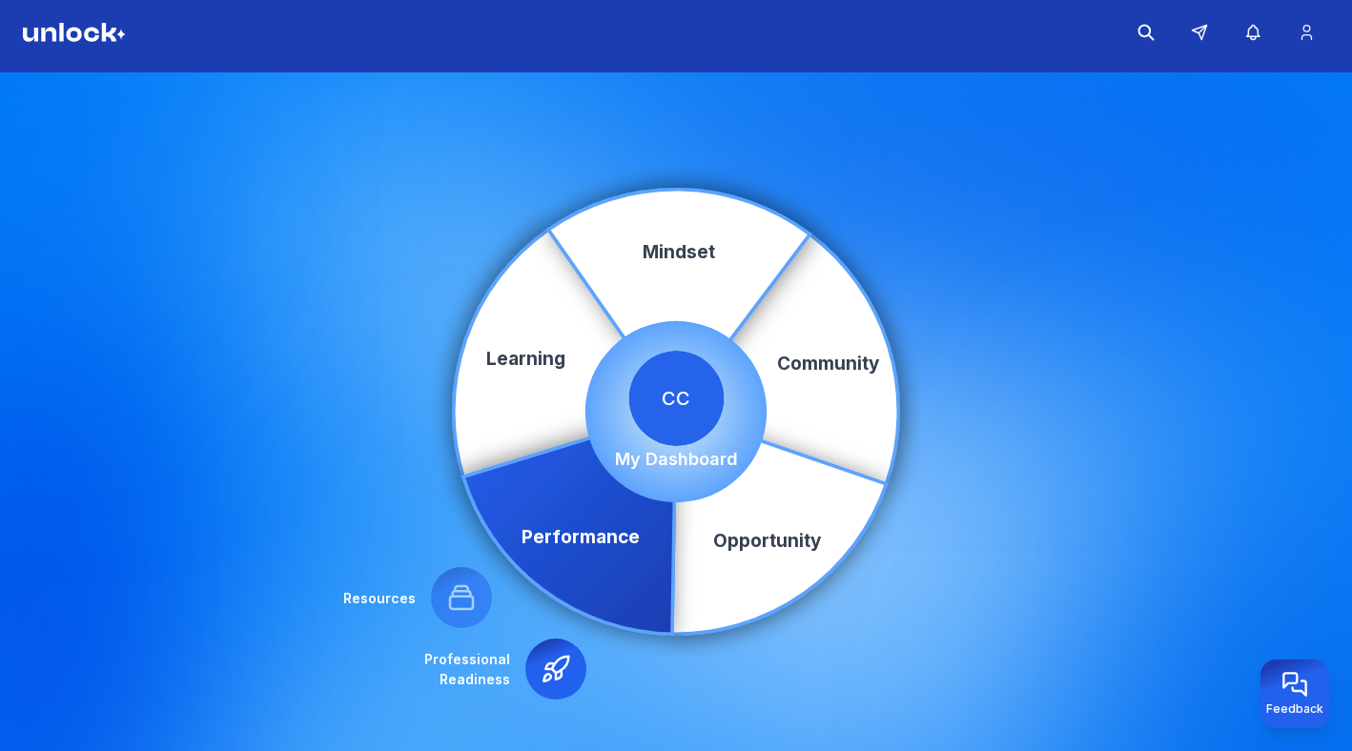
click at [554, 683] on icon at bounding box center [555, 669] width 31 height 31
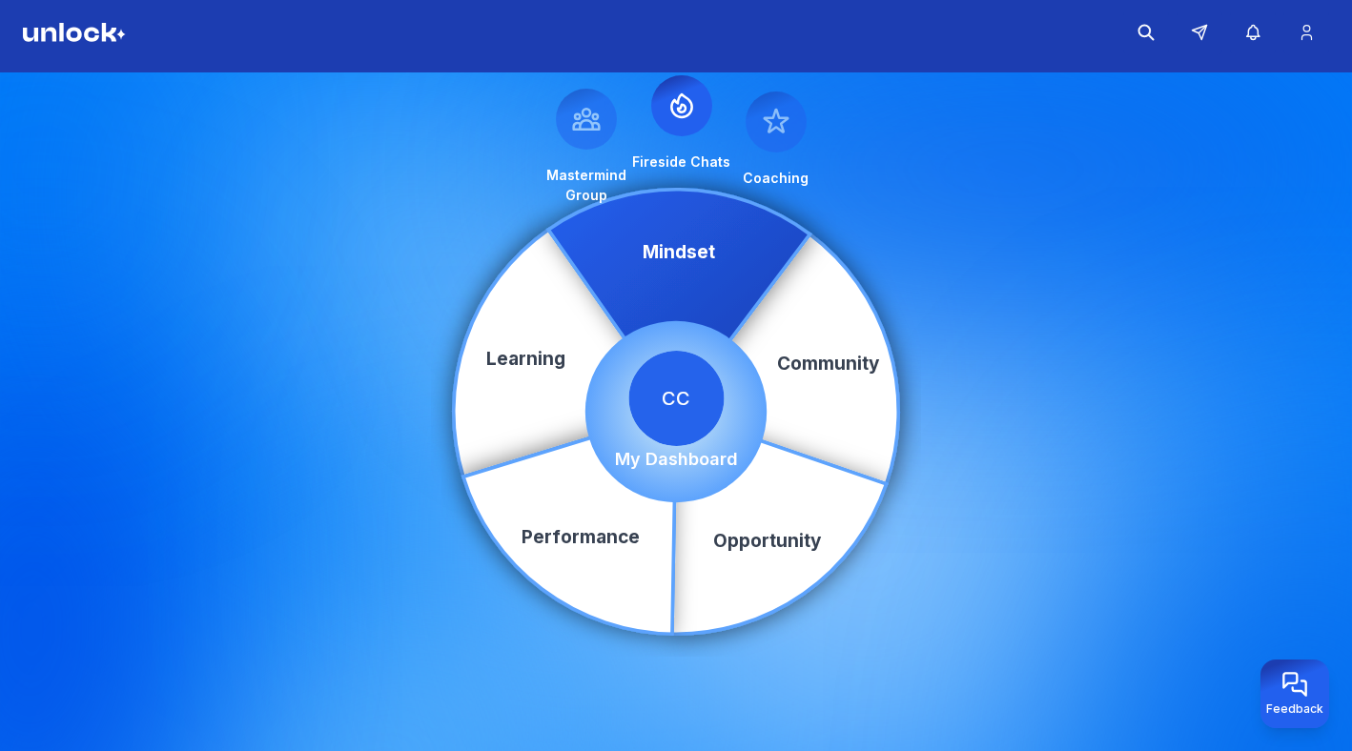
click at [57, 31] on img at bounding box center [74, 32] width 103 height 19
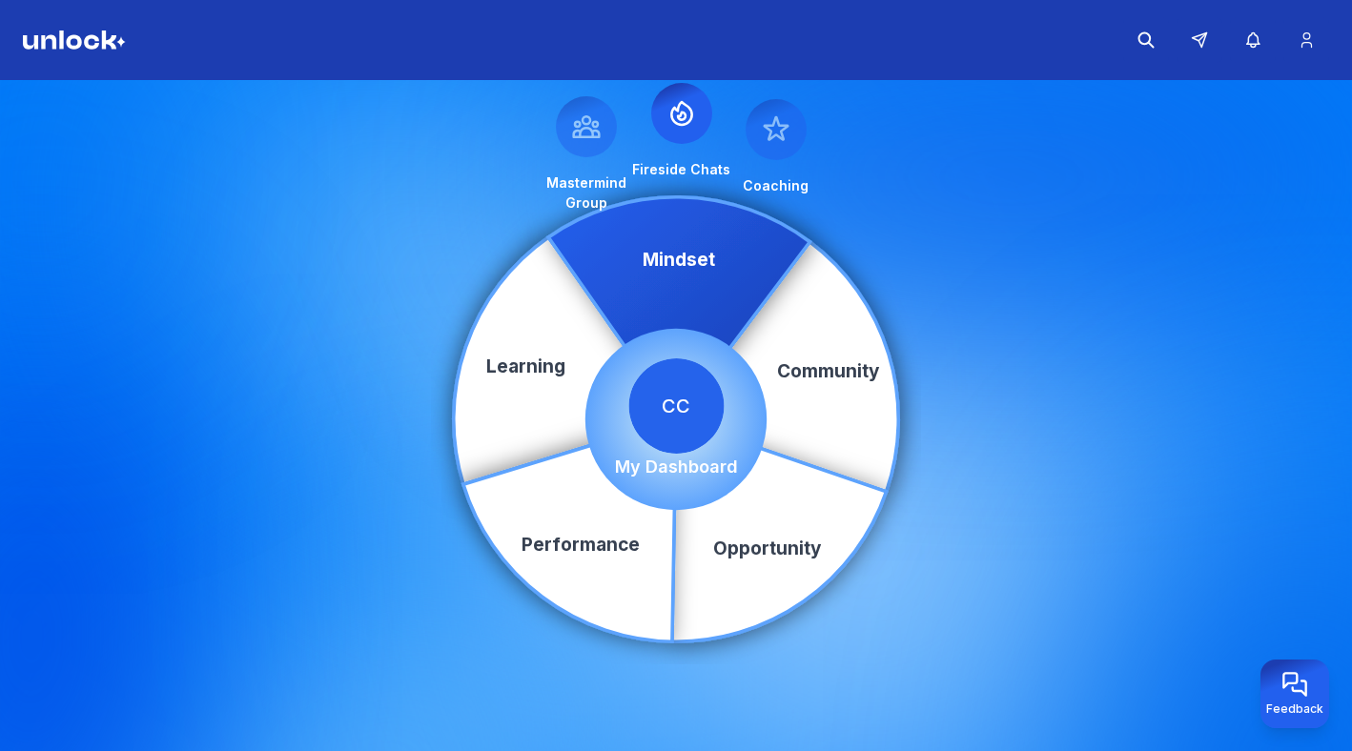
click at [59, 45] on img at bounding box center [74, 40] width 103 height 19
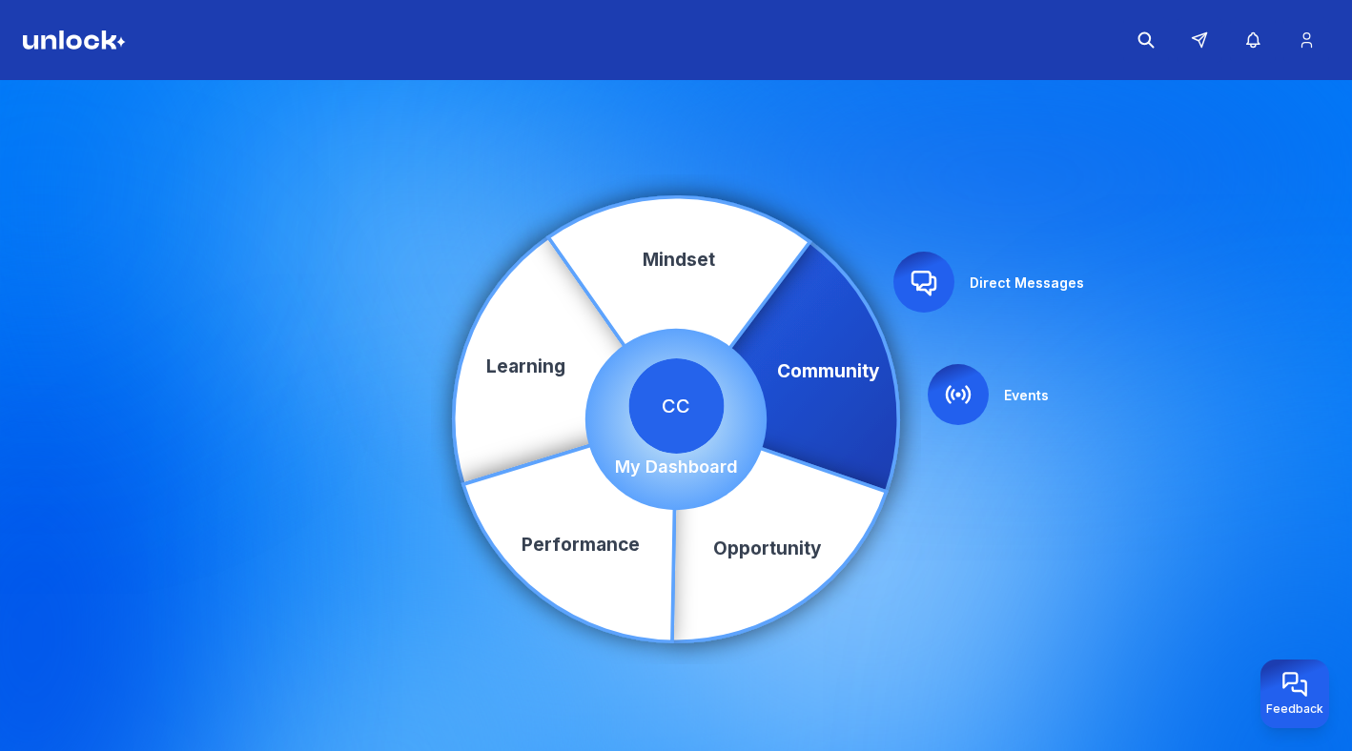
click at [968, 394] on icon at bounding box center [958, 395] width 23 height 16
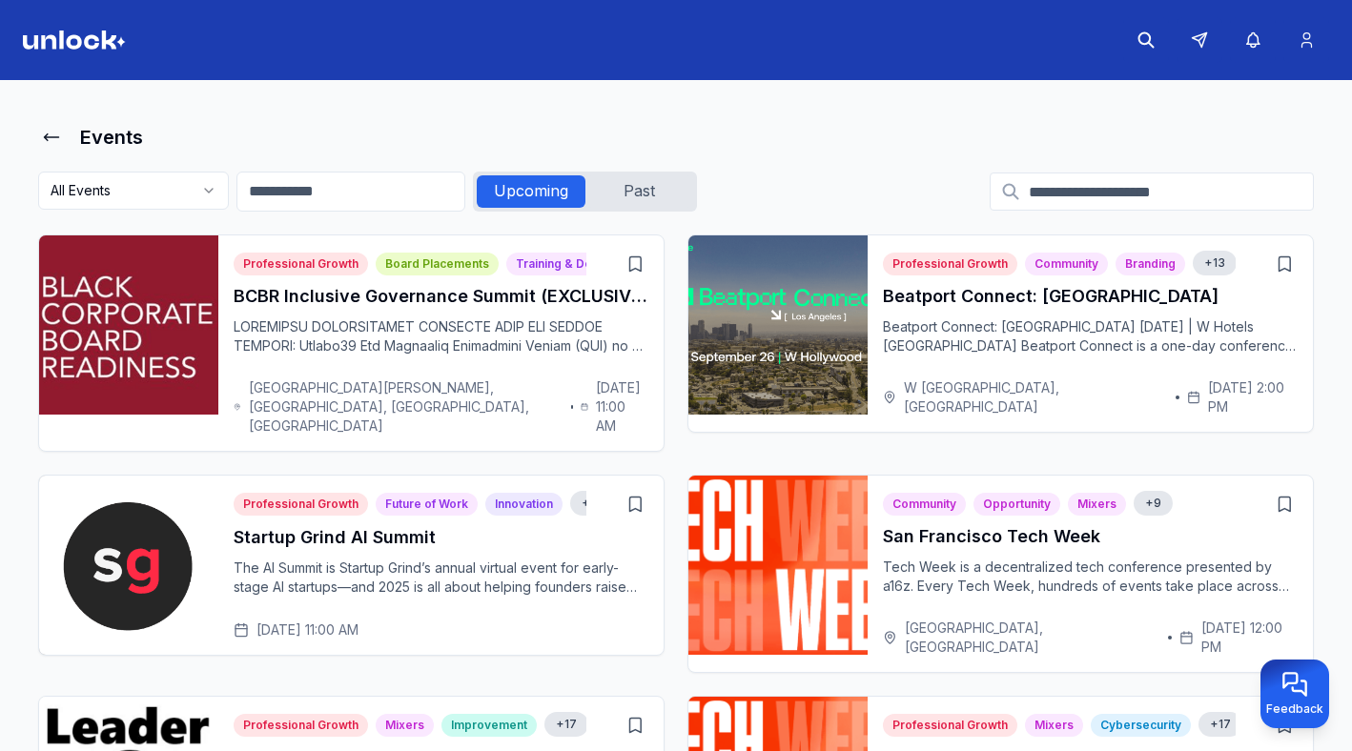
click at [337, 358] on div "BCBR Inclusive Governance Summit (EXCLUSIVE UNLOCK DISCOUNT)" at bounding box center [441, 327] width 415 height 88
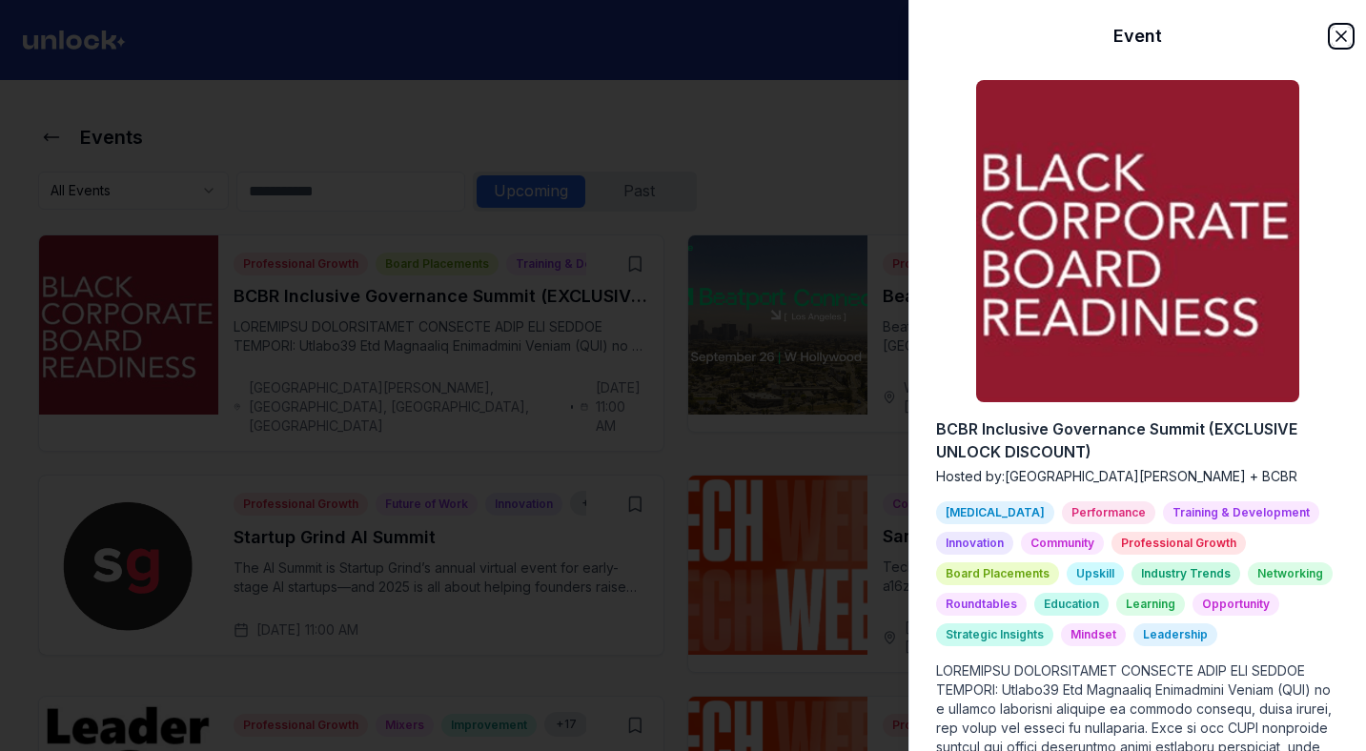
click at [1332, 39] on icon "button" at bounding box center [1341, 36] width 19 height 19
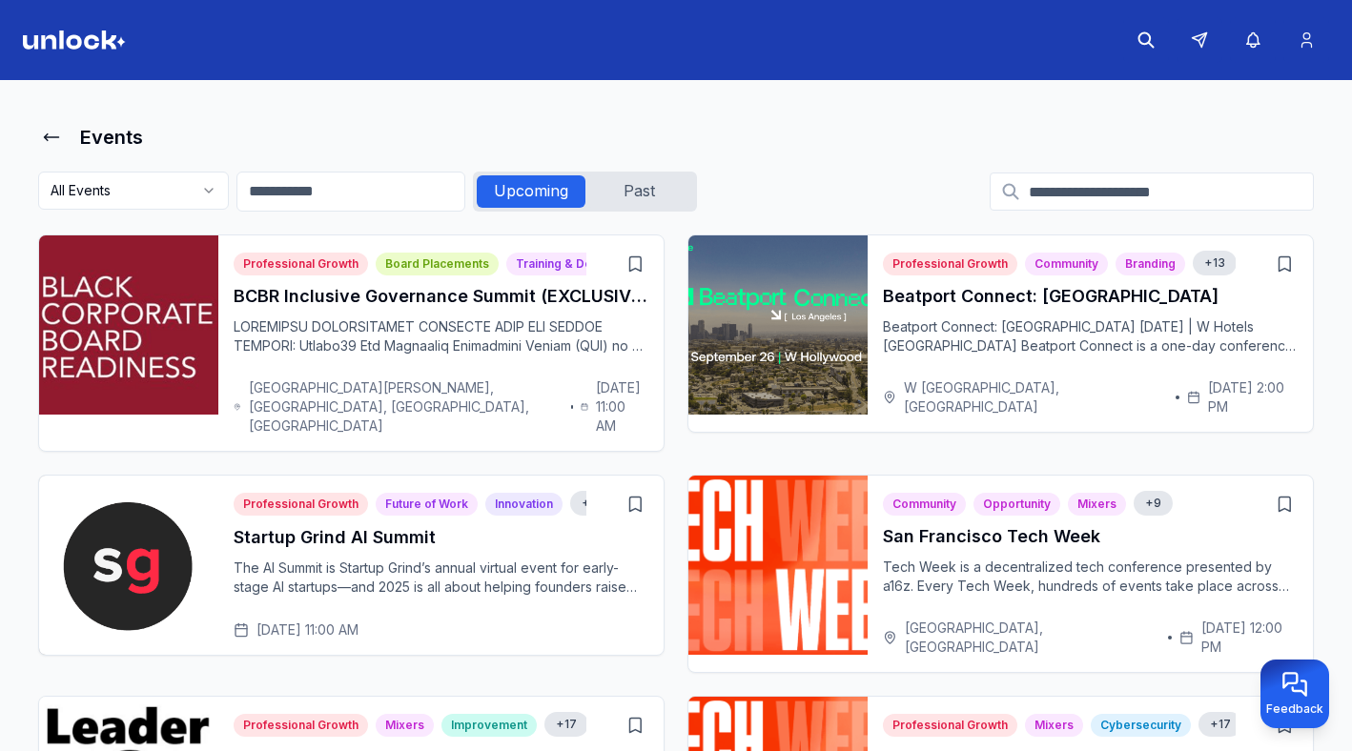
click at [61, 40] on img at bounding box center [74, 40] width 103 height 19
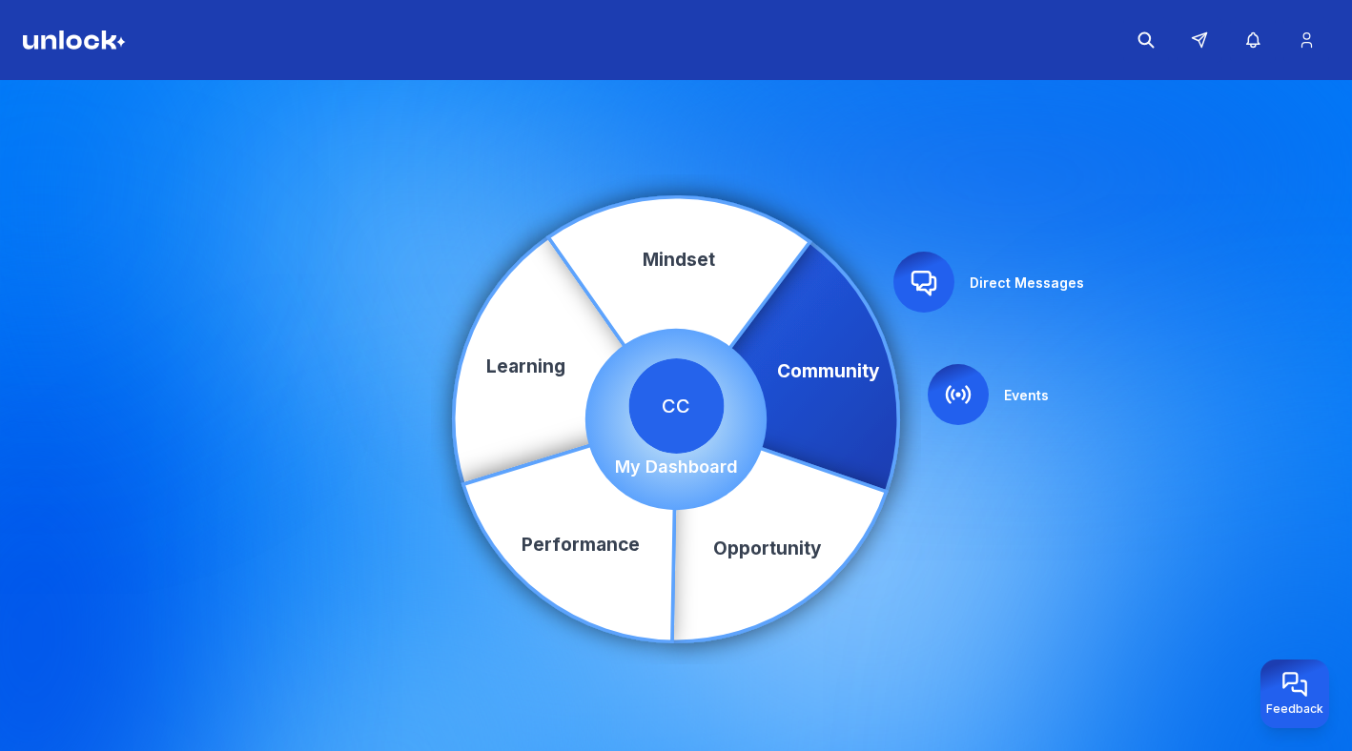
click at [929, 286] on icon at bounding box center [923, 282] width 31 height 31
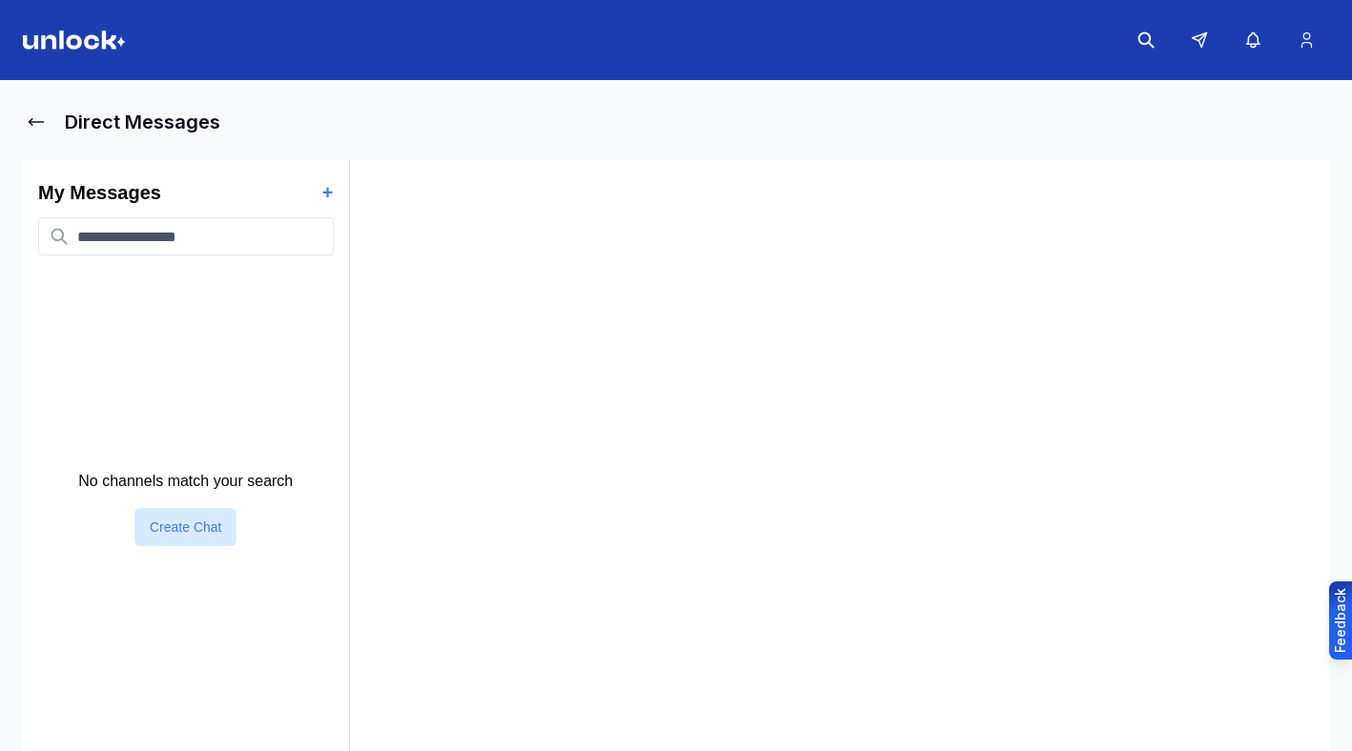
click at [84, 42] on img at bounding box center [74, 40] width 103 height 19
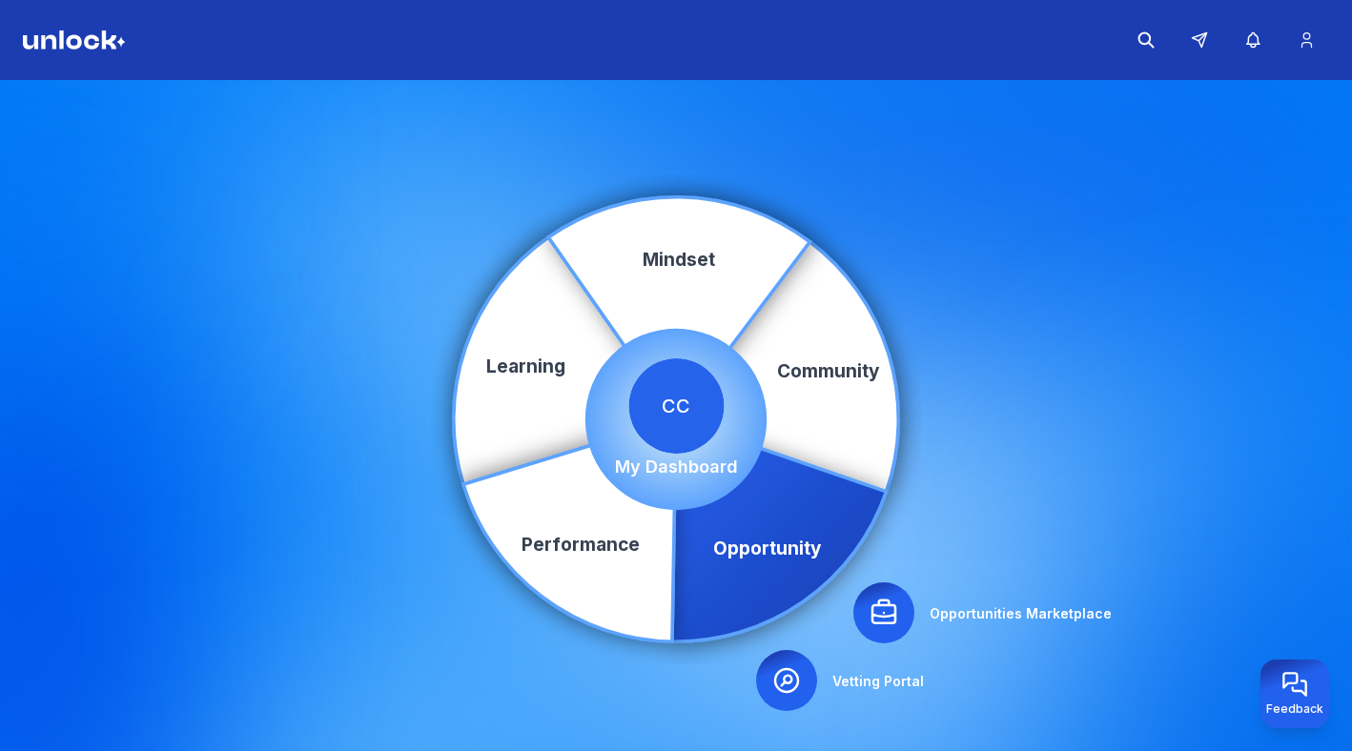
click at [898, 604] on icon at bounding box center [883, 613] width 31 height 31
